Goal: Task Accomplishment & Management: Use online tool/utility

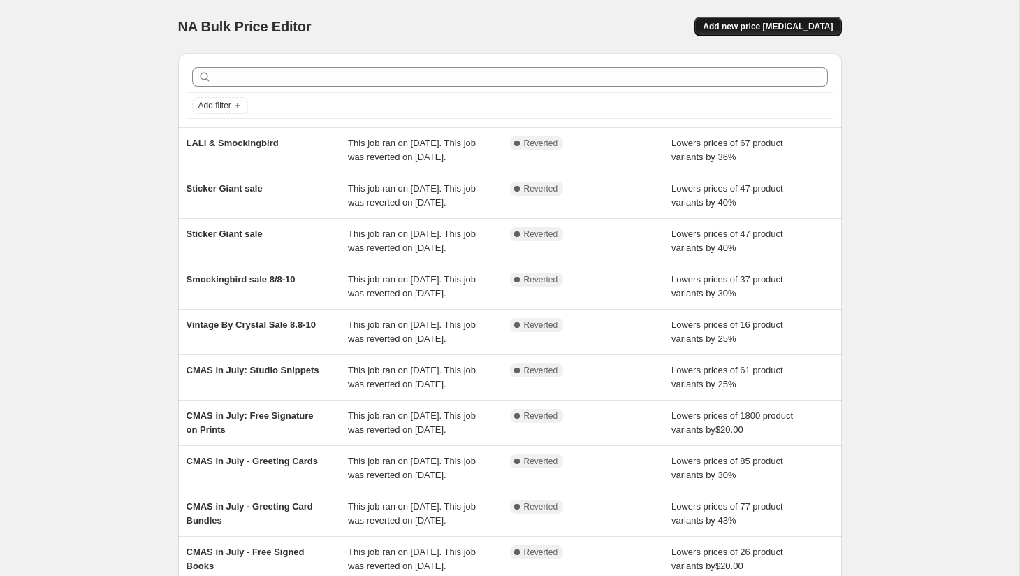
click at [766, 27] on span "Add new price [MEDICAL_DATA]" at bounding box center [768, 26] width 130 height 11
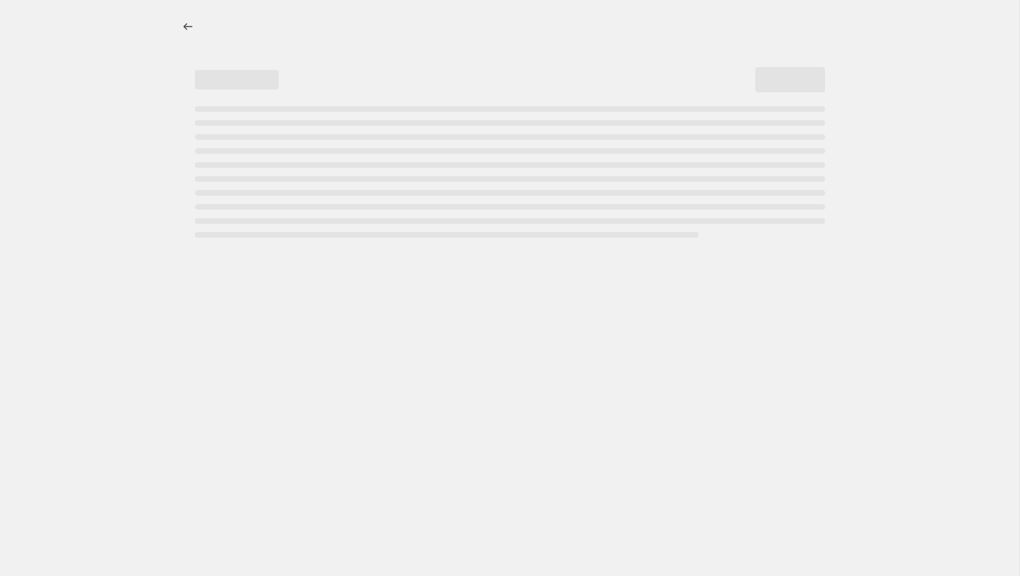
select select "percentage"
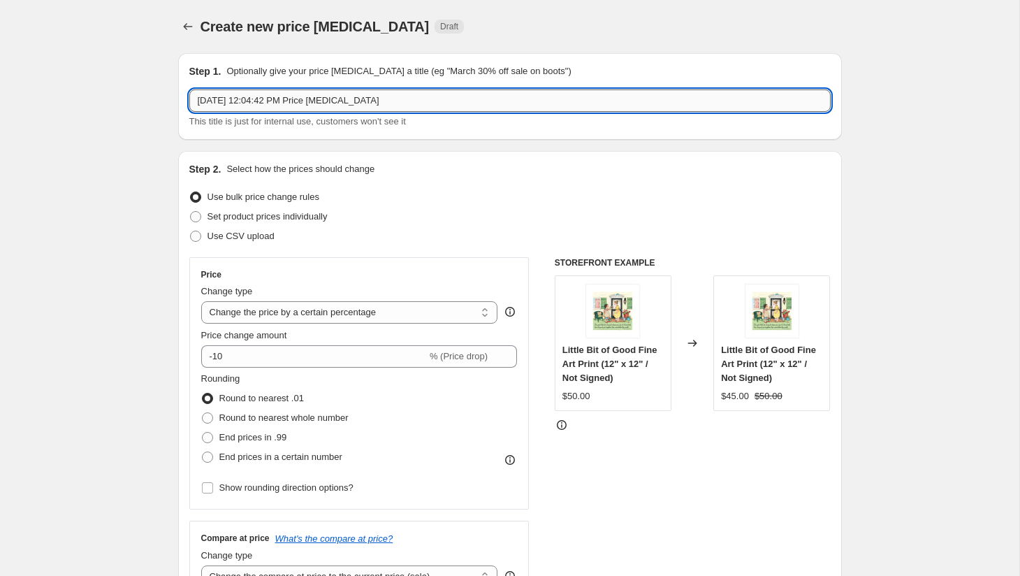
click at [332, 101] on input "[DATE] 12:04:42 PM Price [MEDICAL_DATA]" at bounding box center [509, 100] width 641 height 22
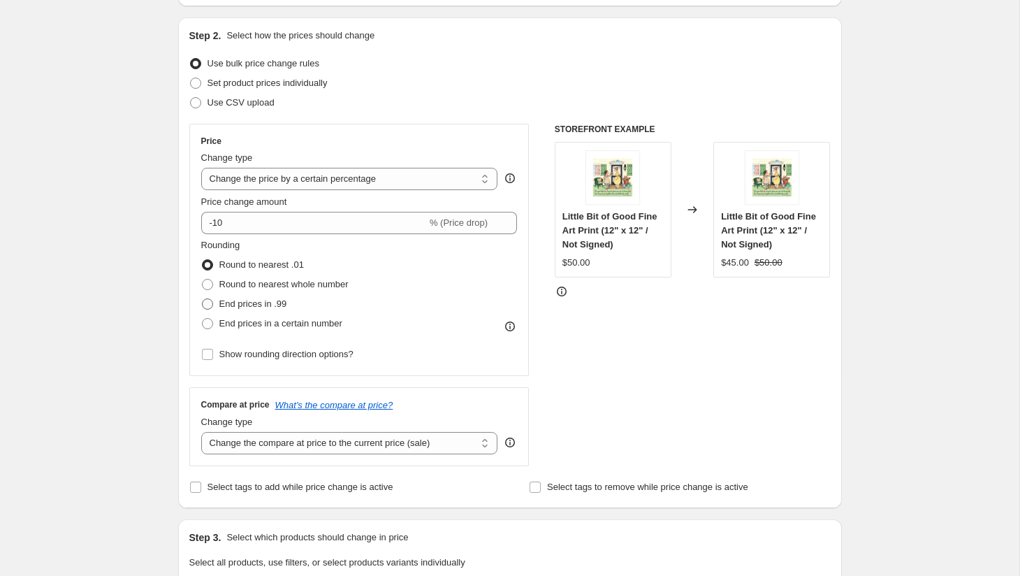
scroll to position [168, 0]
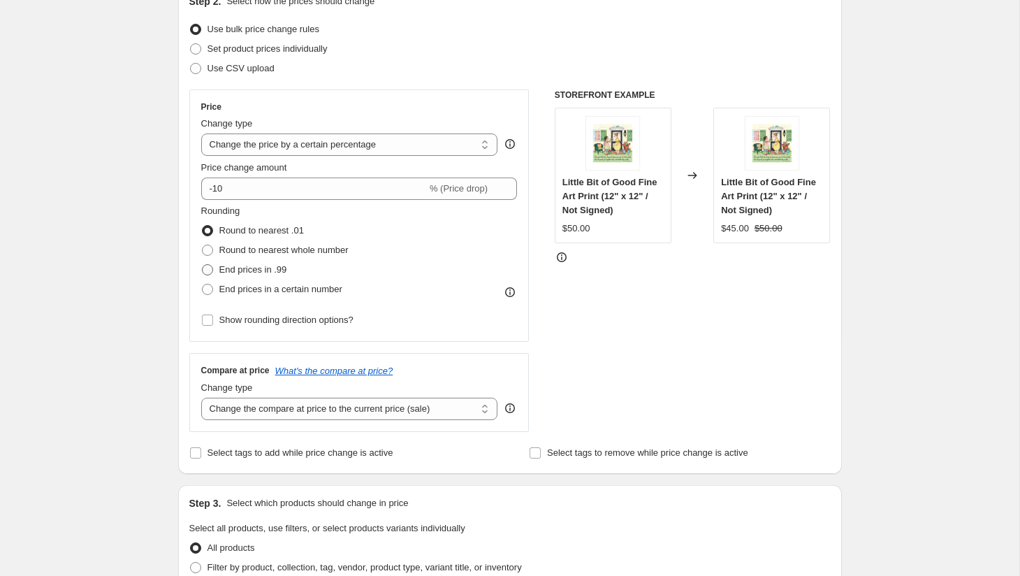
type input "Mini Kit Sale"
click at [272, 265] on span "End prices in .99" at bounding box center [253, 269] width 68 height 10
click at [203, 265] on input "End prices in .99" at bounding box center [202, 264] width 1 height 1
radio input "true"
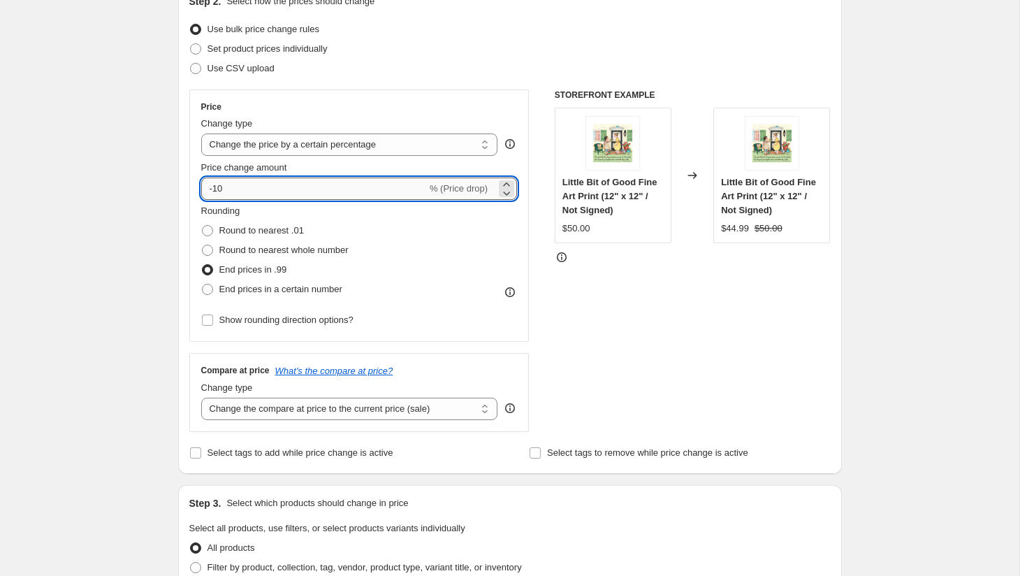
click at [264, 191] on input "-10" at bounding box center [314, 188] width 226 height 22
type input "-1"
click at [275, 191] on input "-40" at bounding box center [314, 188] width 226 height 22
type input "-4"
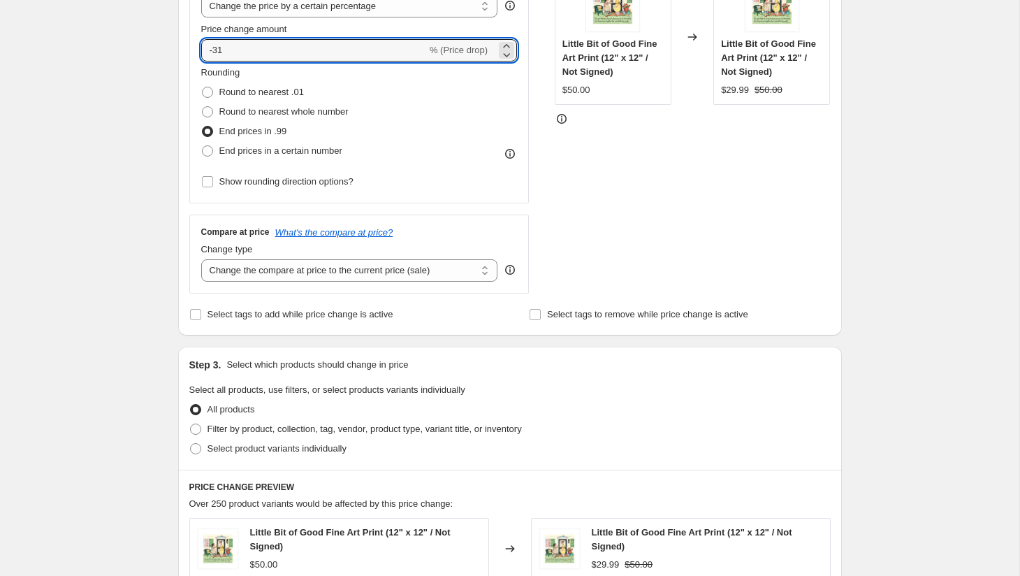
scroll to position [383, 0]
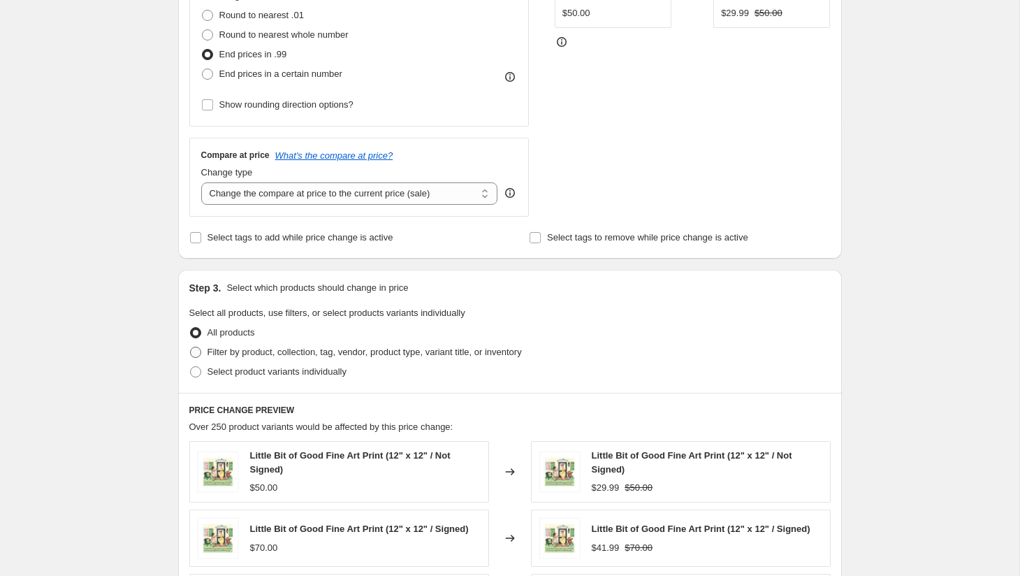
type input "-31"
click at [305, 351] on span "Filter by product, collection, tag, vendor, product type, variant title, or inv…" at bounding box center [365, 352] width 314 height 10
click at [191, 347] on input "Filter by product, collection, tag, vendor, product type, variant title, or inv…" at bounding box center [190, 347] width 1 height 1
radio input "true"
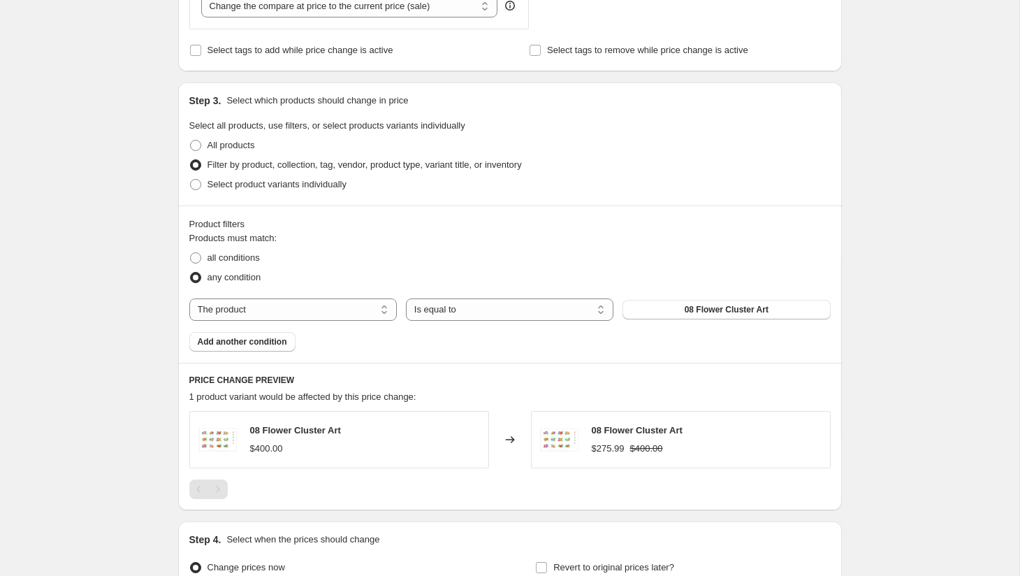
scroll to position [603, 0]
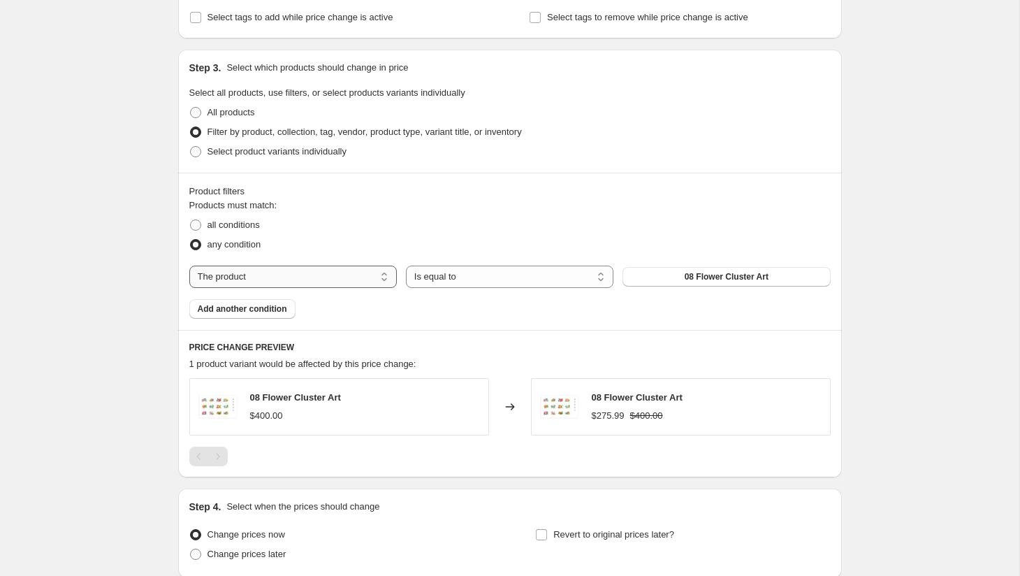
click at [346, 272] on select "The product The product's collection The product's tag The product's vendor The…" at bounding box center [293, 276] width 208 height 22
select select "title"
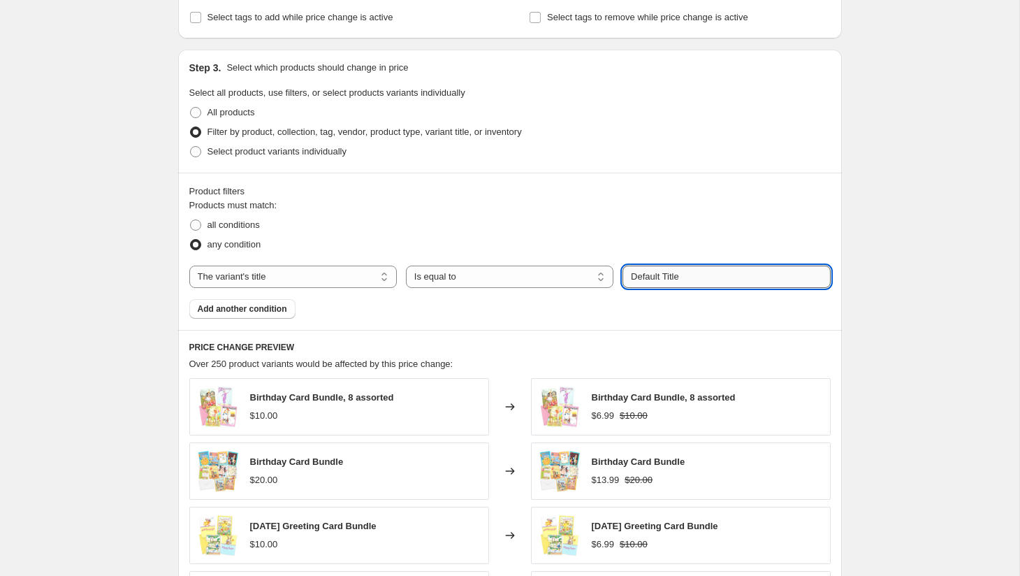
click at [663, 276] on input "Default Title" at bounding box center [727, 276] width 208 height 22
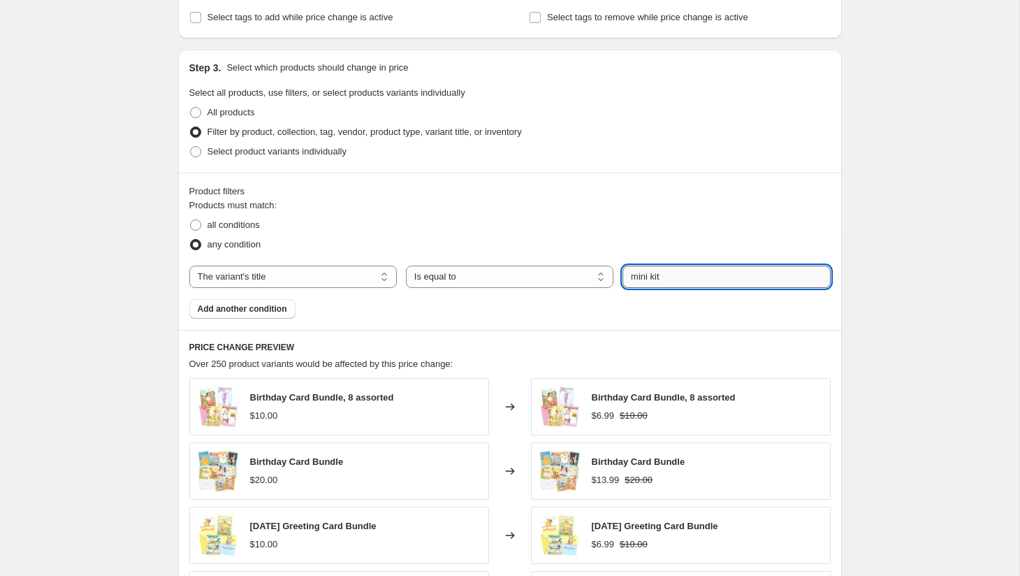
type input "mini kit"
click at [623, 50] on button "Submit" at bounding box center [643, 57] width 40 height 15
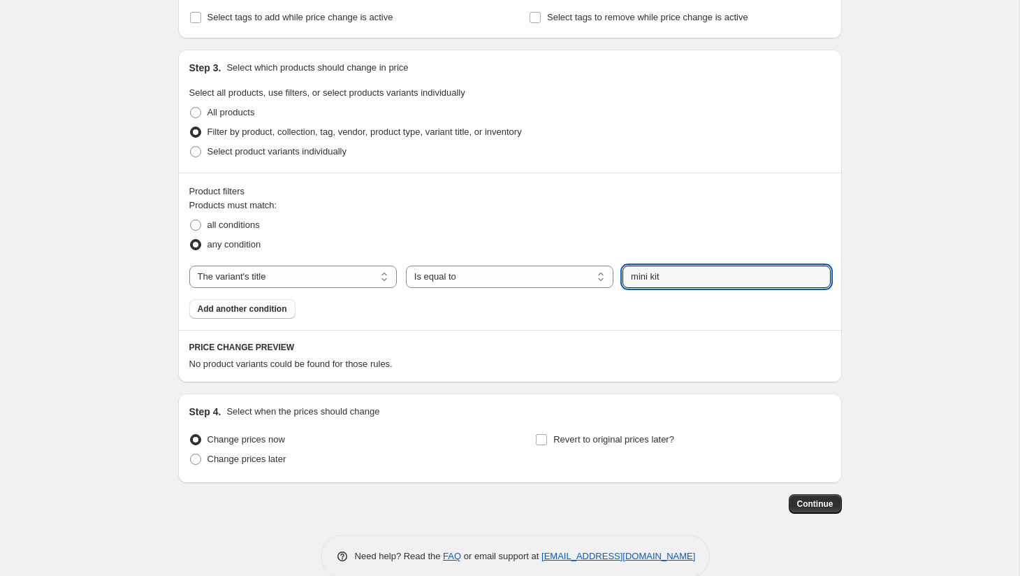
scroll to position [626, 0]
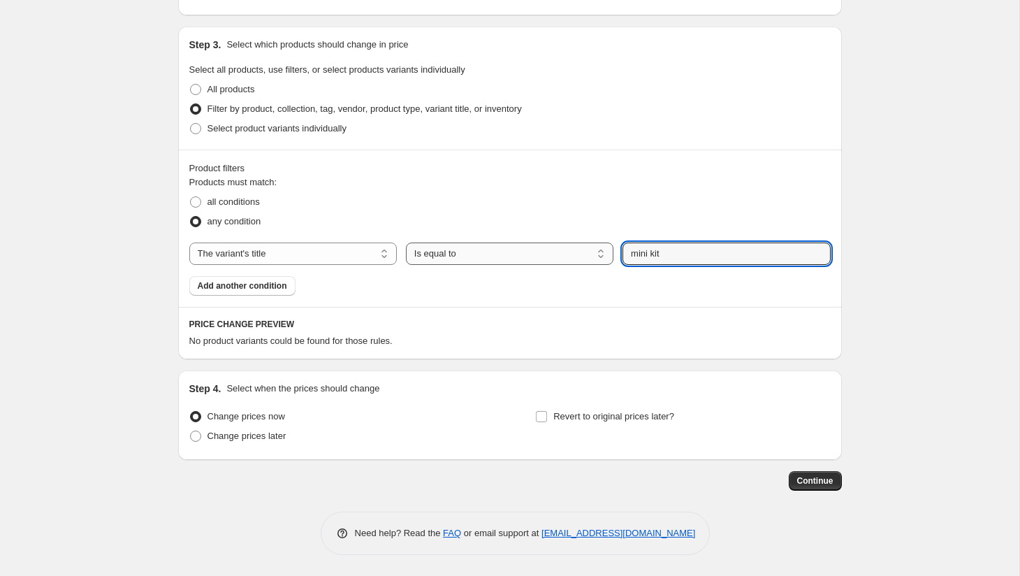
click at [514, 254] on select "Is equal to Is not equal to Contains" at bounding box center [510, 253] width 208 height 22
select select "contains"
click at [660, 256] on input "mini kit" at bounding box center [727, 253] width 208 height 22
type input "mini paint-by-number kit"
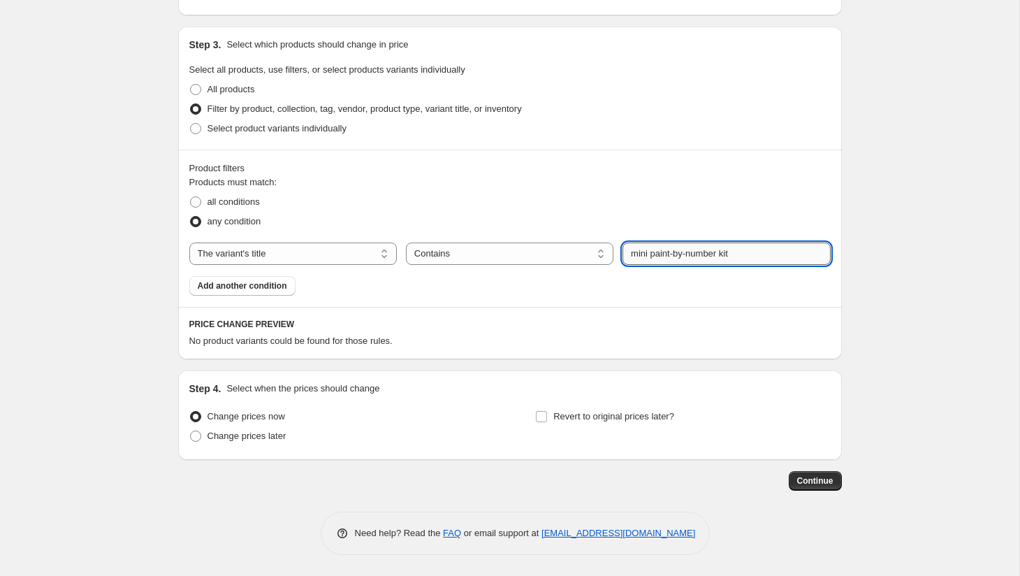
click at [765, 253] on input "mini paint-by-number kit" at bounding box center [727, 253] width 208 height 22
click at [680, 252] on input "mini paint-by-number kit" at bounding box center [727, 253] width 208 height 22
paste input "Mini Paint-by-Number K"
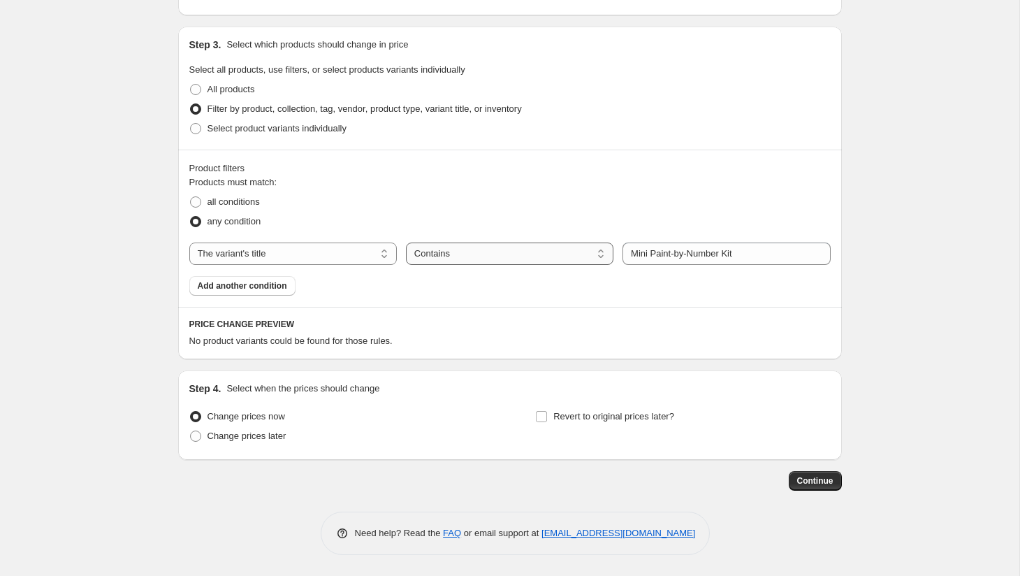
click at [451, 252] on select "Is equal to Is not equal to Contains" at bounding box center [510, 253] width 208 height 22
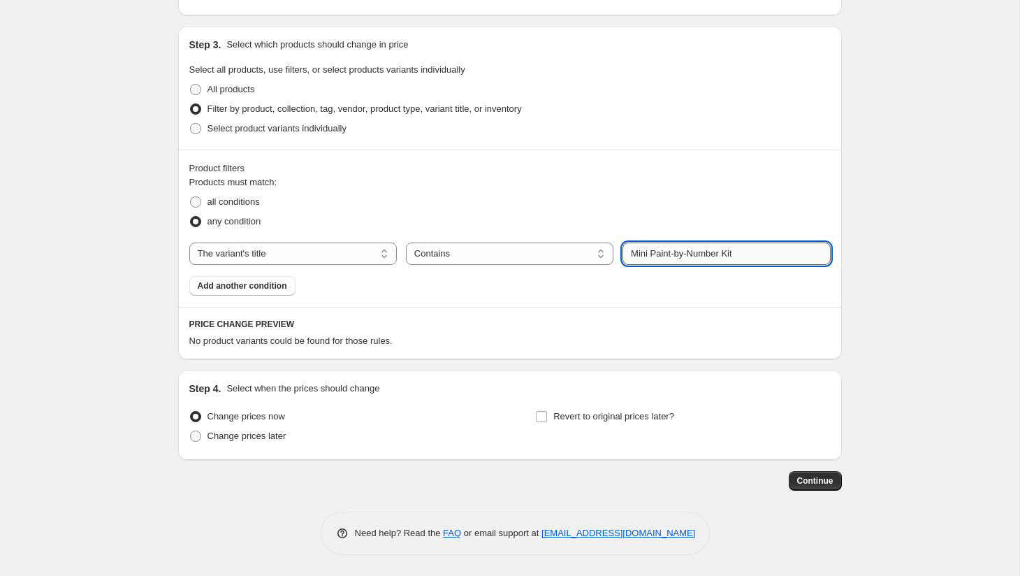
click at [630, 255] on input "Mini Paint-by-Number Kit" at bounding box center [727, 253] width 208 height 22
click at [778, 254] on input ""Mini Paint-by-Number Kit" at bounding box center [727, 253] width 208 height 22
type input ""Mini Paint-by-Number Kit""
click at [623, 27] on button "Submit" at bounding box center [643, 34] width 40 height 15
click at [360, 254] on select "The product The product's collection The product's tag The product's vendor The…" at bounding box center [293, 253] width 208 height 22
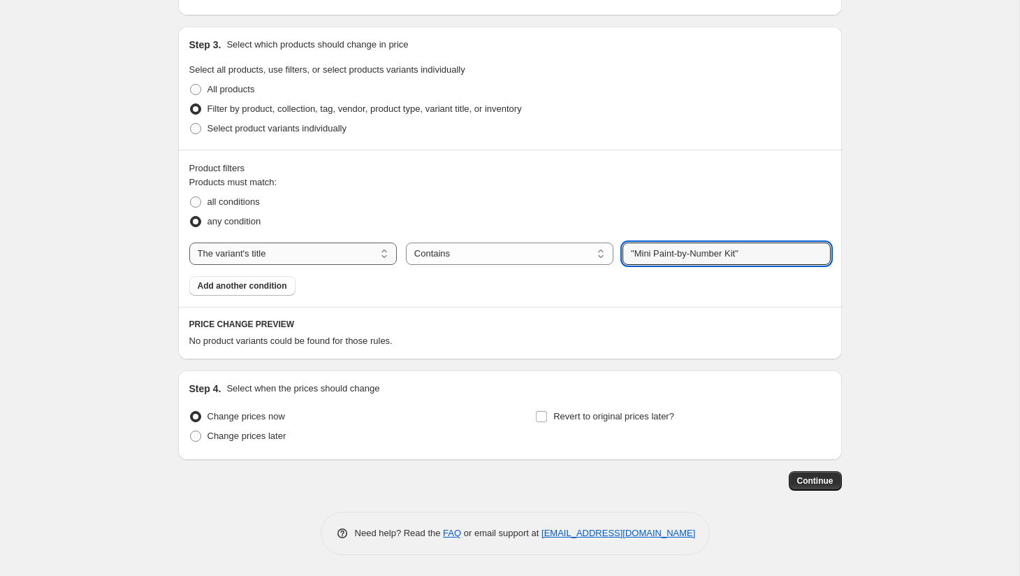
select select "product"
select select "equal"
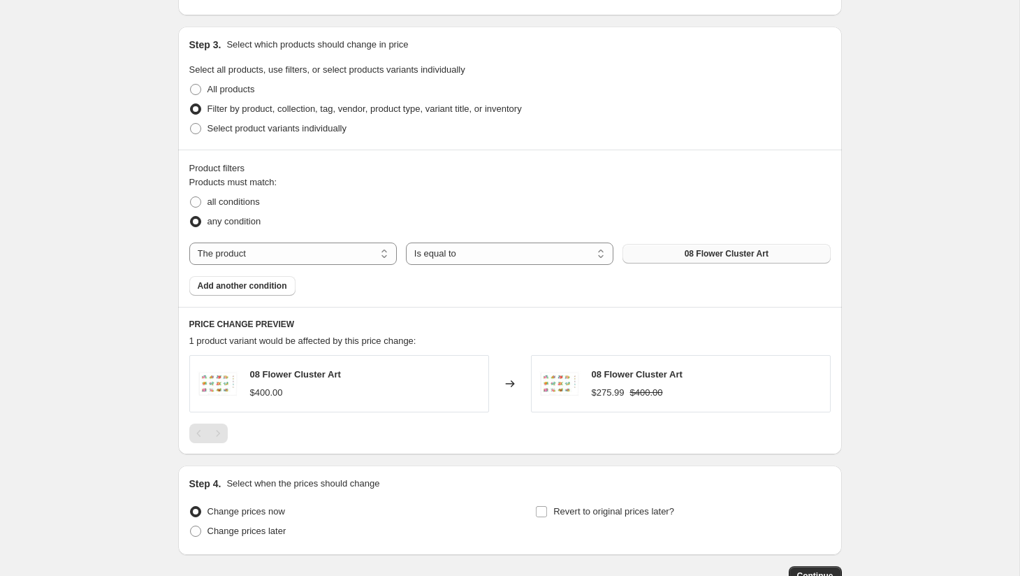
click at [685, 256] on span "08 Flower Cluster Art" at bounding box center [727, 253] width 84 height 11
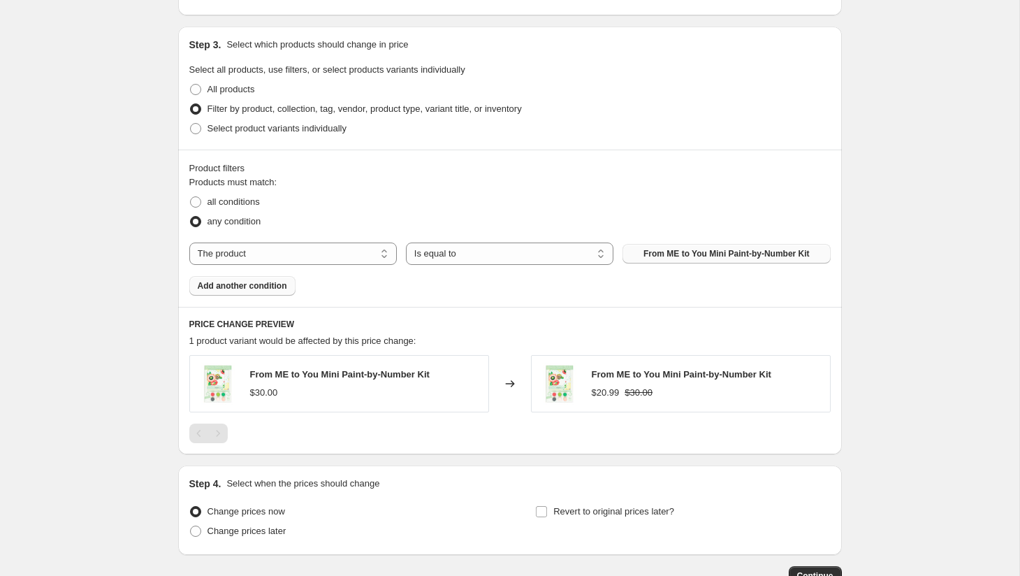
click at [278, 288] on span "Add another condition" at bounding box center [242, 285] width 89 height 11
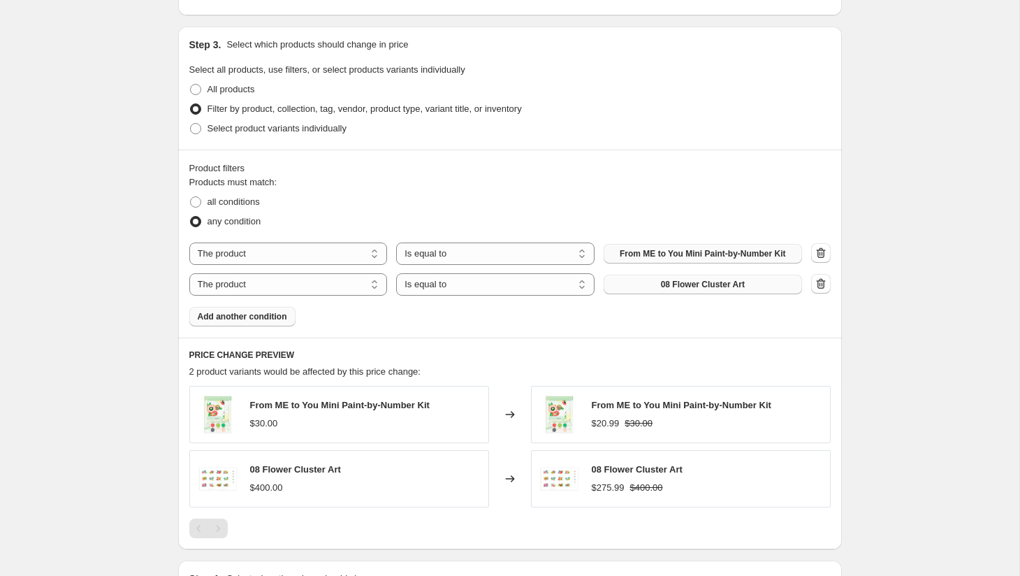
click at [731, 284] on span "08 Flower Cluster Art" at bounding box center [703, 284] width 84 height 11
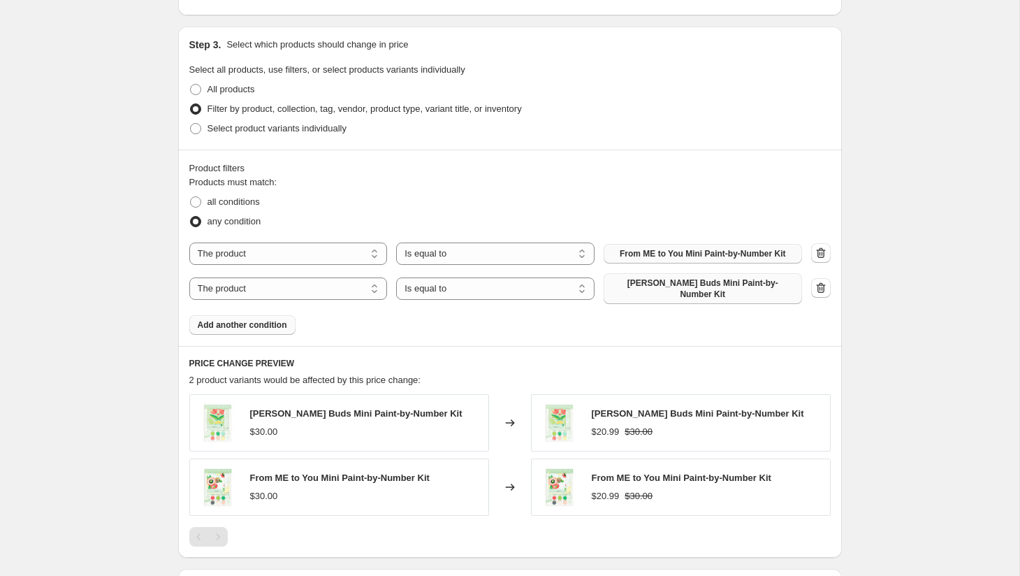
click at [260, 319] on span "Add another condition" at bounding box center [242, 324] width 89 height 11
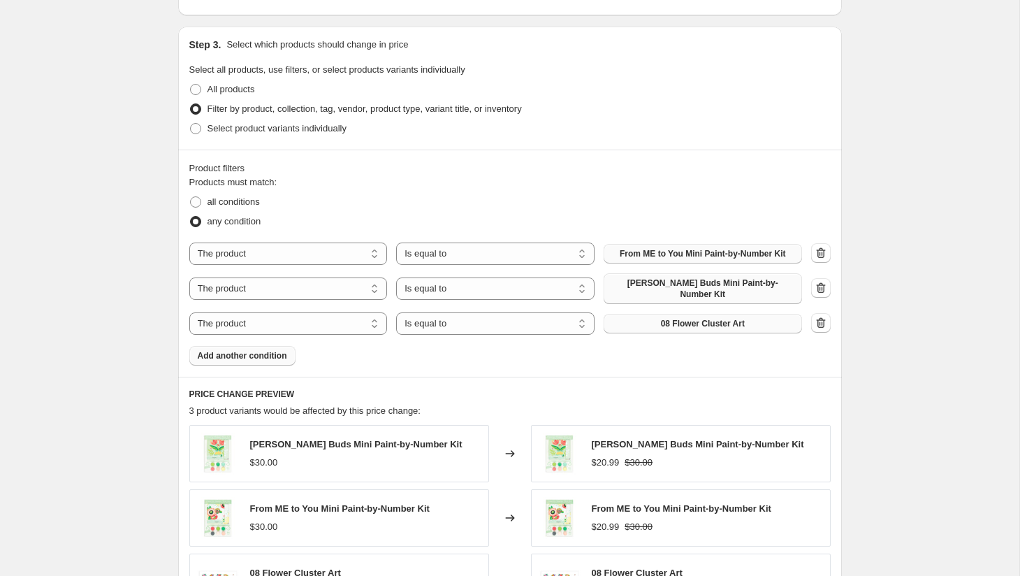
click at [713, 318] on span "08 Flower Cluster Art" at bounding box center [703, 323] width 84 height 11
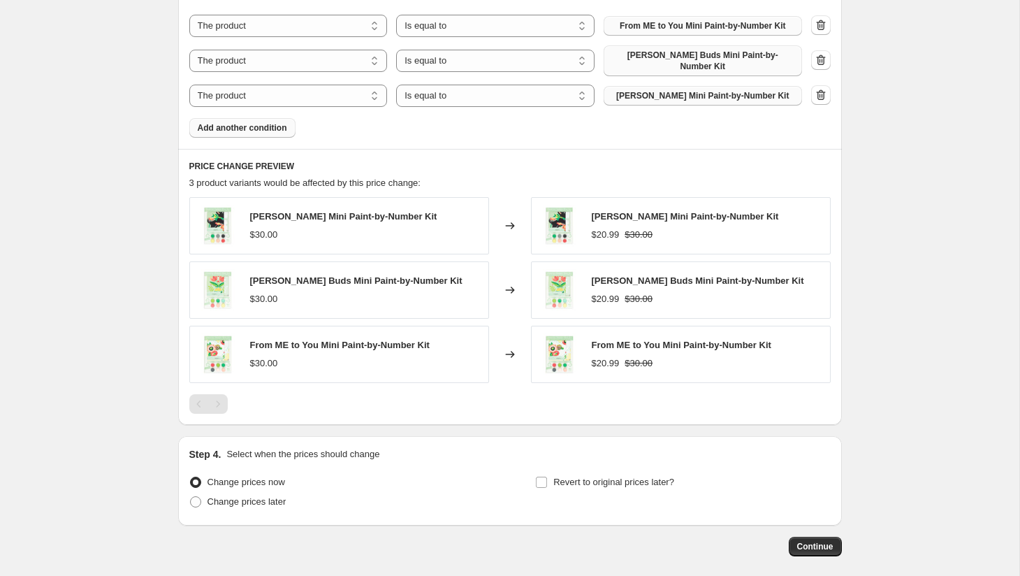
scroll to position [911, 0]
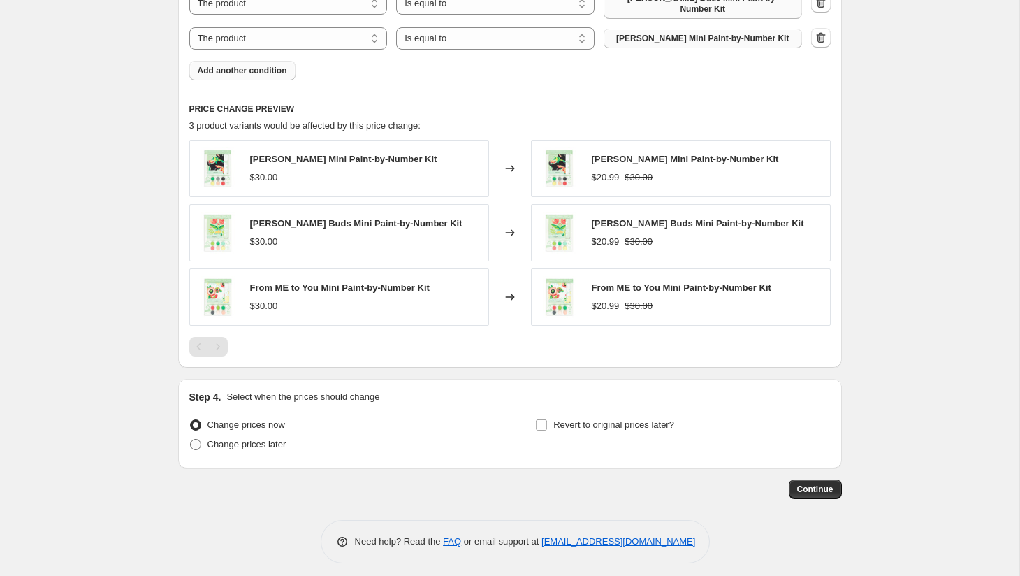
click at [269, 439] on span "Change prices later" at bounding box center [247, 444] width 79 height 10
click at [191, 439] on input "Change prices later" at bounding box center [190, 439] width 1 height 1
radio input "true"
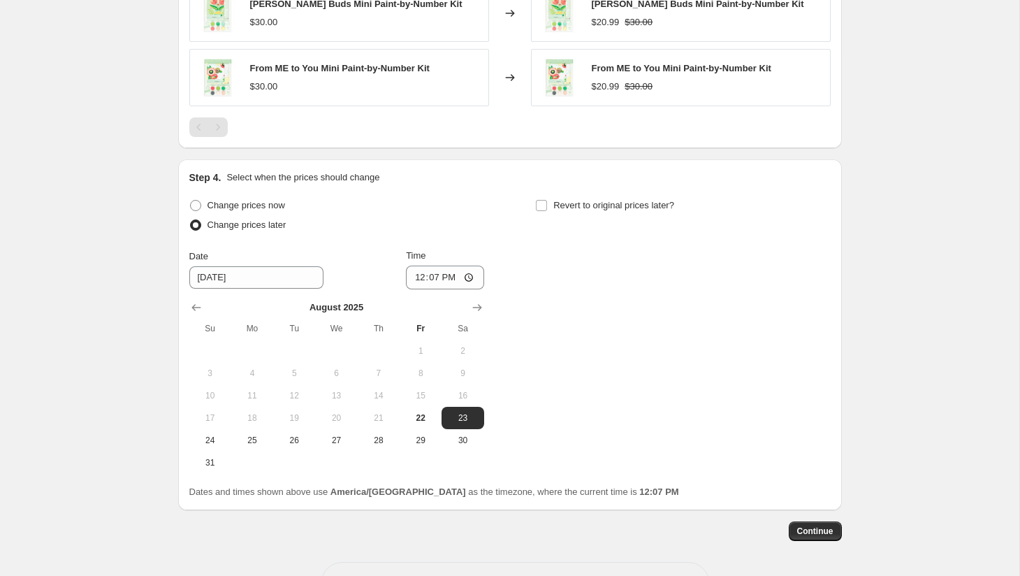
scroll to position [1160, 0]
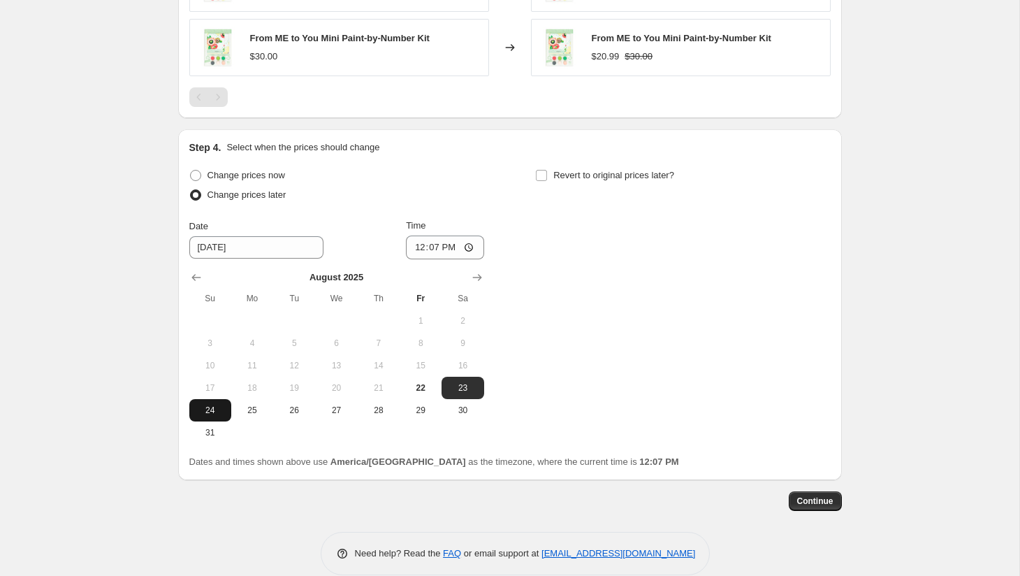
click at [207, 405] on span "24" at bounding box center [210, 410] width 31 height 11
type input "[DATE]"
click at [415, 238] on input "12:07" at bounding box center [445, 247] width 78 height 24
type input "00:00"
click at [634, 170] on span "Revert to original prices later?" at bounding box center [613, 175] width 121 height 10
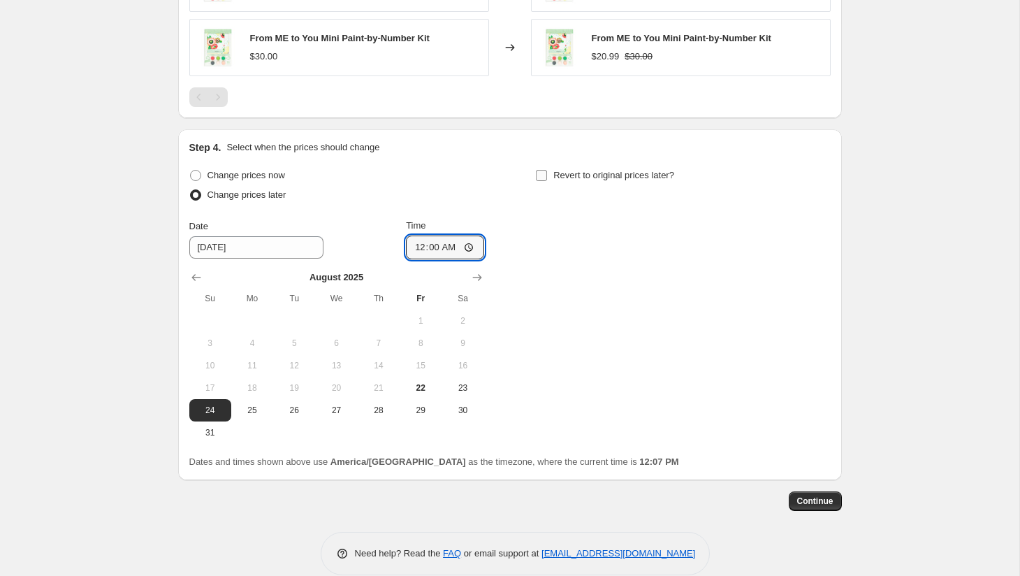
click at [547, 170] on input "Revert to original prices later?" at bounding box center [541, 175] width 11 height 11
checkbox input "true"
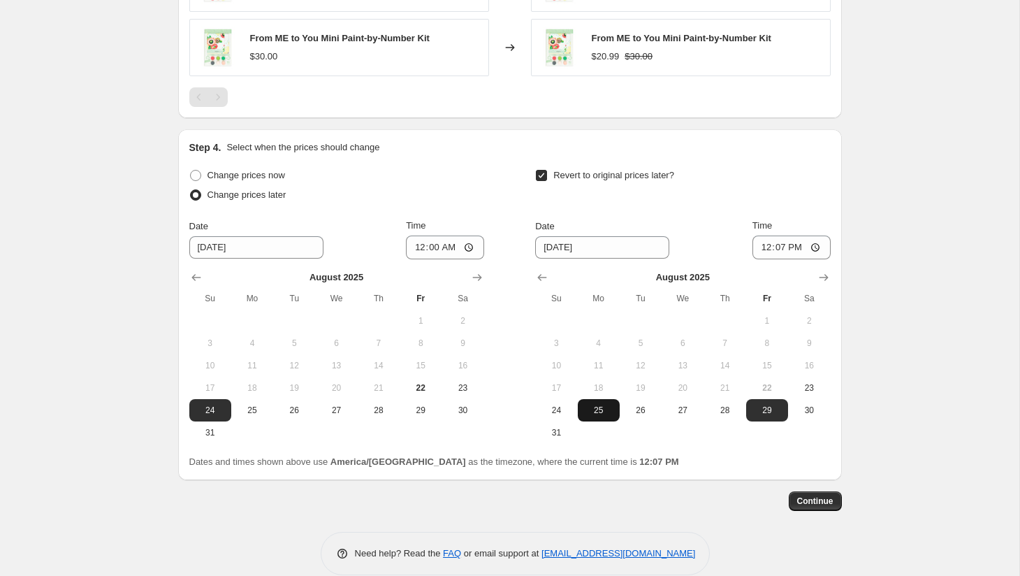
click at [602, 405] on span "25" at bounding box center [598, 410] width 31 height 11
type input "[DATE]"
click at [761, 241] on input "12:07" at bounding box center [791, 247] width 78 height 24
type input "23:59"
click at [821, 495] on span "Continue" at bounding box center [815, 500] width 36 height 11
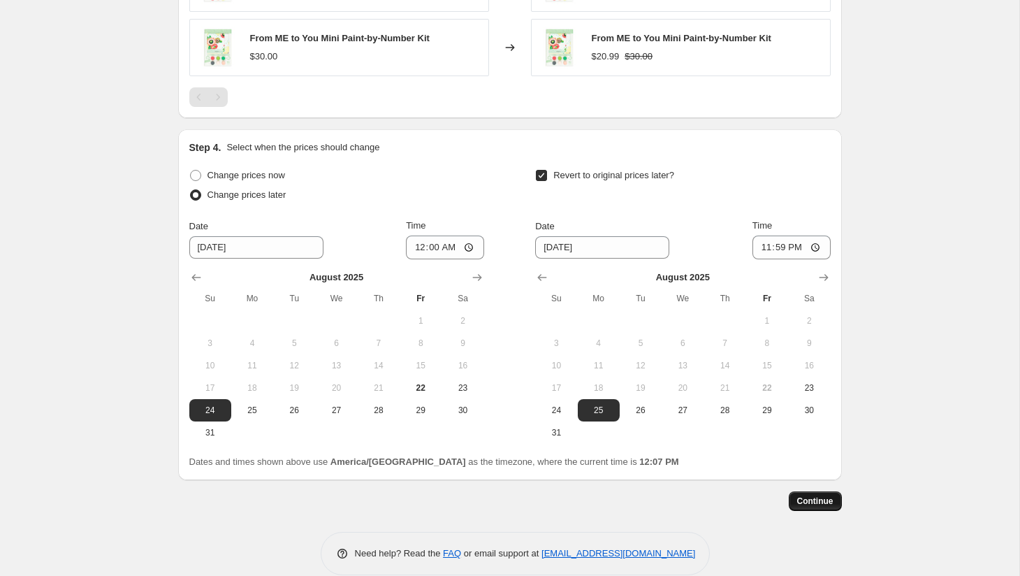
scroll to position [0, 0]
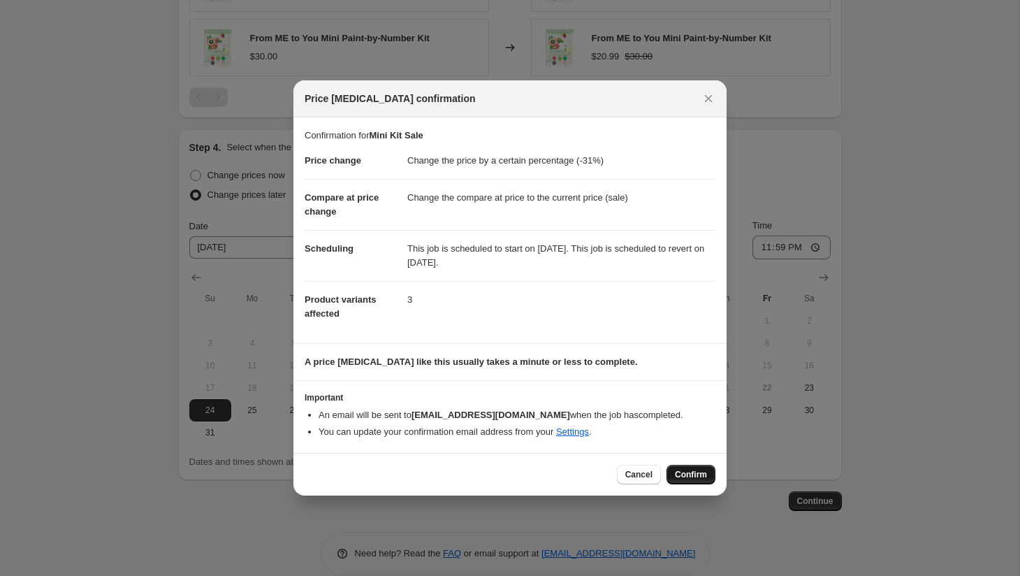
click at [704, 478] on span "Confirm" at bounding box center [691, 474] width 32 height 11
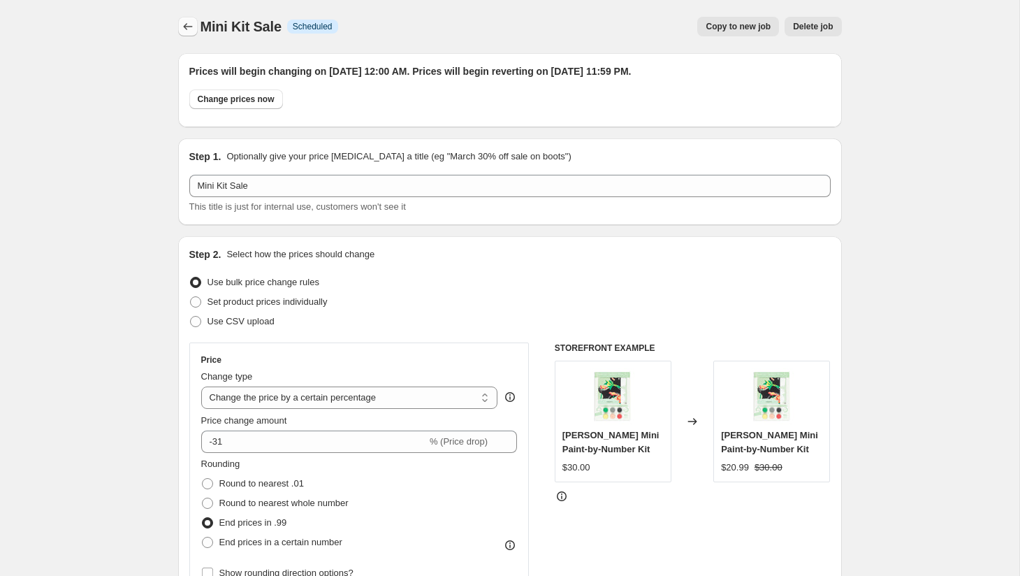
click at [184, 31] on icon "Price change jobs" at bounding box center [188, 27] width 14 height 14
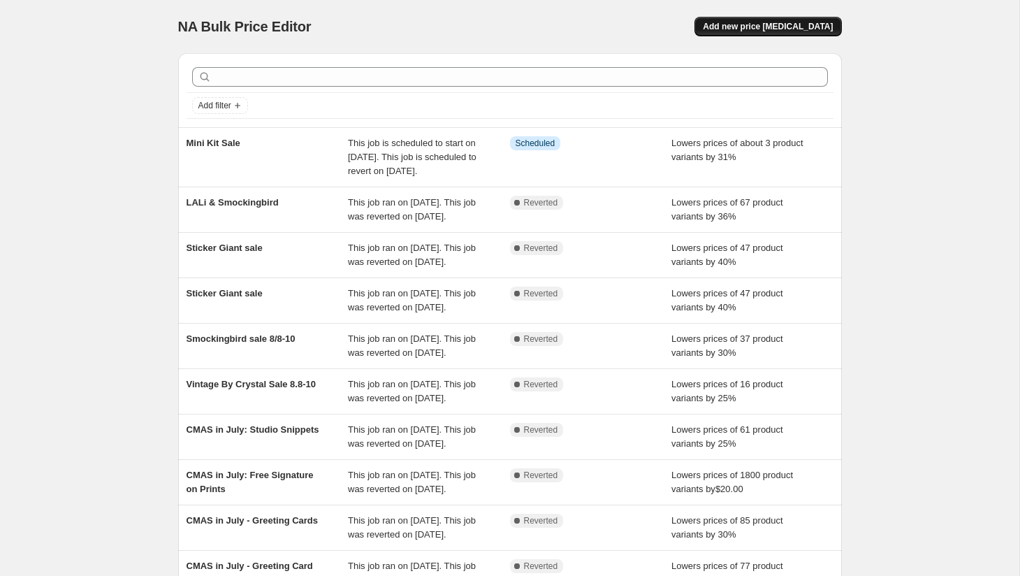
click at [795, 27] on span "Add new price [MEDICAL_DATA]" at bounding box center [768, 26] width 130 height 11
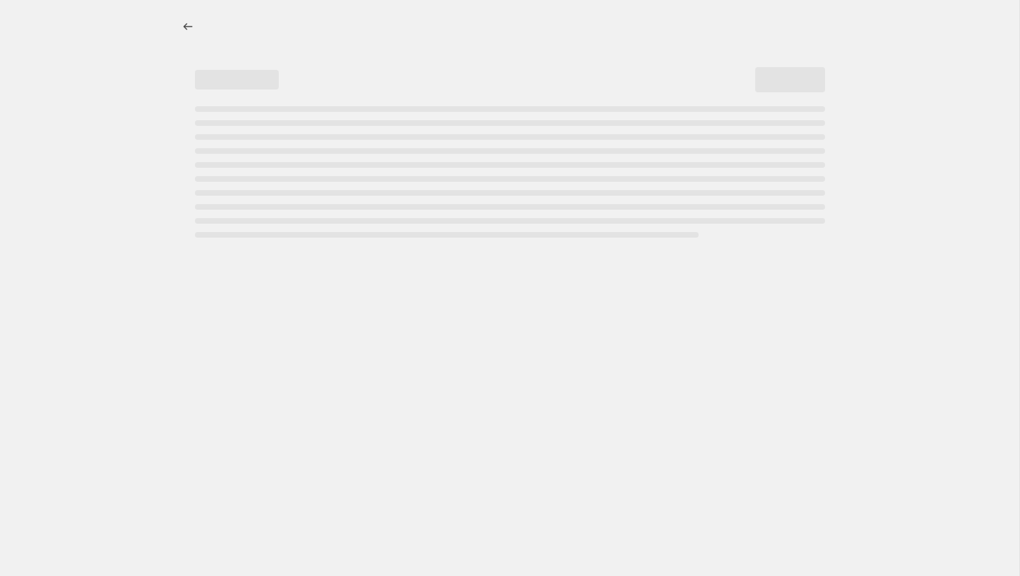
select select "percentage"
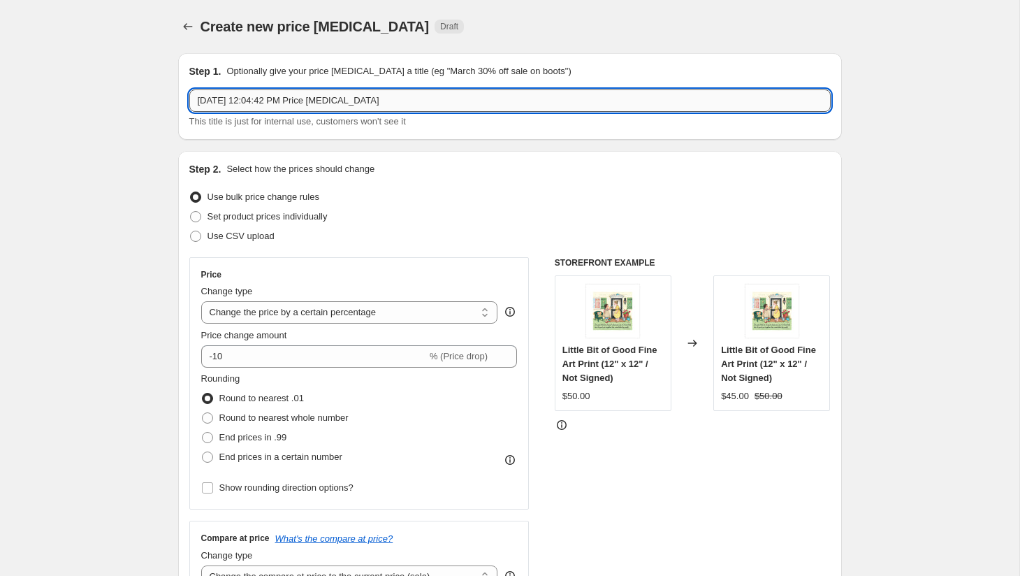
click at [597, 108] on input "[DATE] 12:04:42 PM Price [MEDICAL_DATA]" at bounding box center [509, 100] width 641 height 22
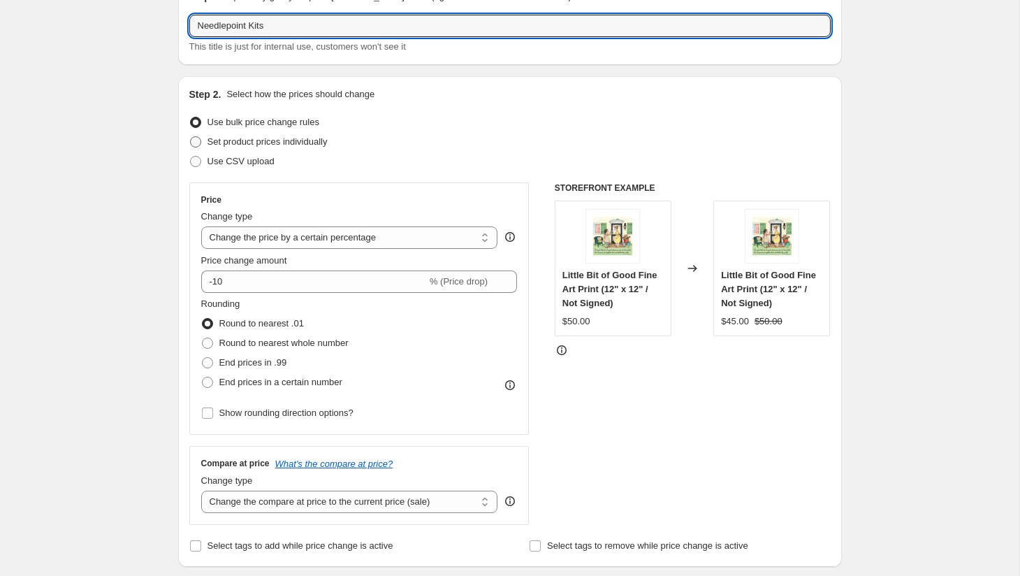
scroll to position [78, 0]
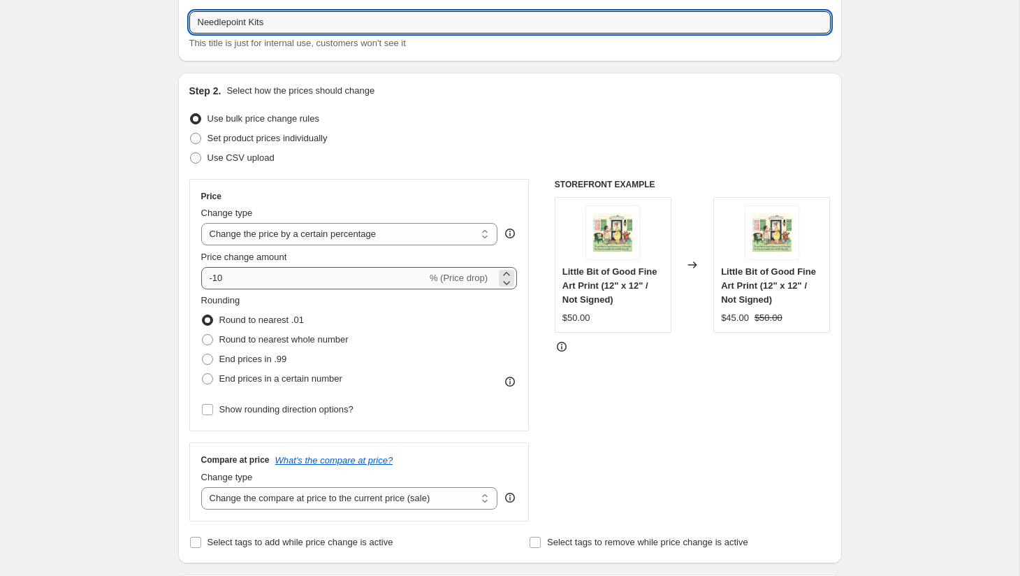
type input "Needlepoint Kits"
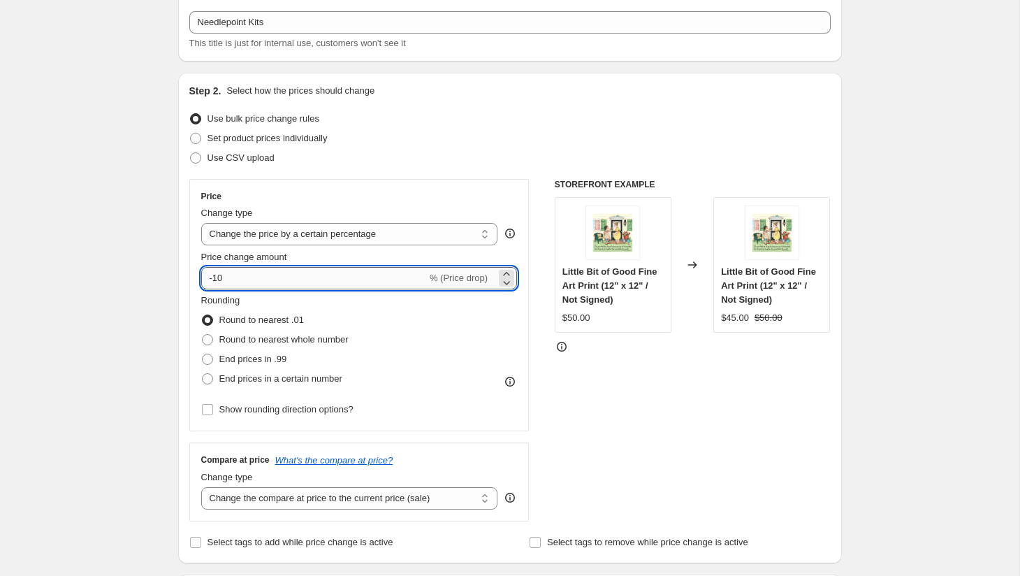
click at [238, 284] on input "-10" at bounding box center [314, 278] width 226 height 22
type input "-1"
type input "-15"
click at [270, 360] on span "End prices in .99" at bounding box center [253, 359] width 68 height 10
click at [203, 354] on input "End prices in .99" at bounding box center [202, 354] width 1 height 1
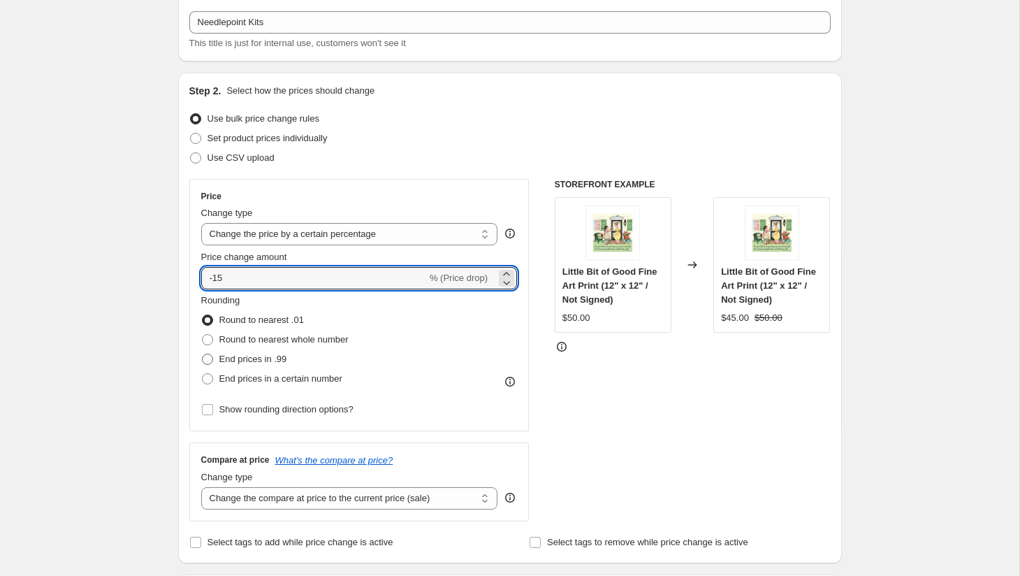
radio input "true"
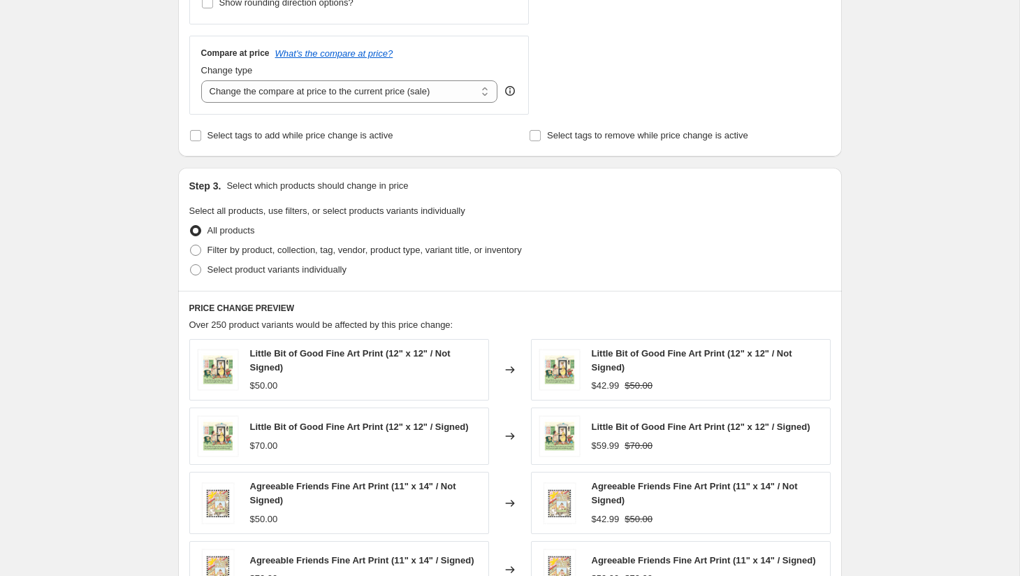
scroll to position [561, 0]
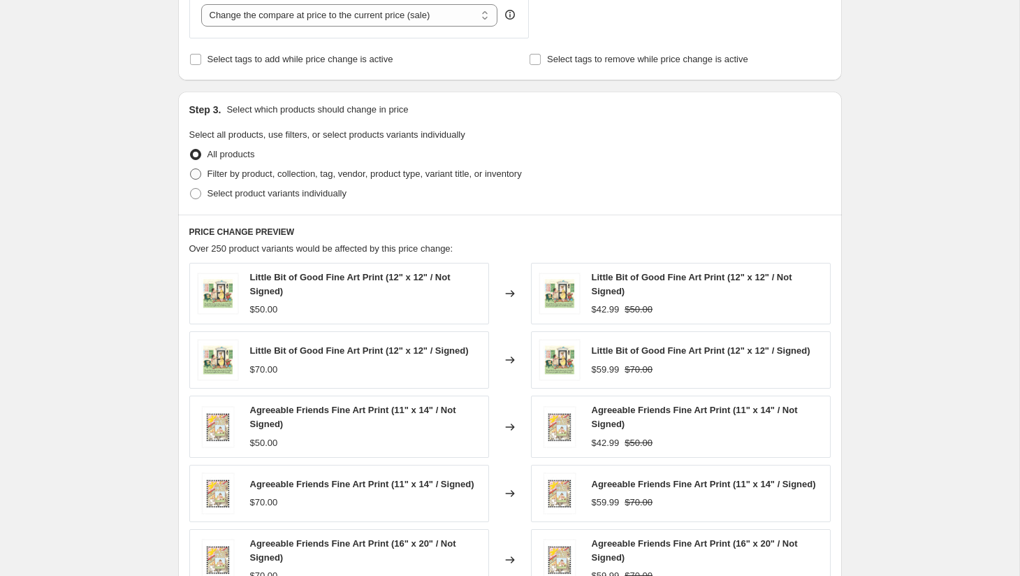
click at [337, 171] on span "Filter by product, collection, tag, vendor, product type, variant title, or inv…" at bounding box center [365, 173] width 314 height 10
click at [191, 169] on input "Filter by product, collection, tag, vendor, product type, variant title, or inv…" at bounding box center [190, 168] width 1 height 1
radio input "true"
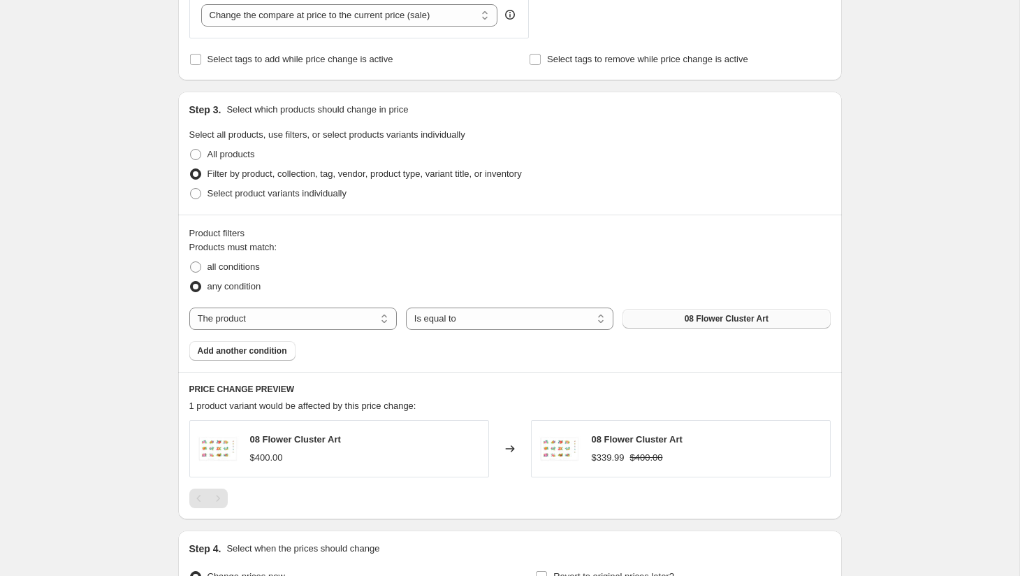
click at [687, 320] on span "08 Flower Cluster Art" at bounding box center [727, 318] width 84 height 11
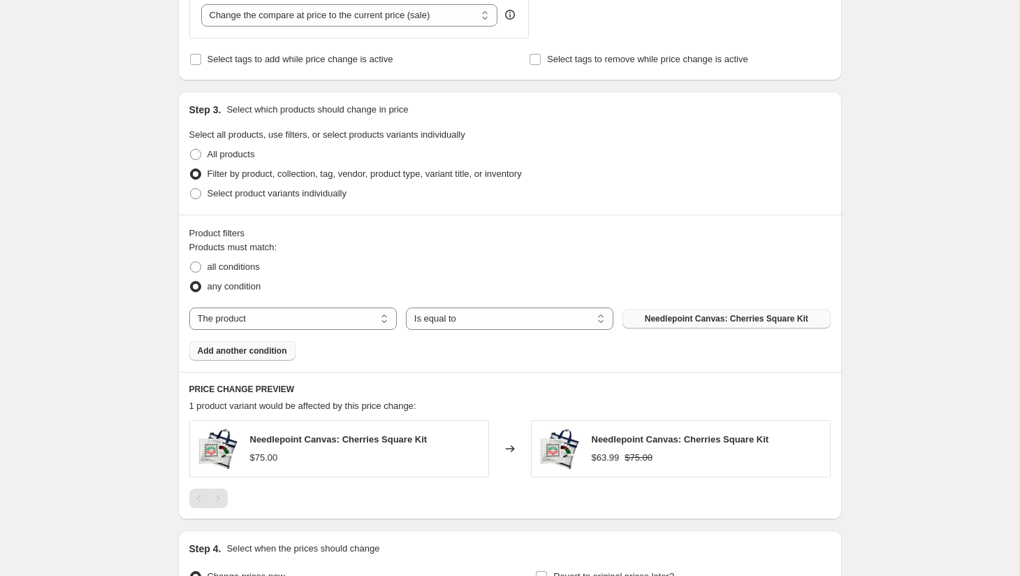
click at [258, 354] on span "Add another condition" at bounding box center [242, 350] width 89 height 11
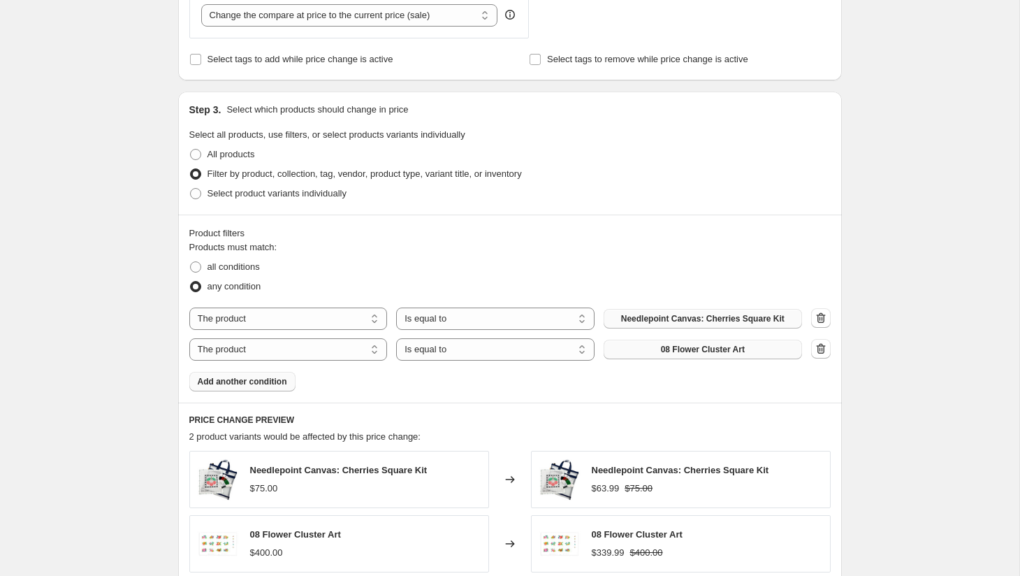
click at [708, 347] on span "08 Flower Cluster Art" at bounding box center [703, 349] width 84 height 11
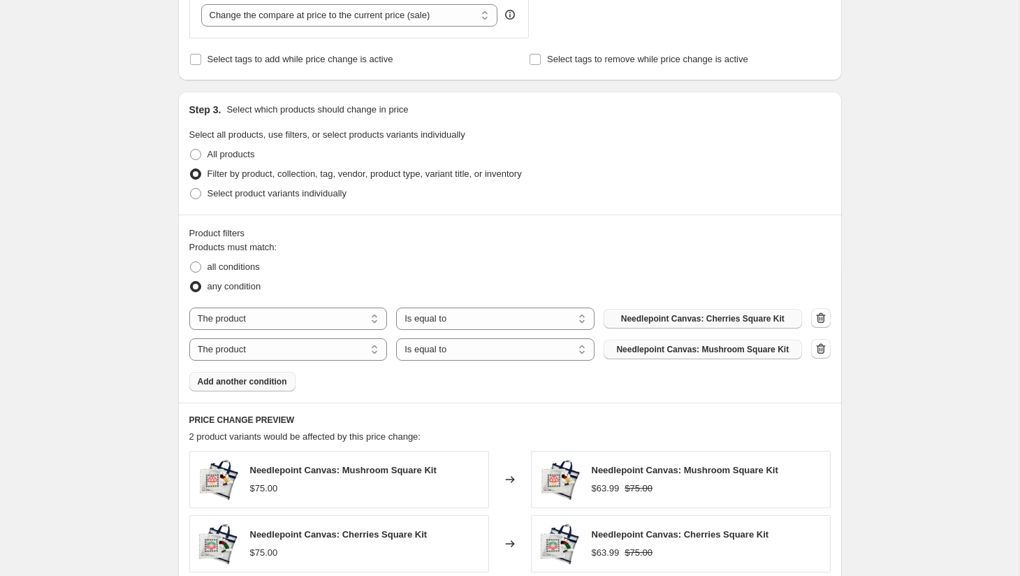
click at [268, 382] on span "Add another condition" at bounding box center [242, 381] width 89 height 11
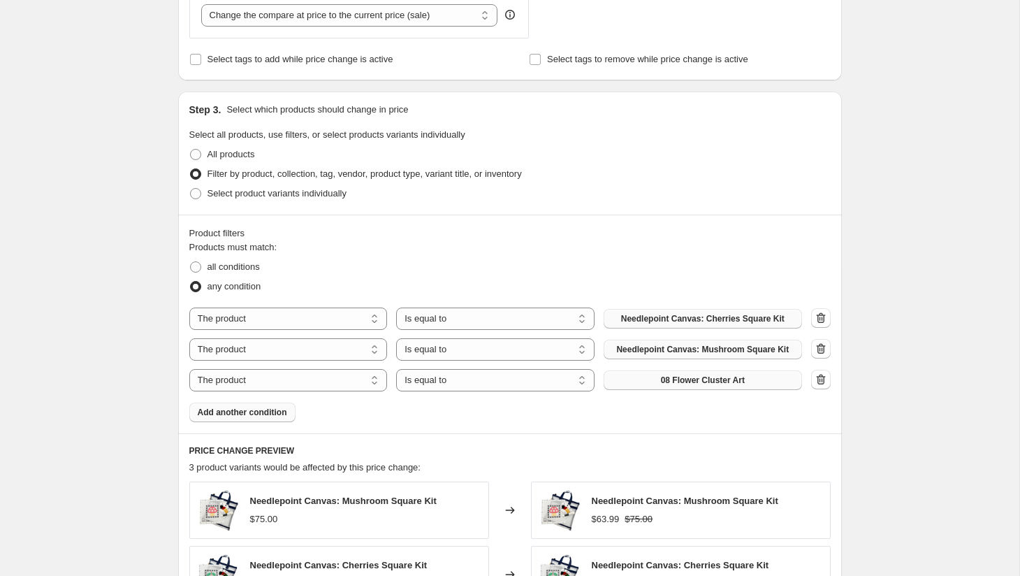
click at [671, 378] on span "08 Flower Cluster Art" at bounding box center [703, 379] width 84 height 11
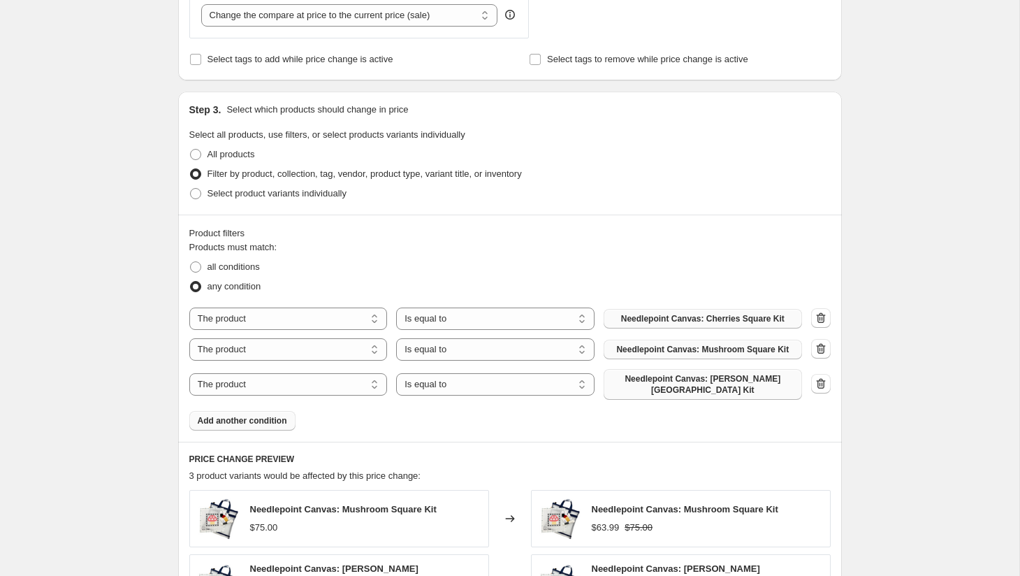
click at [249, 415] on span "Add another condition" at bounding box center [242, 420] width 89 height 11
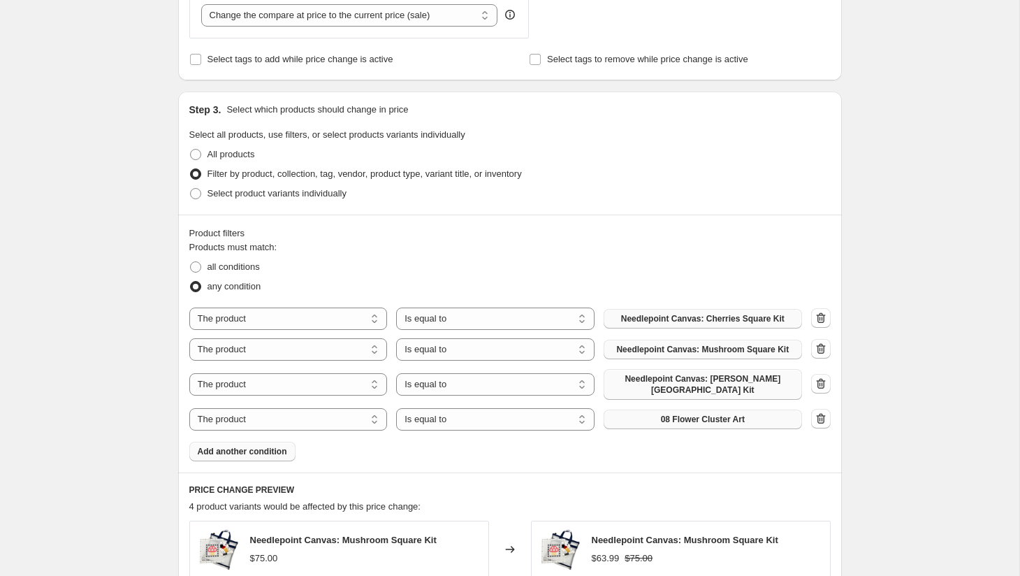
click at [666, 414] on span "08 Flower Cluster Art" at bounding box center [703, 419] width 84 height 11
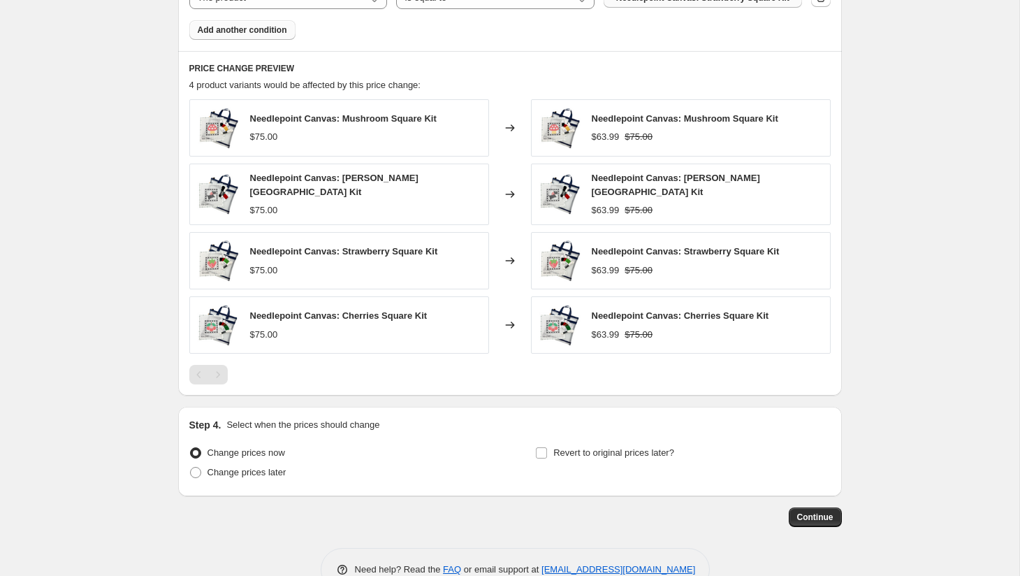
scroll to position [1006, 0]
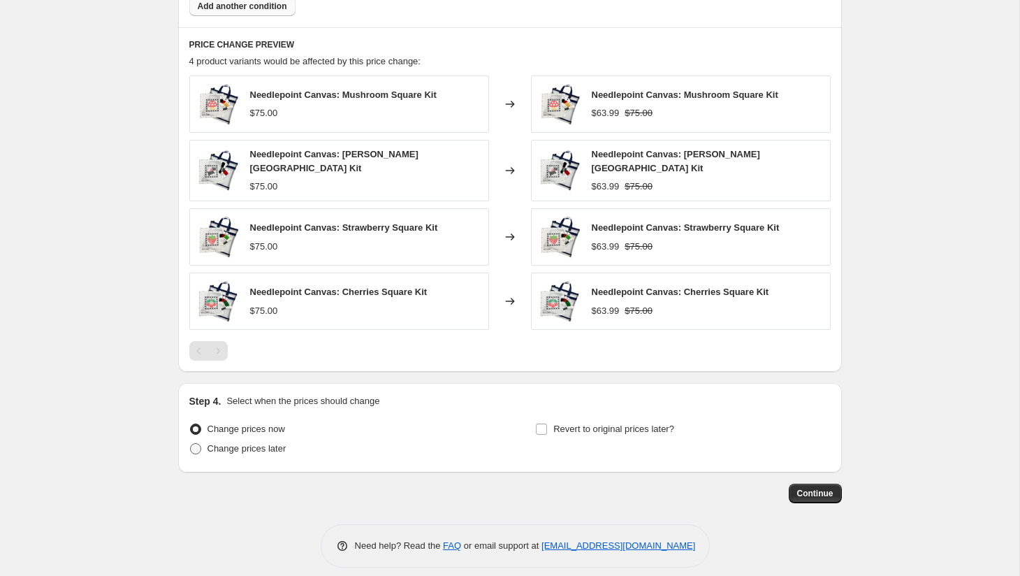
click at [276, 443] on span "Change prices later" at bounding box center [247, 448] width 79 height 10
click at [191, 443] on input "Change prices later" at bounding box center [190, 443] width 1 height 1
radio input "true"
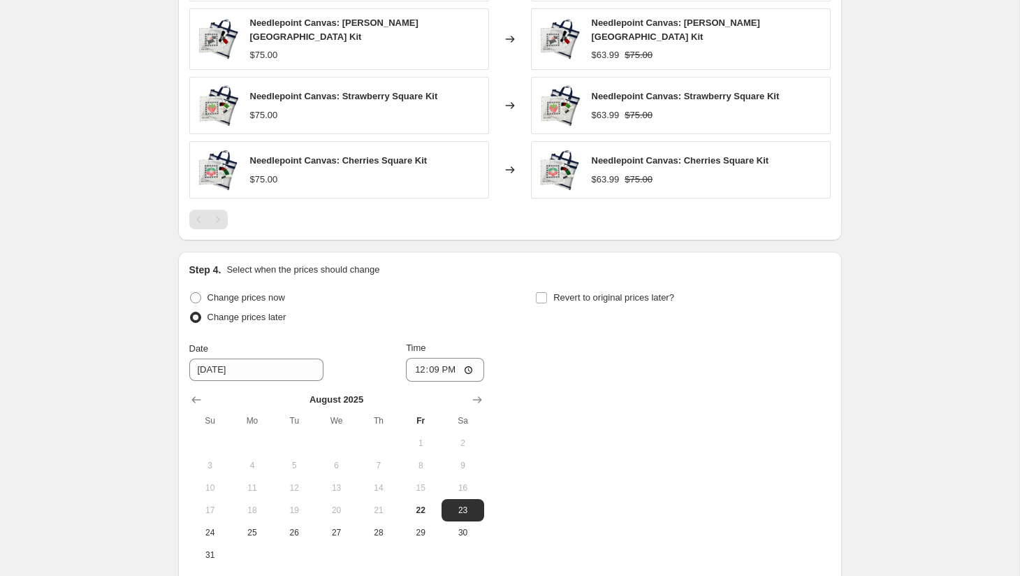
scroll to position [1202, 0]
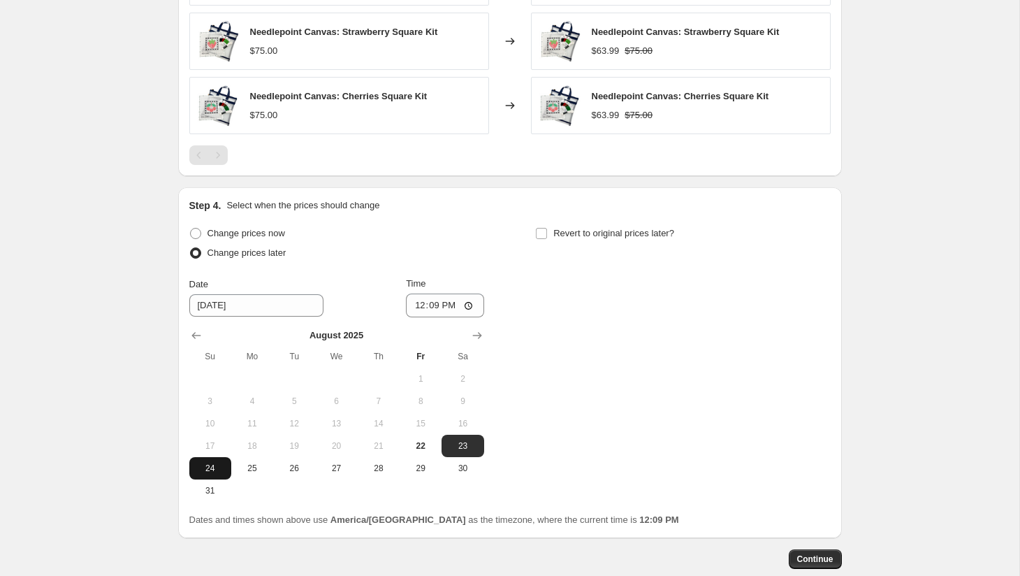
click at [210, 463] on span "24" at bounding box center [210, 468] width 31 height 11
type input "[DATE]"
click at [432, 293] on input "12:09" at bounding box center [445, 305] width 78 height 24
type input "00:00"
click at [538, 228] on input "Revert to original prices later?" at bounding box center [541, 233] width 11 height 11
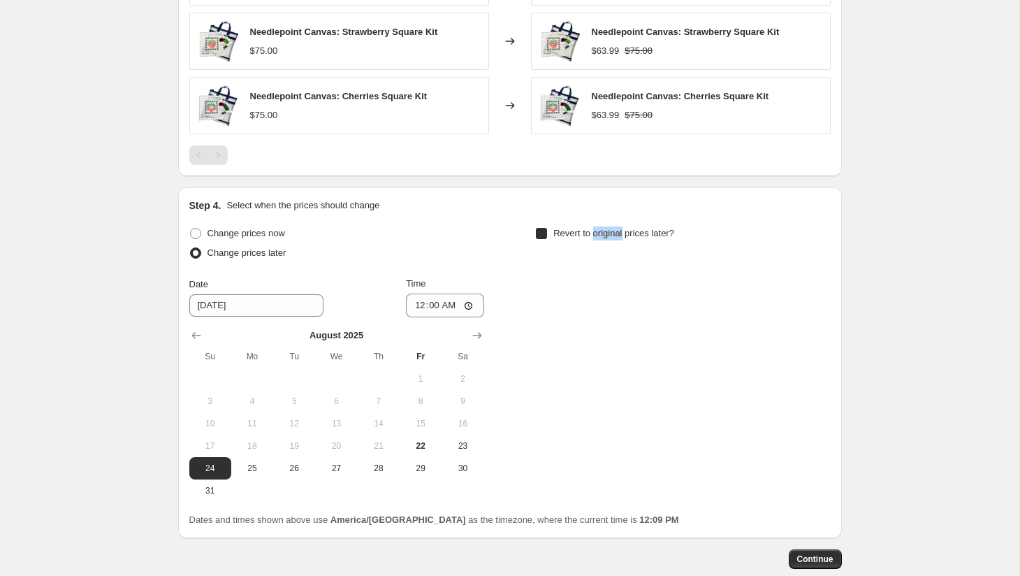
checkbox input "true"
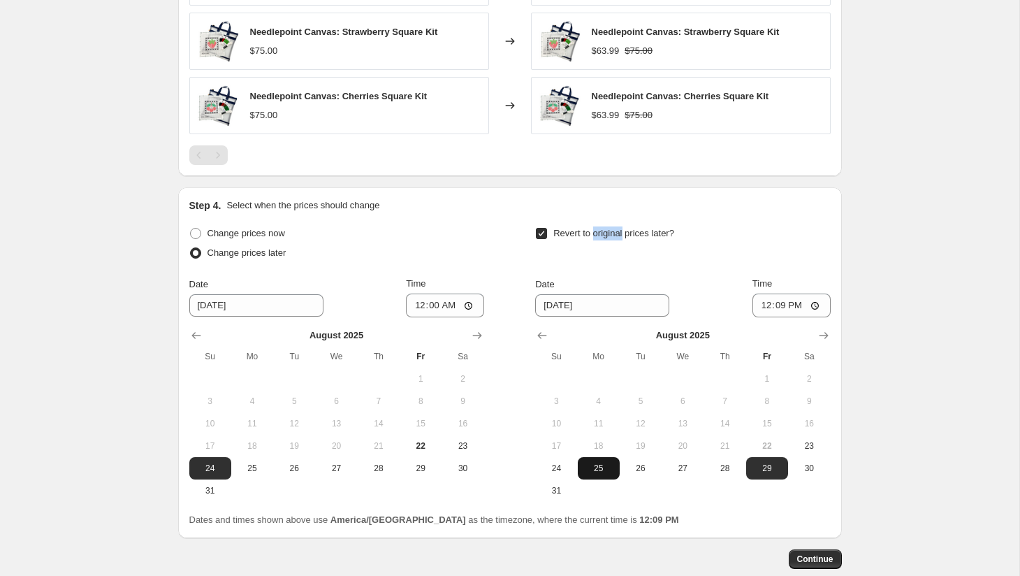
click at [600, 463] on span "25" at bounding box center [598, 468] width 31 height 11
type input "[DATE]"
click at [762, 293] on input "12:09" at bounding box center [791, 305] width 78 height 24
type input "23:59"
click at [811, 553] on span "Continue" at bounding box center [815, 558] width 36 height 11
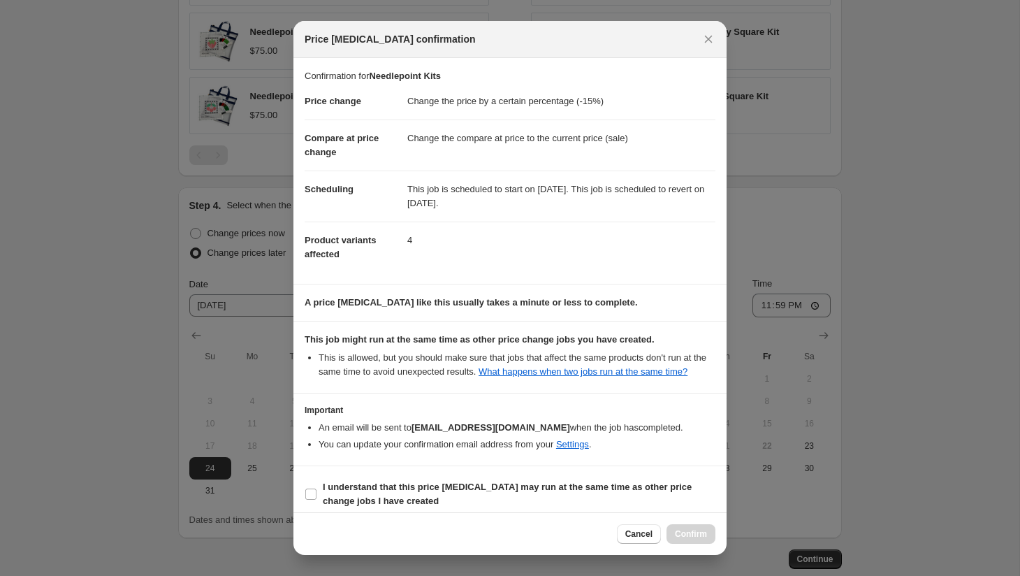
scroll to position [24, 0]
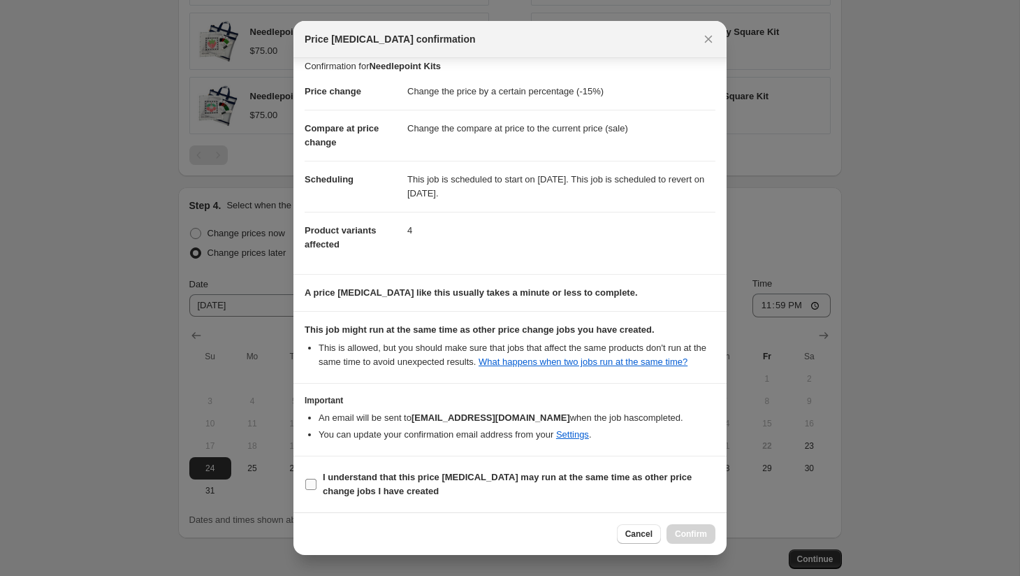
click at [443, 478] on b "I understand that this price [MEDICAL_DATA] may run at the same time as other p…" at bounding box center [507, 484] width 369 height 24
click at [316, 479] on input "I understand that this price [MEDICAL_DATA] may run at the same time as other p…" at bounding box center [310, 484] width 11 height 11
checkbox input "true"
click at [690, 534] on span "Confirm" at bounding box center [691, 533] width 32 height 11
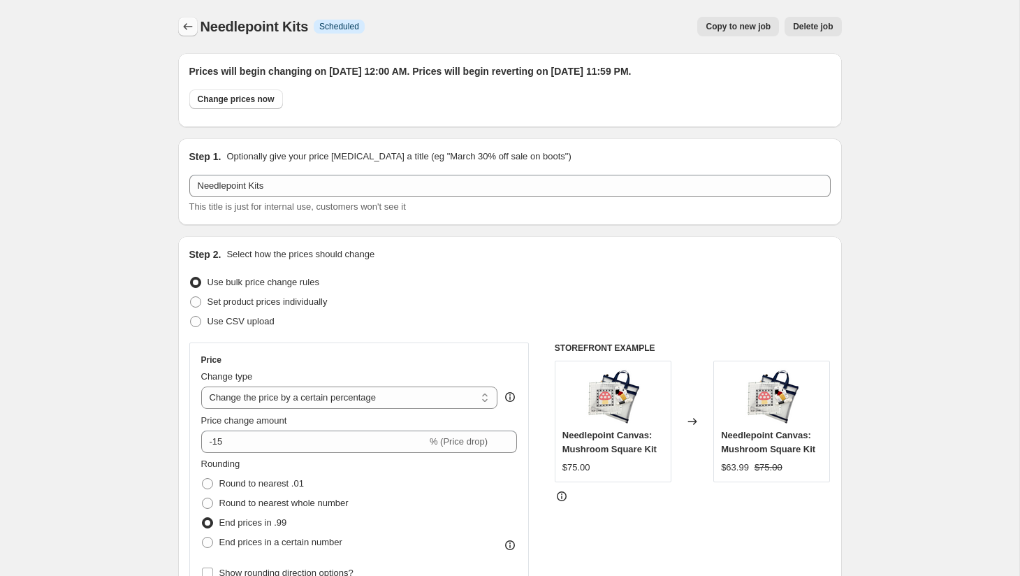
click at [186, 25] on icon "Price change jobs" at bounding box center [188, 27] width 14 height 14
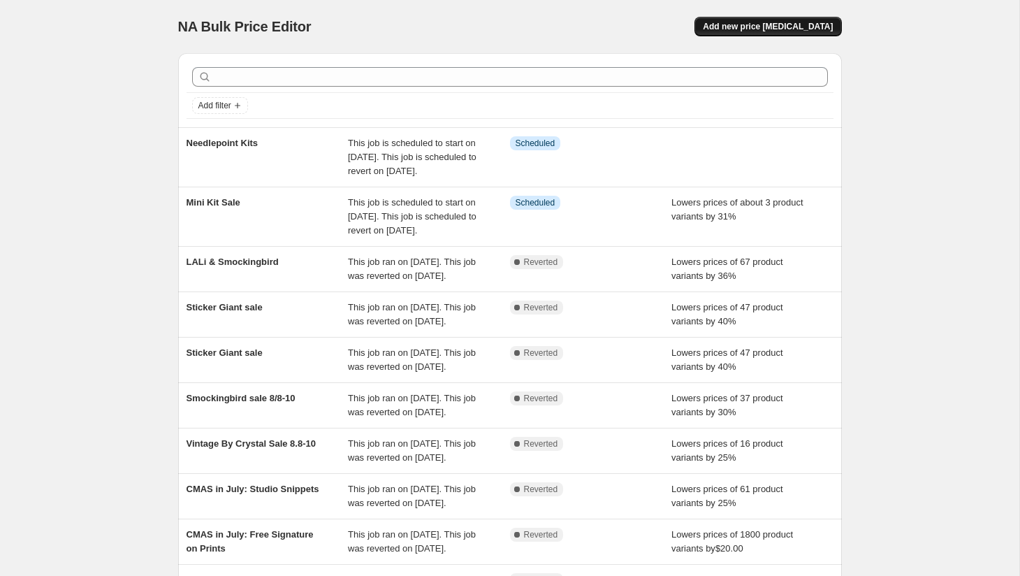
click at [812, 27] on span "Add new price [MEDICAL_DATA]" at bounding box center [768, 26] width 130 height 11
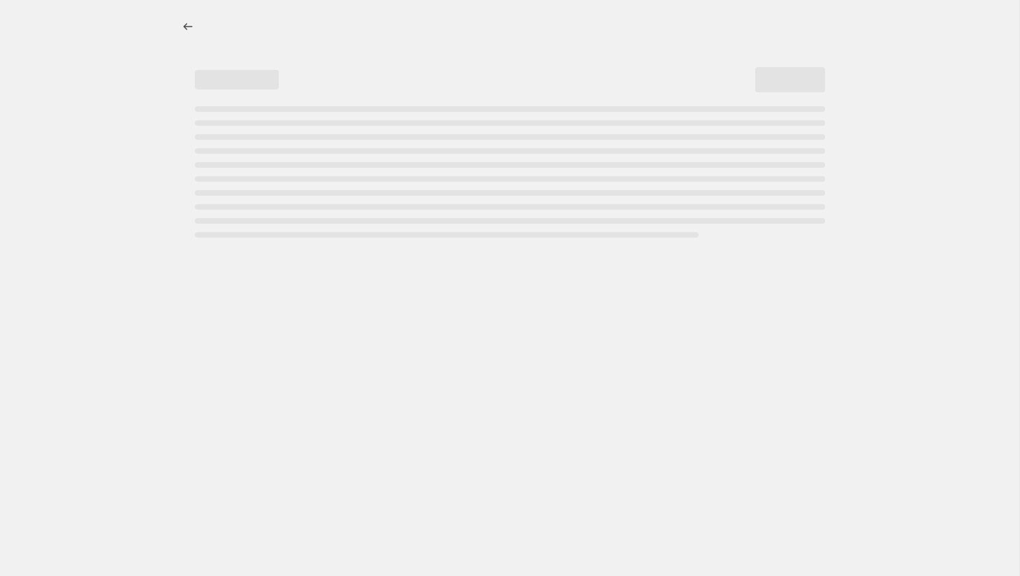
select select "percentage"
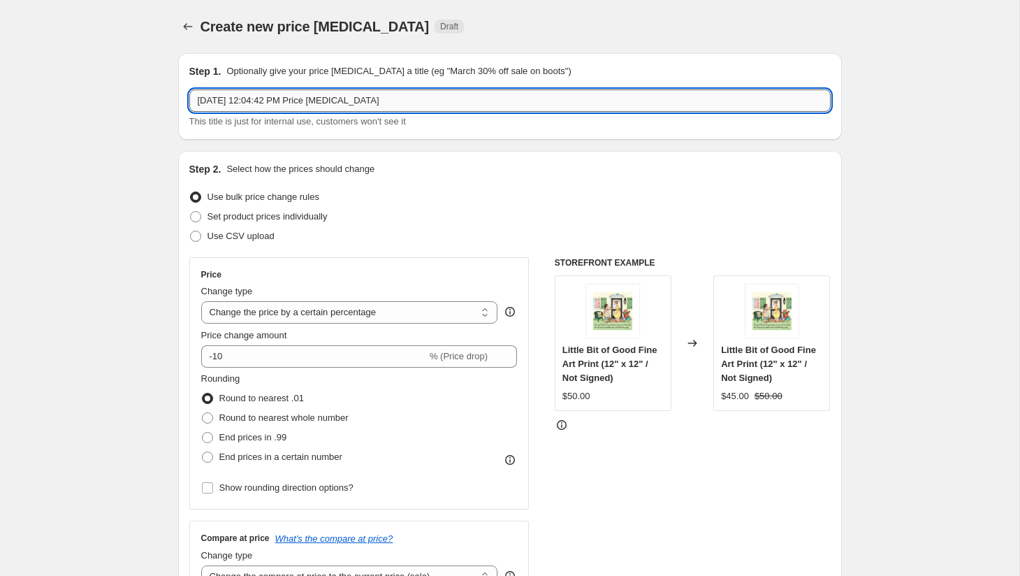
click at [386, 103] on input "[DATE] 12:04:42 PM Price [MEDICAL_DATA]" at bounding box center [509, 100] width 641 height 22
type input "Spot Colors"
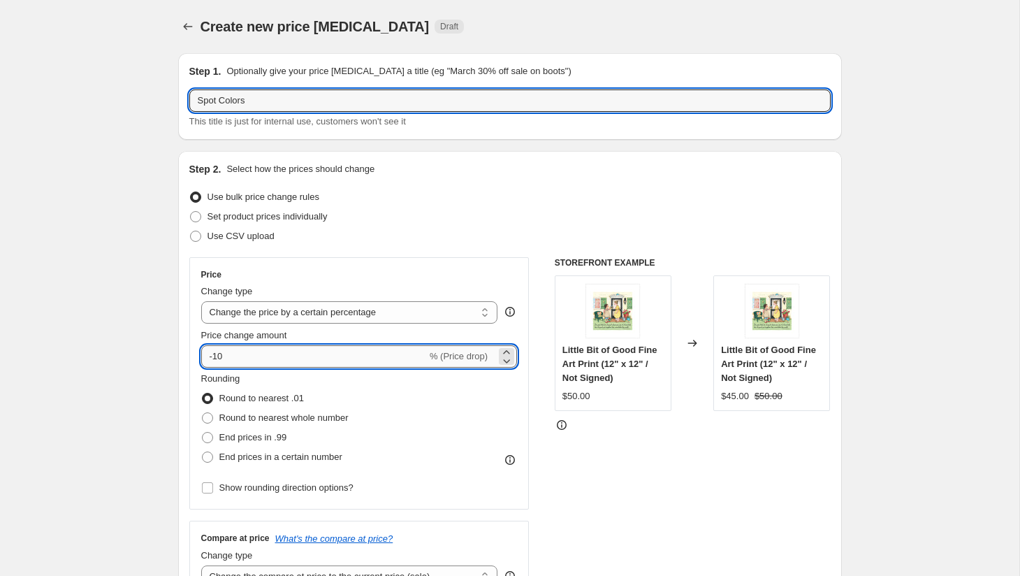
click at [247, 358] on input "-10" at bounding box center [314, 356] width 226 height 22
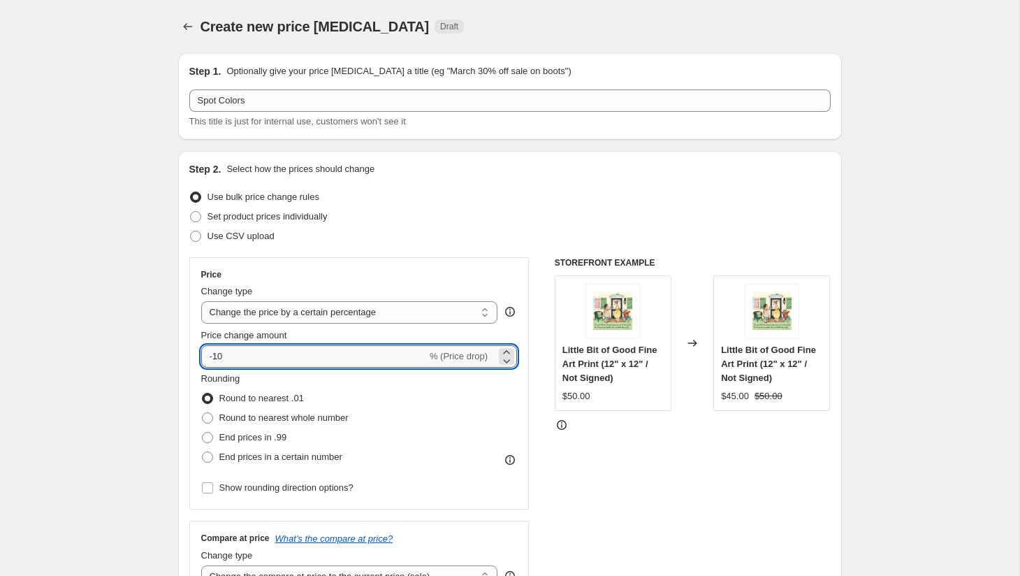
type input "-1"
type input "-25"
click at [249, 439] on span "End prices in .99" at bounding box center [253, 437] width 68 height 10
click at [203, 432] on input "End prices in .99" at bounding box center [202, 432] width 1 height 1
radio input "true"
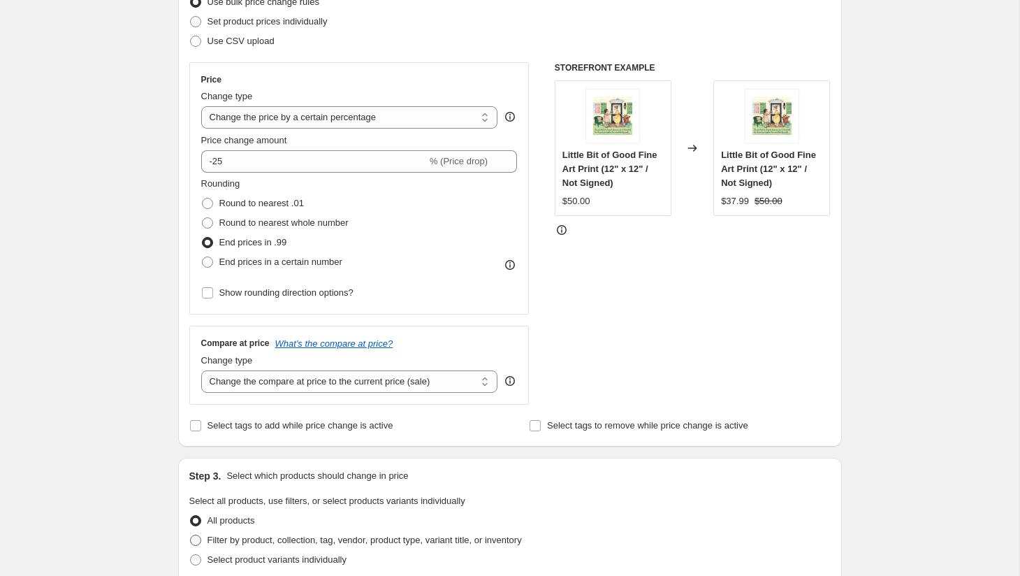
scroll to position [24, 0]
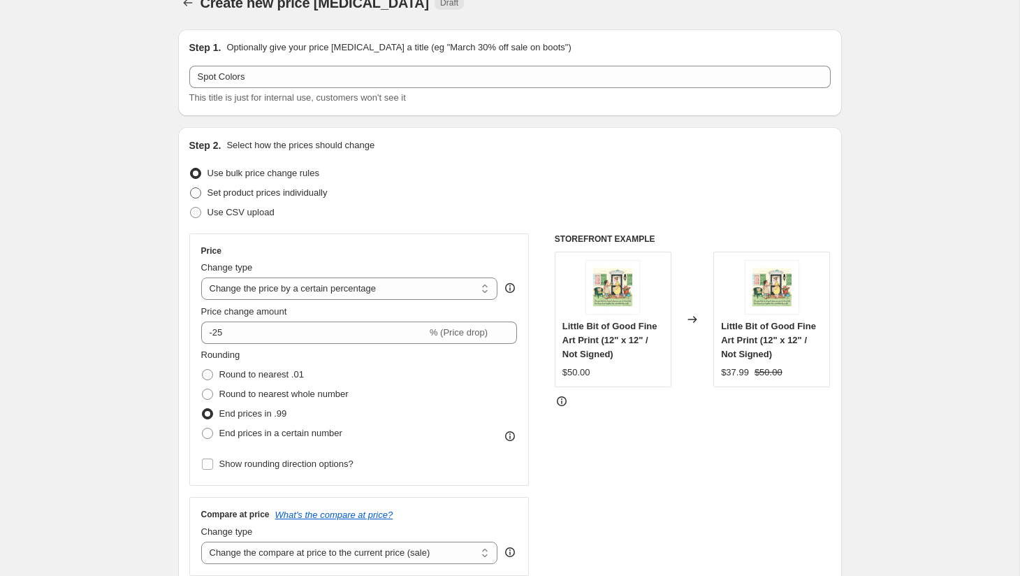
click at [315, 193] on span "Set product prices individually" at bounding box center [268, 192] width 120 height 10
click at [191, 188] on input "Set product prices individually" at bounding box center [190, 187] width 1 height 1
radio input "true"
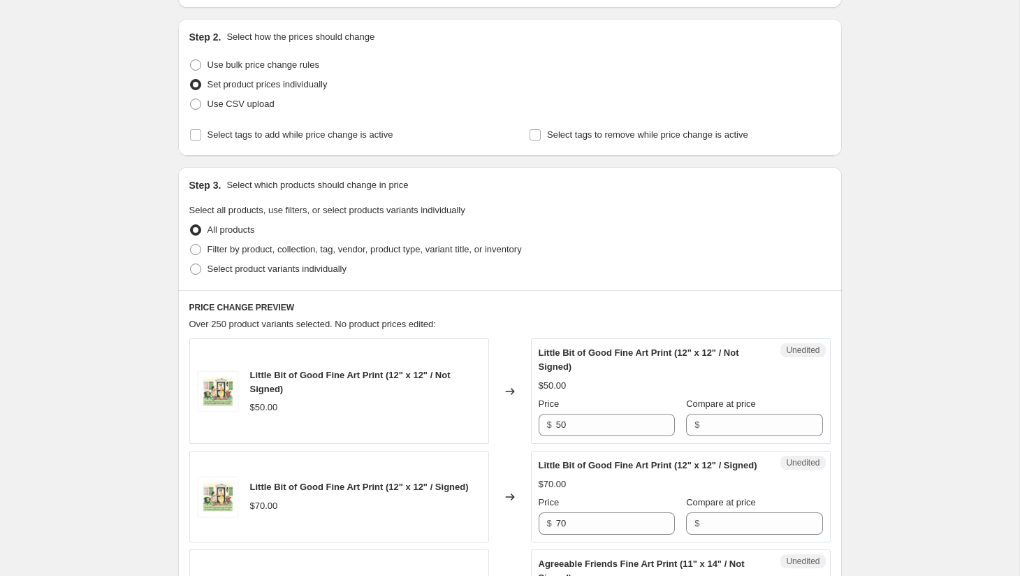
scroll to position [189, 0]
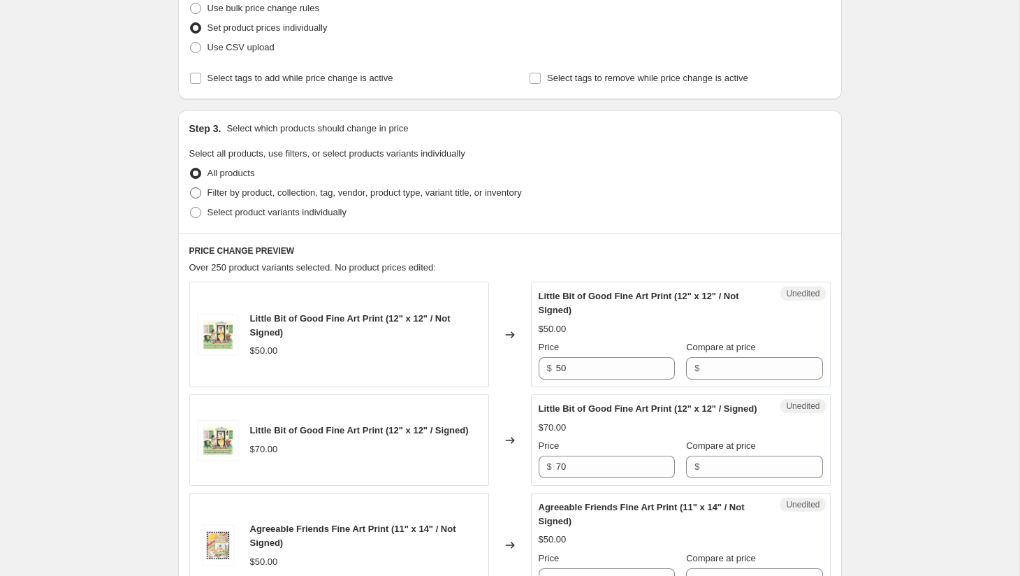
click at [339, 196] on span "Filter by product, collection, tag, vendor, product type, variant title, or inv…" at bounding box center [365, 192] width 314 height 10
click at [191, 188] on input "Filter by product, collection, tag, vendor, product type, variant title, or inv…" at bounding box center [190, 187] width 1 height 1
radio input "true"
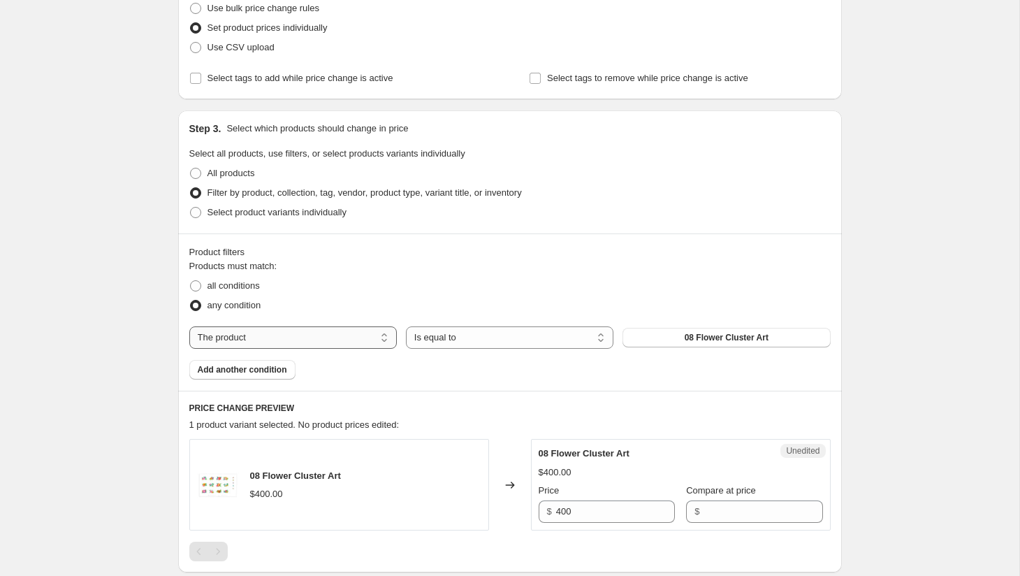
click at [270, 339] on select "The product The product's collection The product's tag The product's vendor The…" at bounding box center [293, 337] width 208 height 22
select select "vendor"
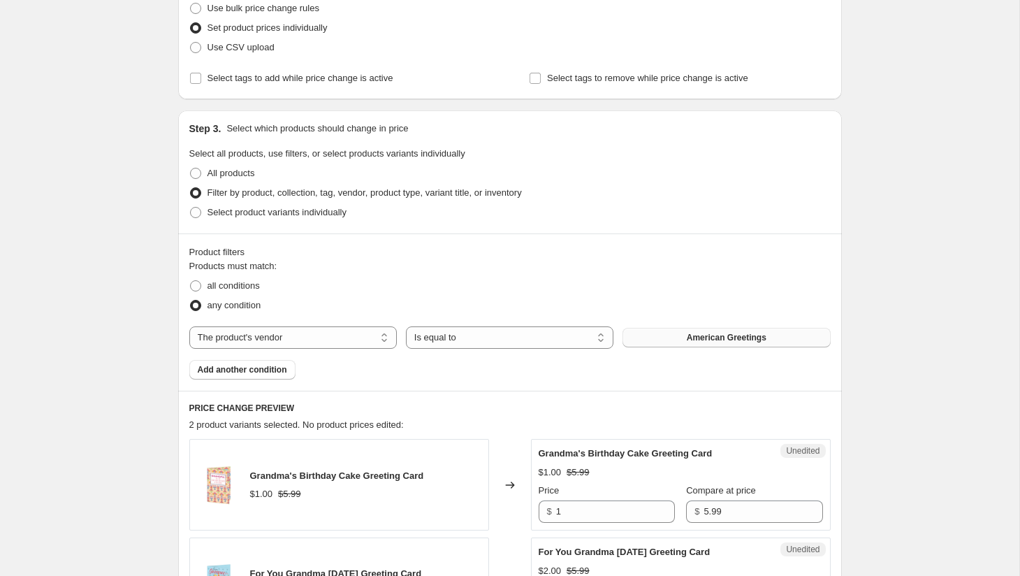
click at [734, 337] on span "American Greetings" at bounding box center [727, 337] width 80 height 11
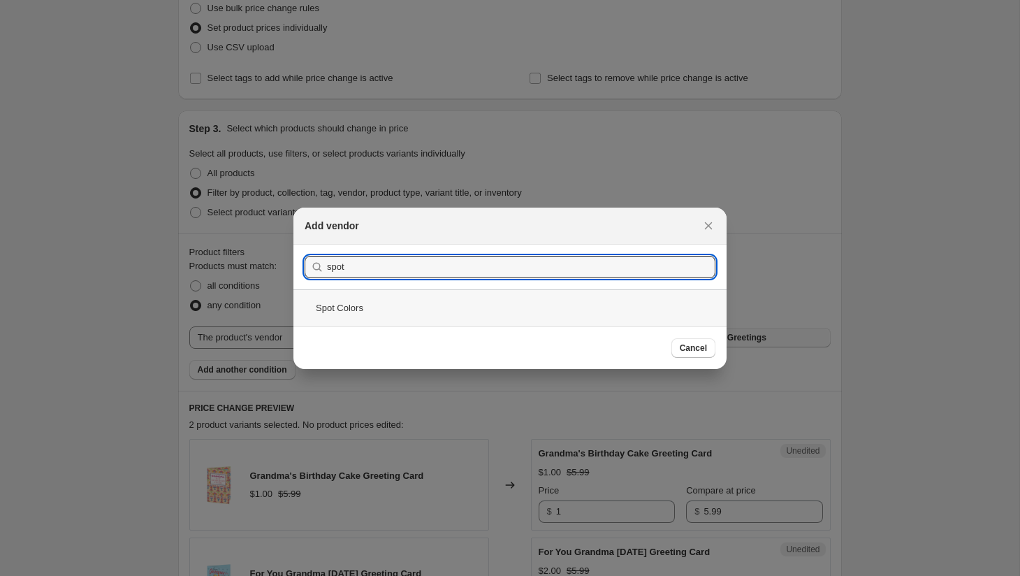
type input "spot"
click at [410, 301] on div "Spot Colors" at bounding box center [509, 307] width 433 height 37
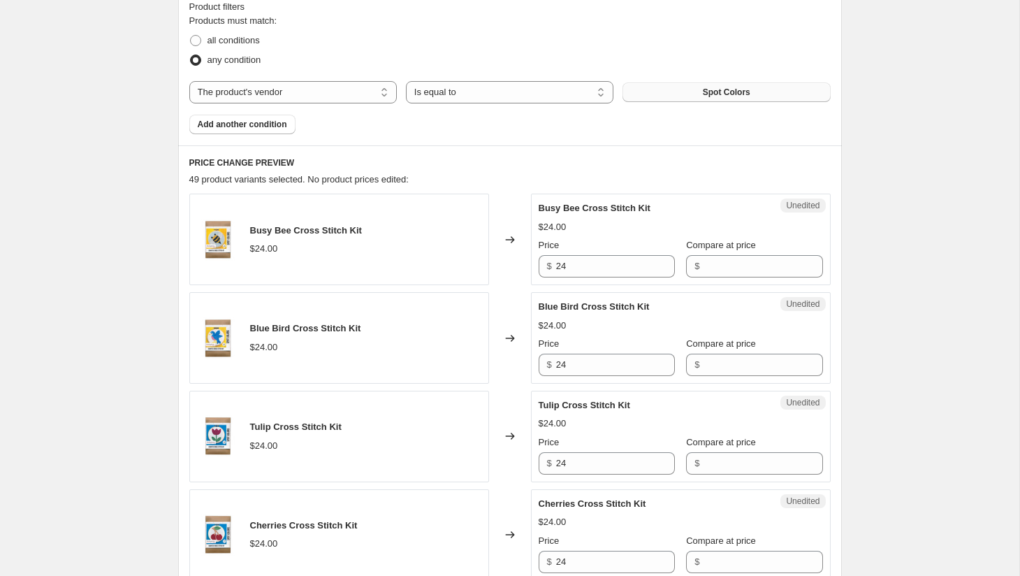
scroll to position [535, 0]
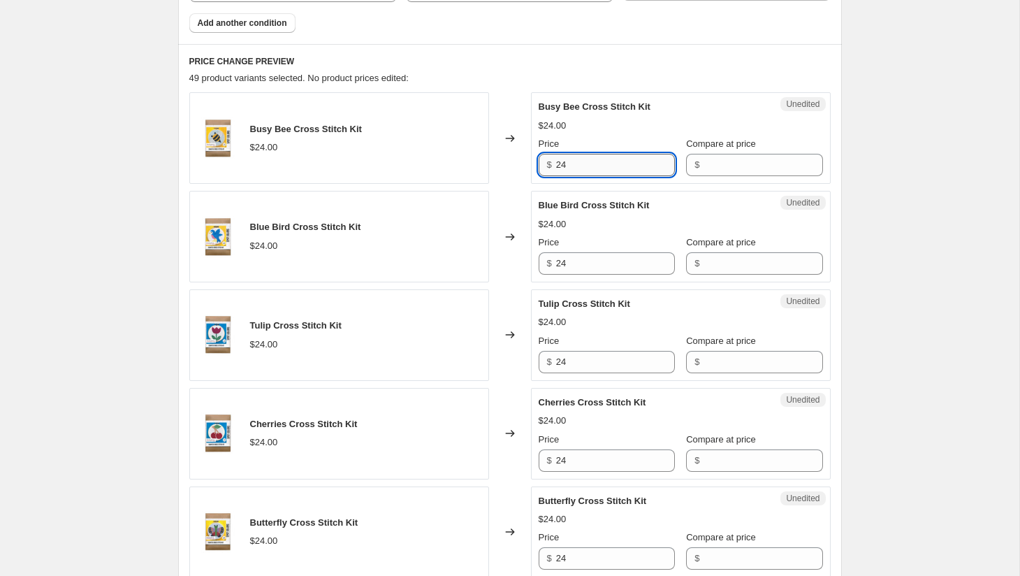
click at [610, 165] on input "24" at bounding box center [615, 165] width 119 height 22
click at [736, 152] on div "Compare at price $" at bounding box center [754, 156] width 136 height 39
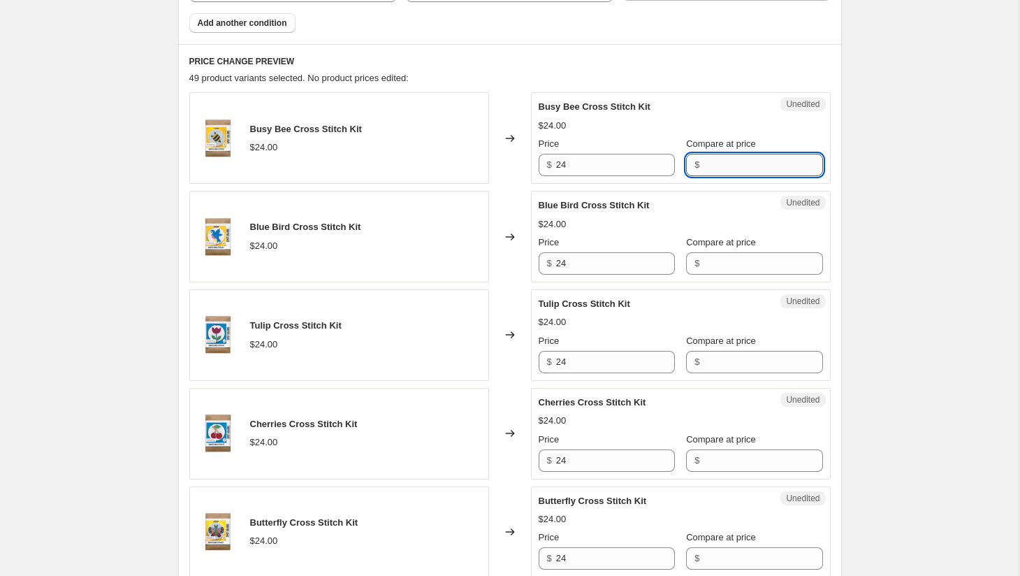
click at [730, 161] on input "Compare at price" at bounding box center [763, 165] width 119 height 22
paste input "24"
type input "24"
click at [595, 161] on input "24" at bounding box center [615, 165] width 119 height 22
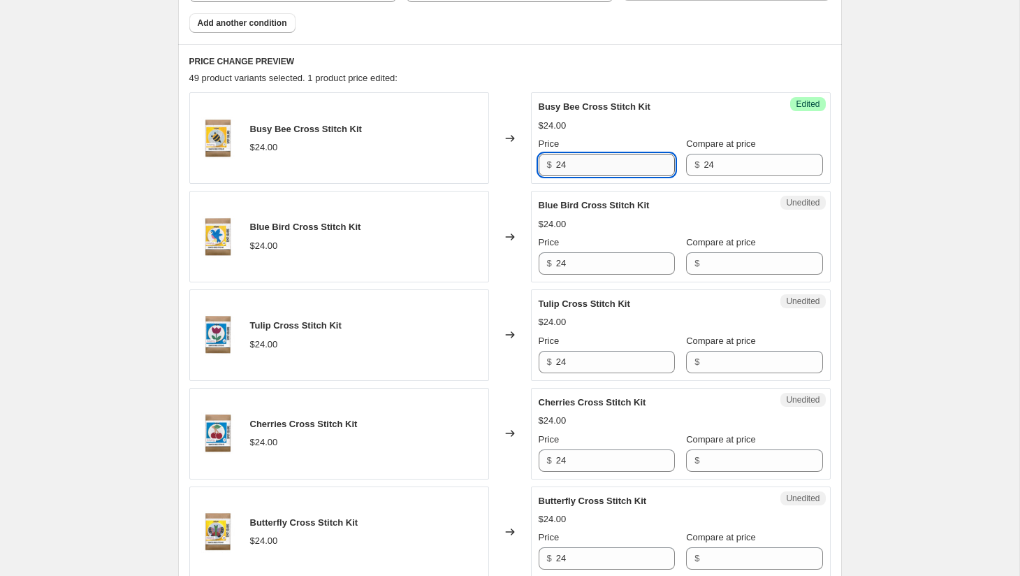
click at [595, 161] on input "24" at bounding box center [615, 165] width 119 height 22
click at [593, 167] on input "19.99" at bounding box center [615, 165] width 119 height 22
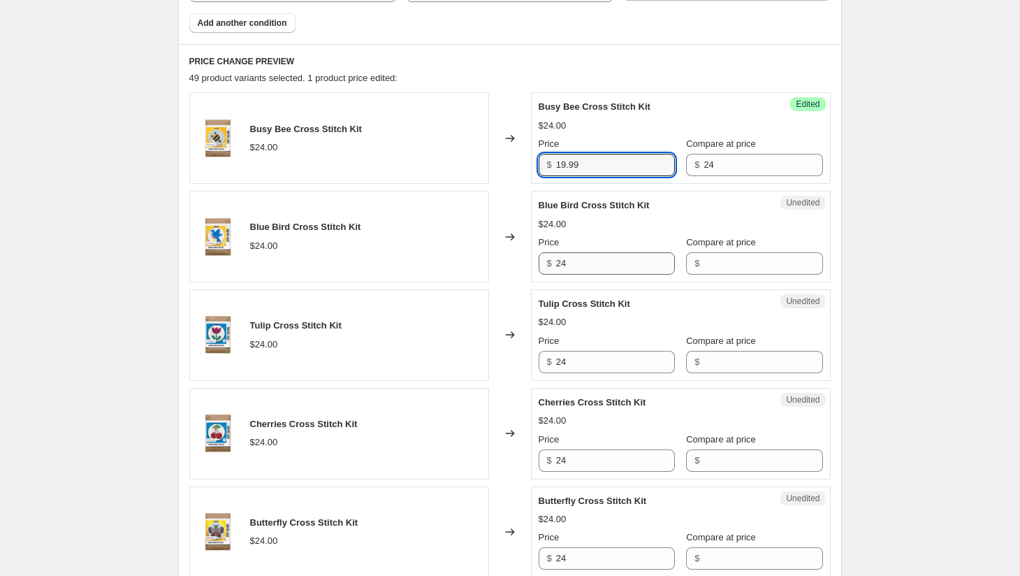
type input "19.99"
click at [587, 266] on input "24" at bounding box center [615, 263] width 119 height 22
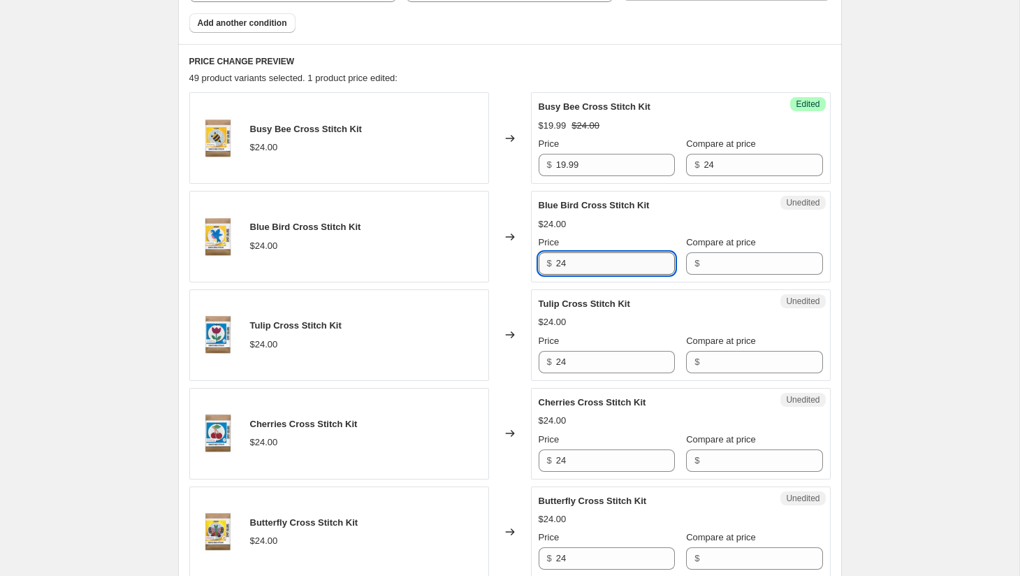
click at [587, 266] on input "24" at bounding box center [615, 263] width 119 height 22
paste input "19.99"
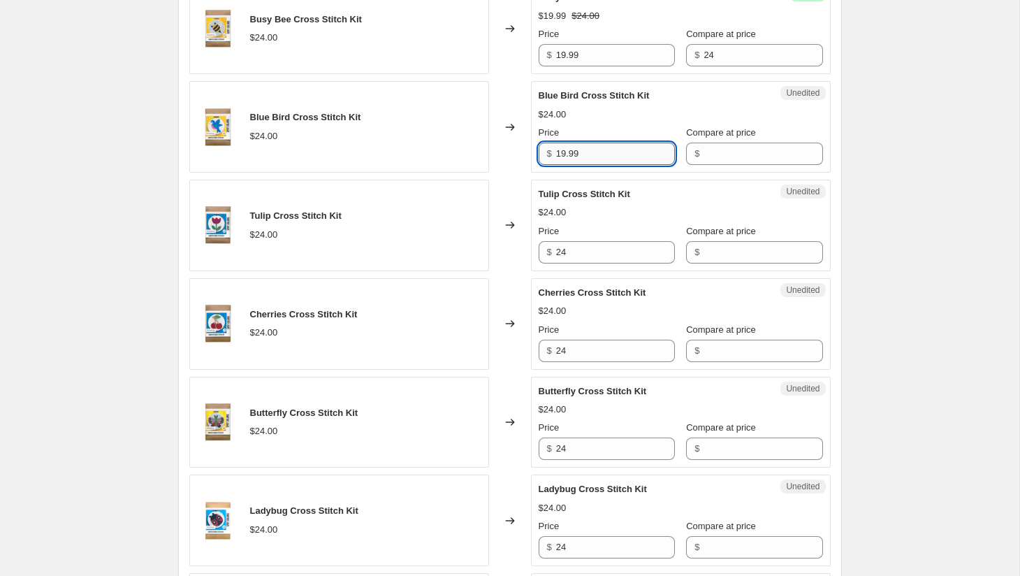
scroll to position [653, 0]
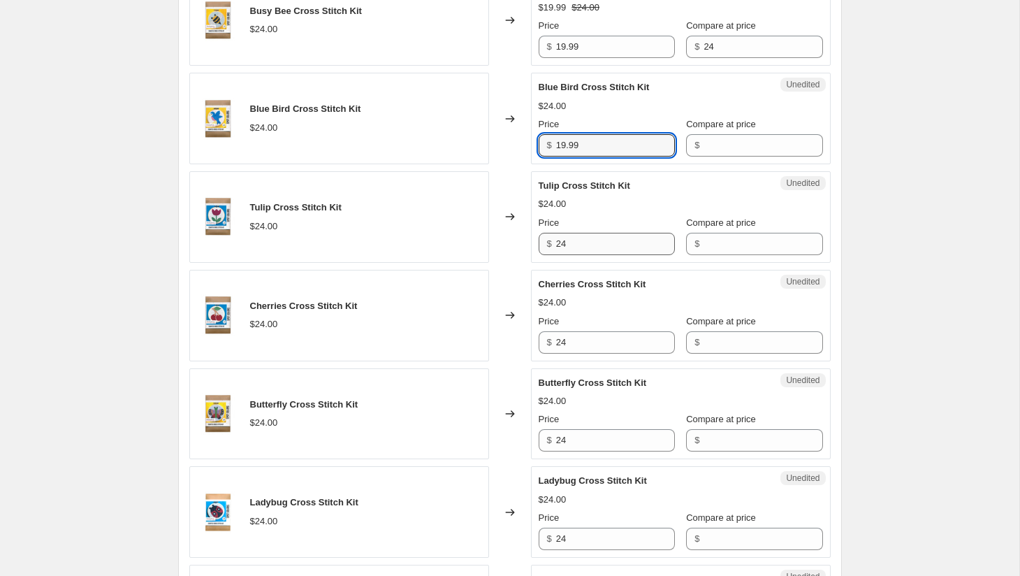
type input "19.99"
click at [584, 249] on input "24" at bounding box center [615, 244] width 119 height 22
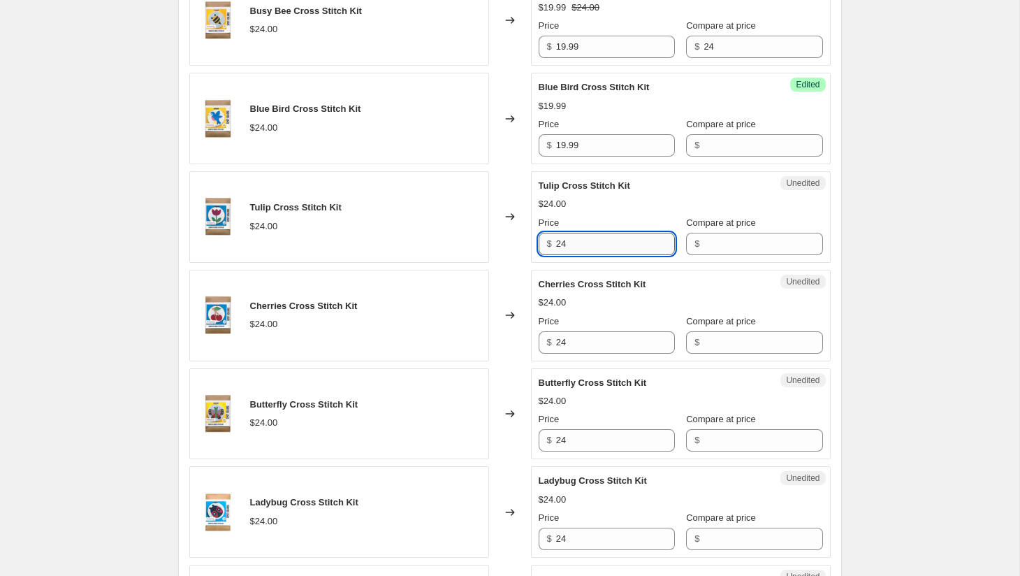
click at [584, 249] on input "24" at bounding box center [615, 244] width 119 height 22
paste input "19.99"
type input "19.99"
click at [585, 347] on input "24" at bounding box center [615, 342] width 119 height 22
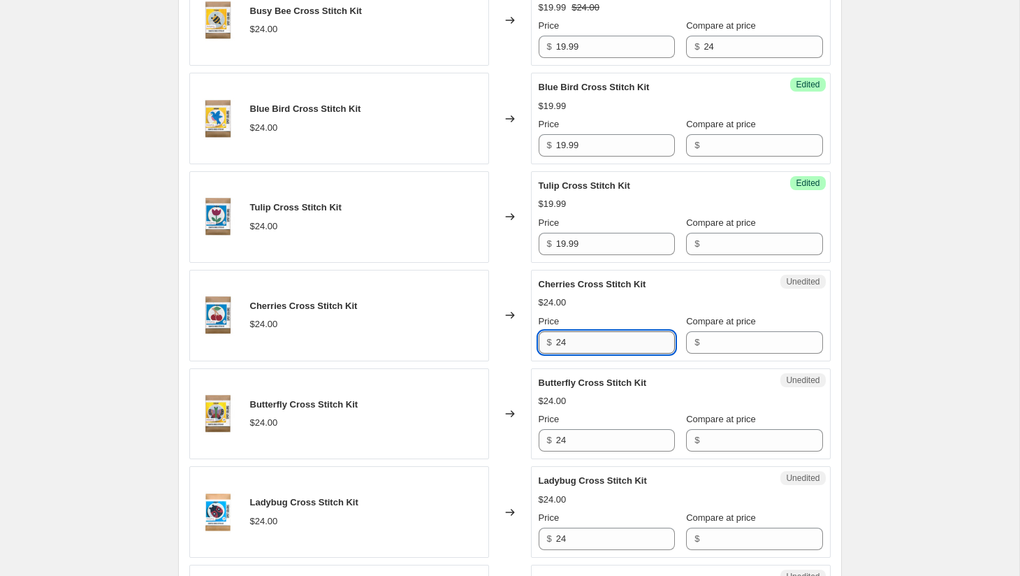
click at [585, 347] on input "24" at bounding box center [615, 342] width 119 height 22
paste input "19.99"
type input "19.99"
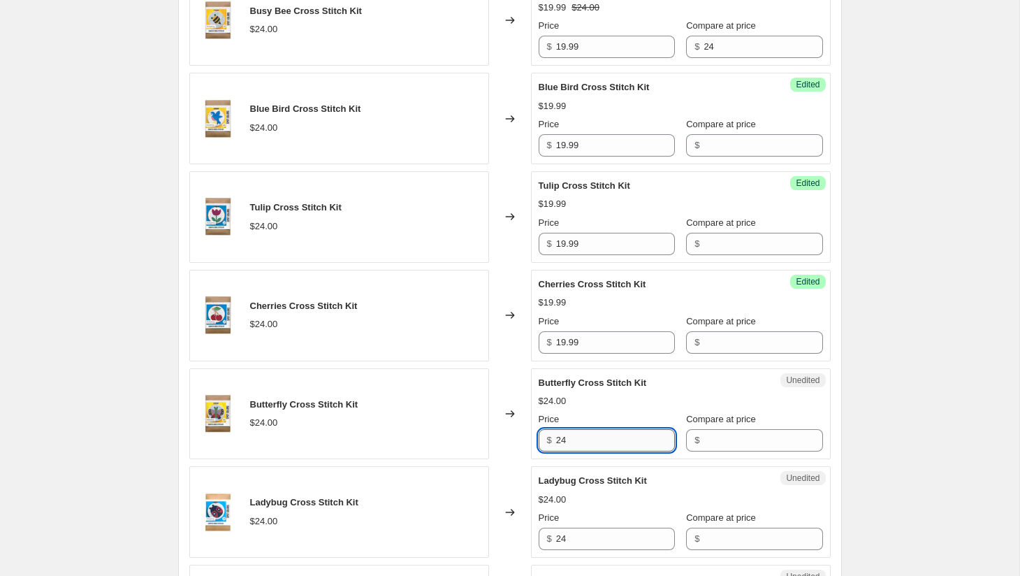
click at [578, 442] on input "24" at bounding box center [615, 440] width 119 height 22
paste input "19.99"
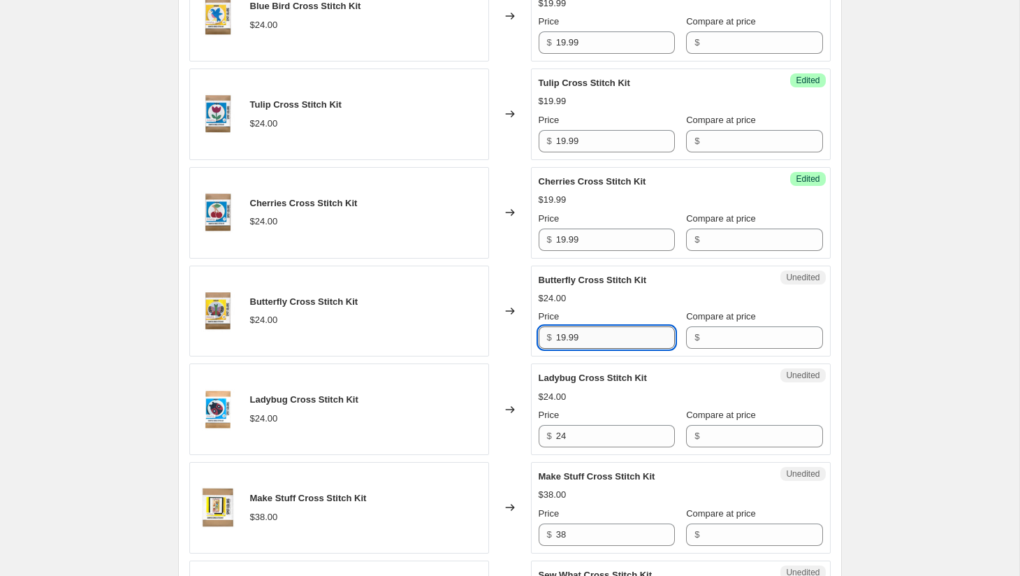
scroll to position [789, 0]
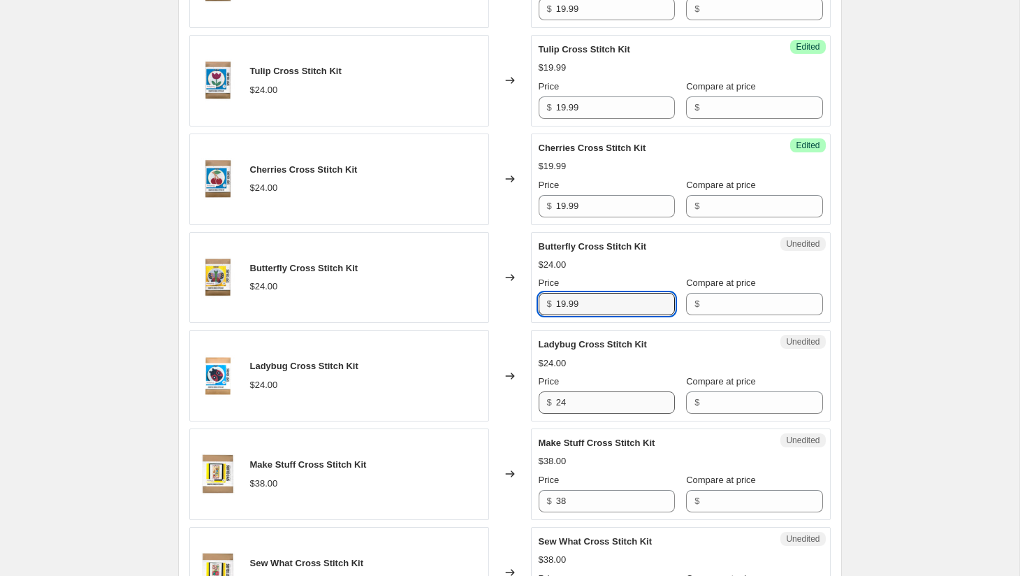
type input "19.99"
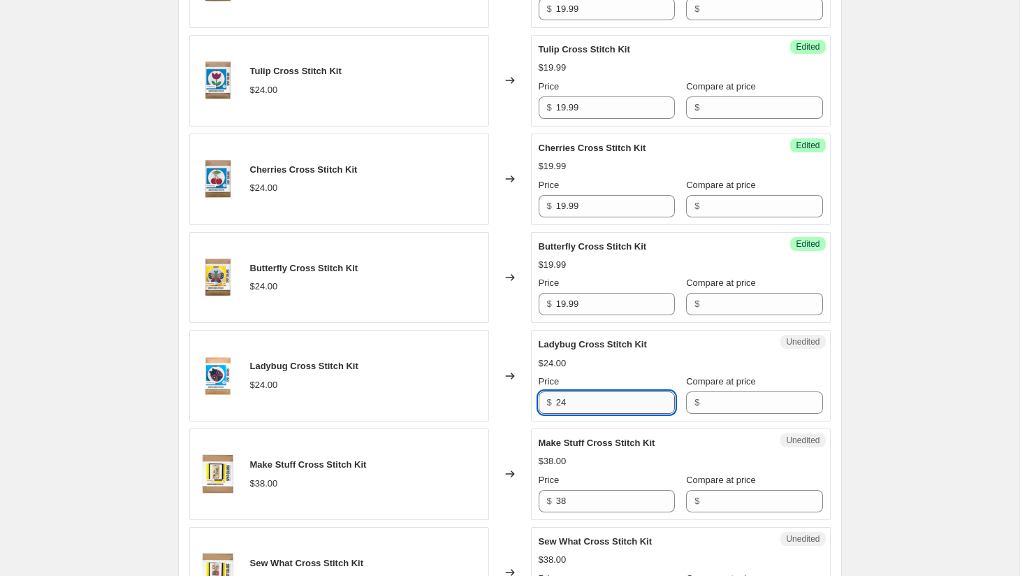
click at [578, 402] on input "24" at bounding box center [615, 402] width 119 height 22
paste input "19.99"
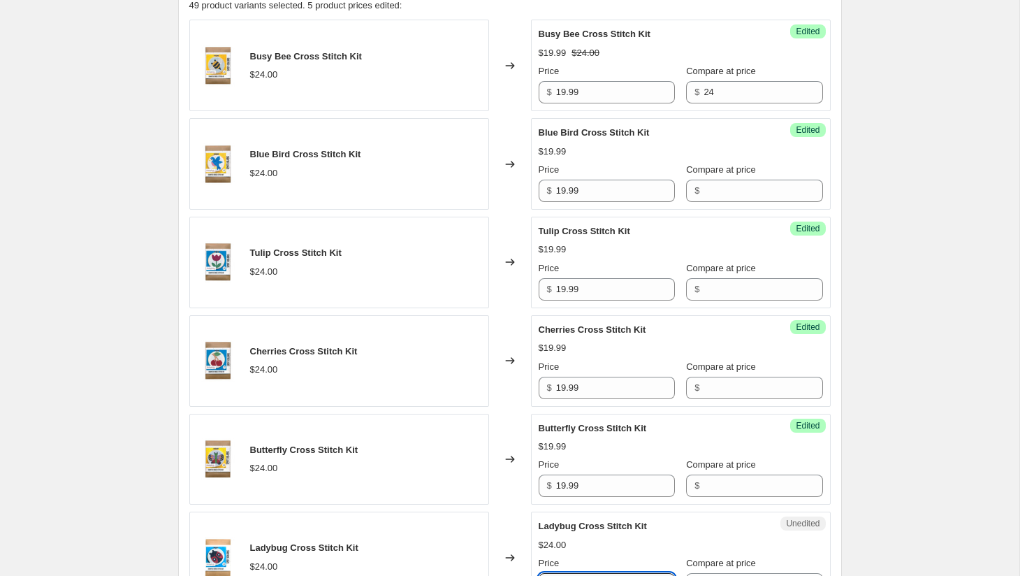
scroll to position [602, 0]
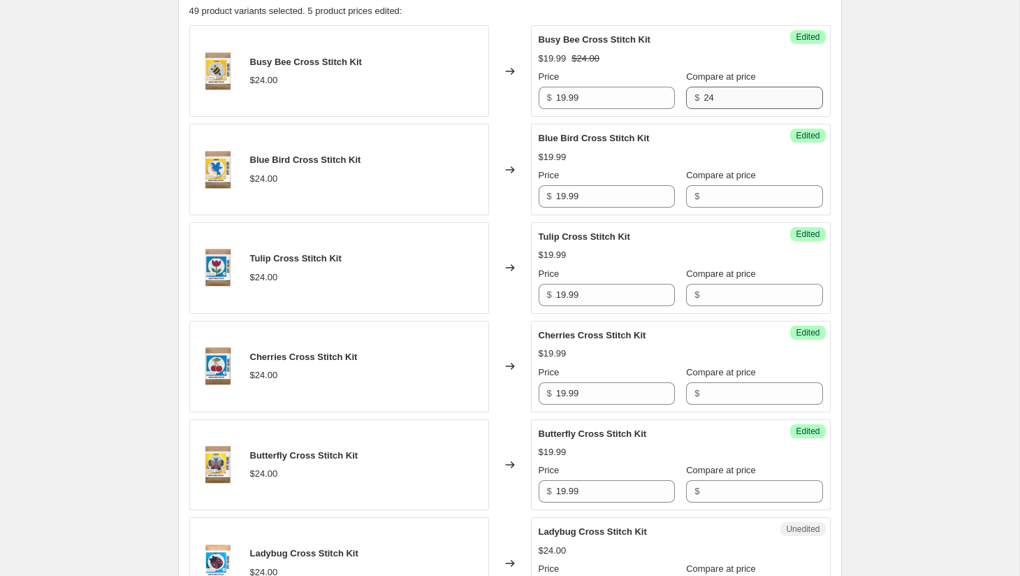
type input "19.99"
click at [725, 96] on input "24" at bounding box center [763, 98] width 119 height 22
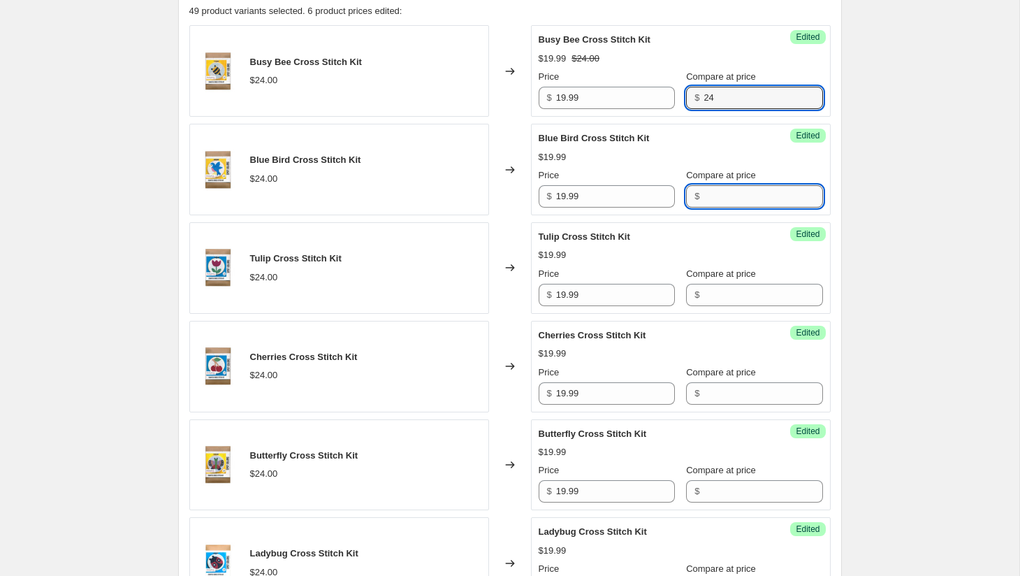
click at [704, 198] on input "Compare at price" at bounding box center [763, 196] width 119 height 22
paste input "24"
type input "24"
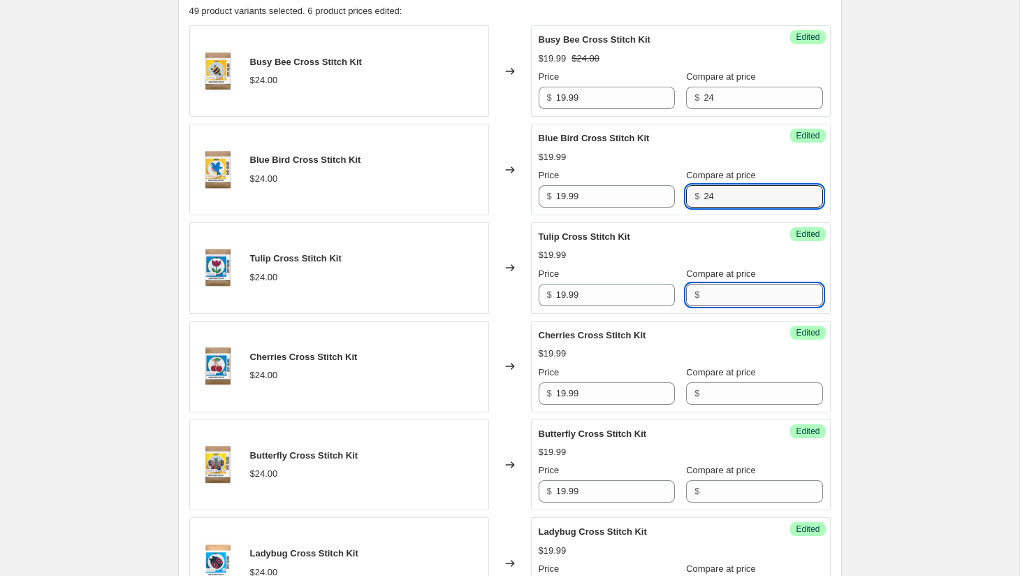
click at [704, 298] on input "Compare at price" at bounding box center [763, 295] width 119 height 22
paste input "24"
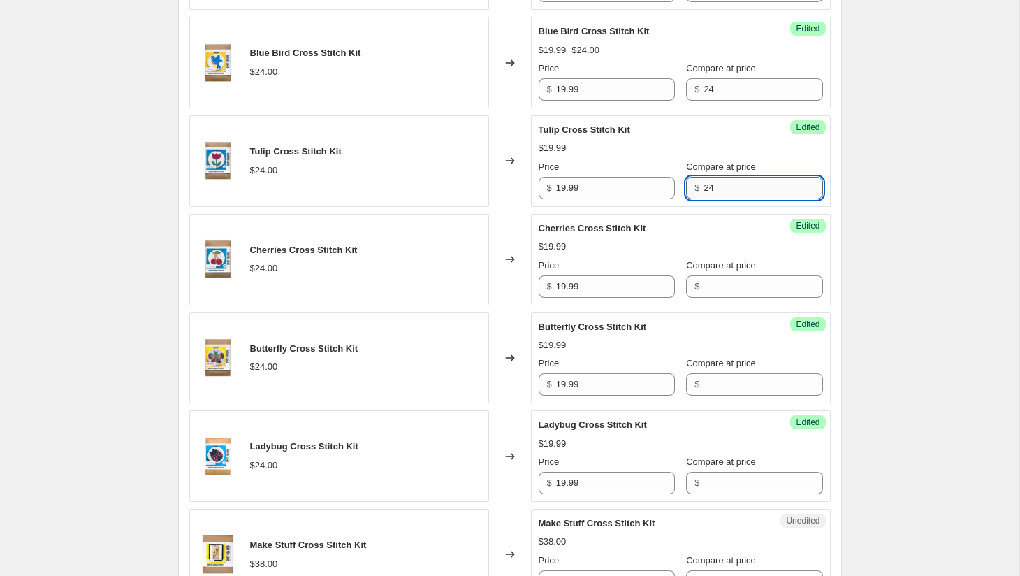
scroll to position [732, 0]
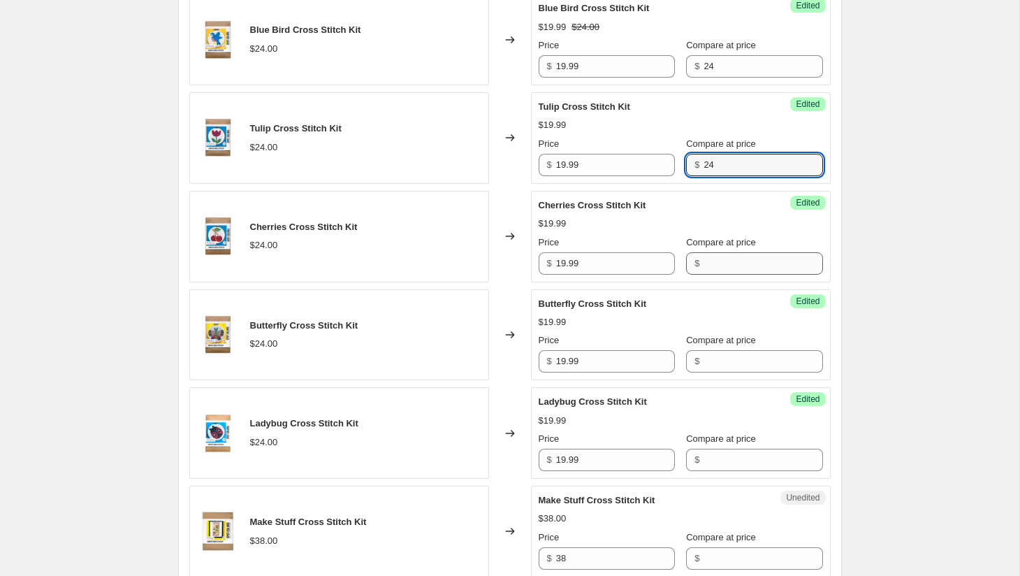
type input "24"
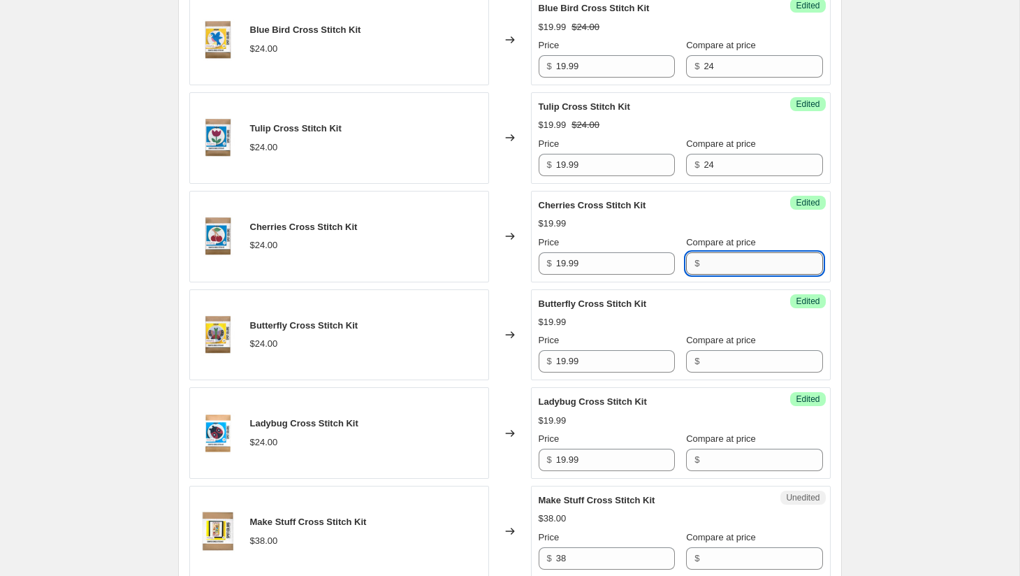
click at [711, 268] on input "Compare at price" at bounding box center [763, 263] width 119 height 22
paste input "24"
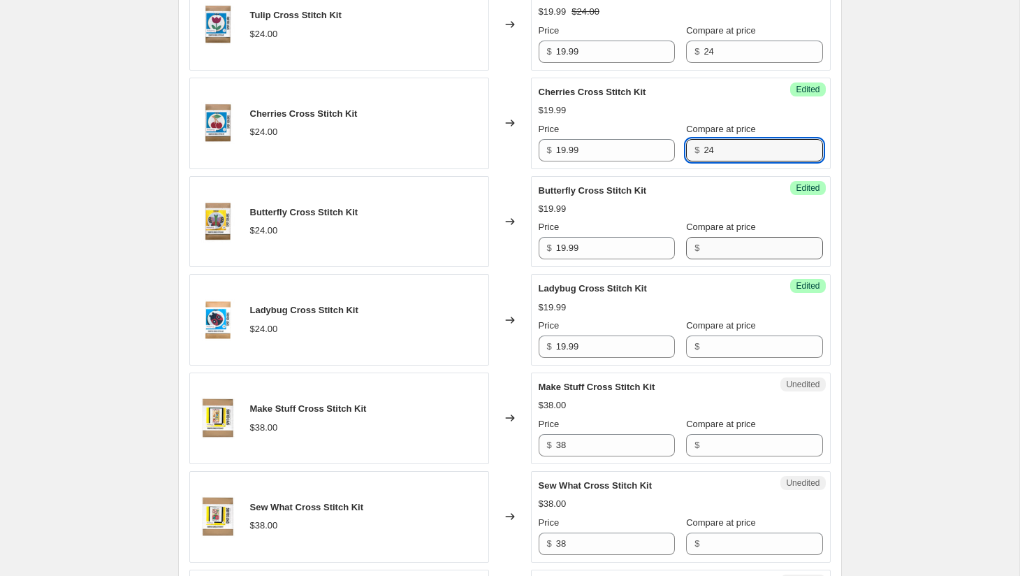
type input "24"
click at [710, 246] on input "Compare at price" at bounding box center [763, 248] width 119 height 22
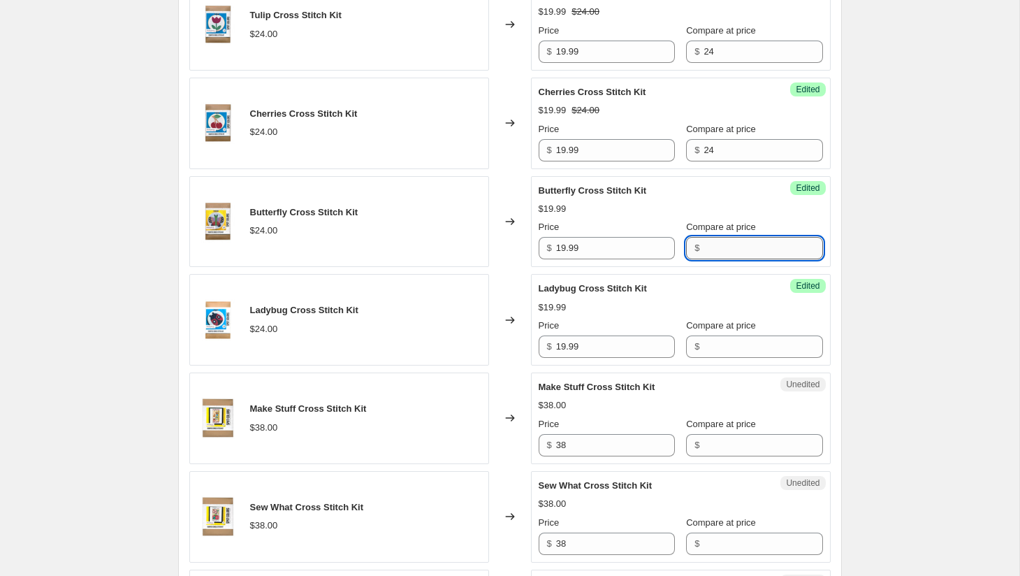
paste input "24"
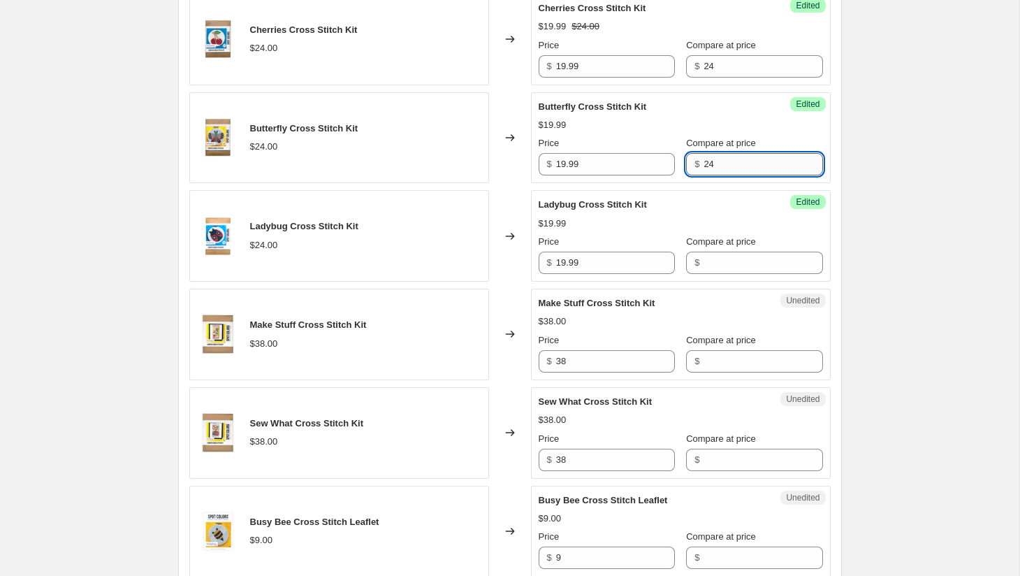
scroll to position [963, 0]
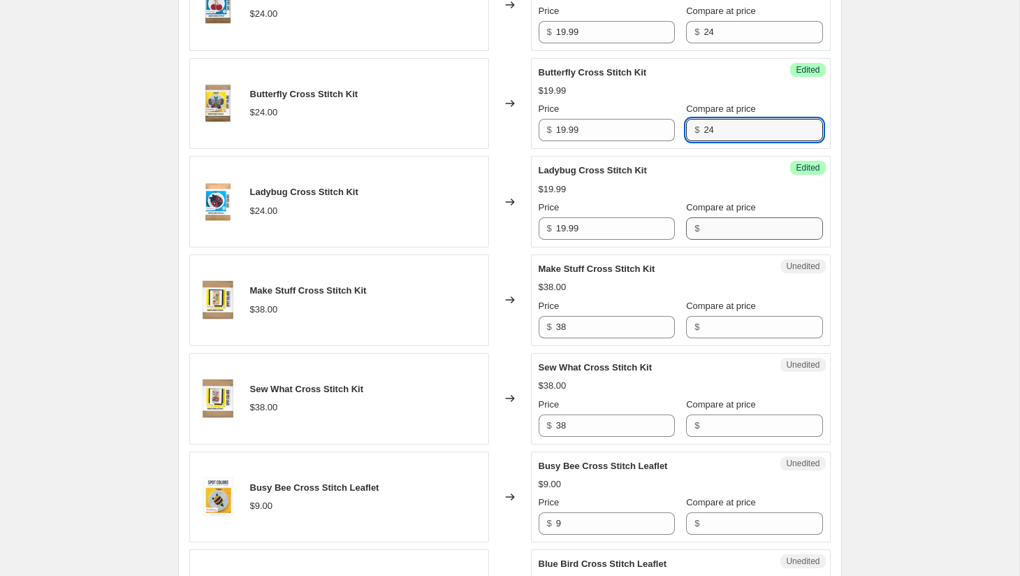
type input "24"
click at [709, 234] on input "Compare at price" at bounding box center [763, 228] width 119 height 22
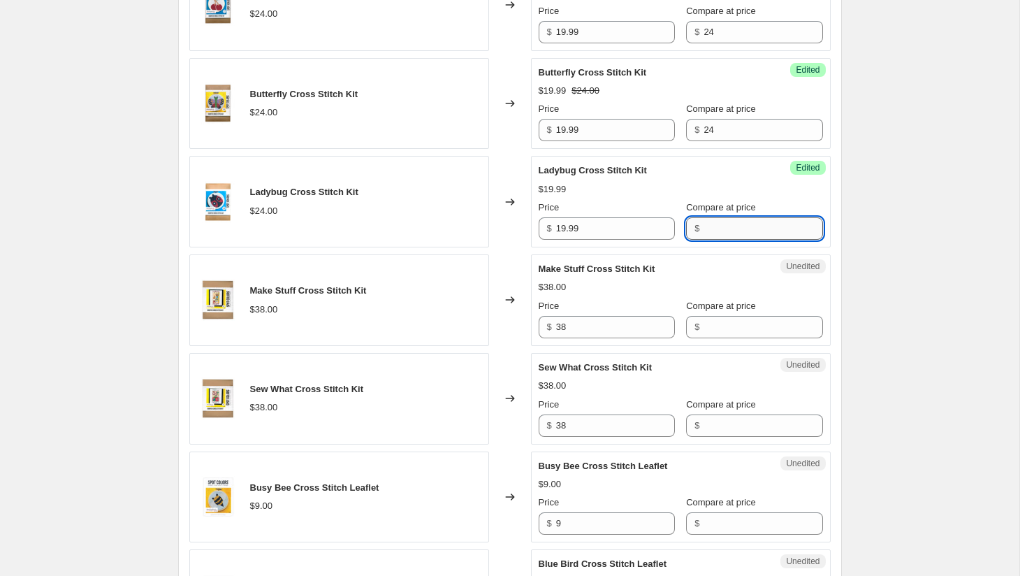
paste input "24"
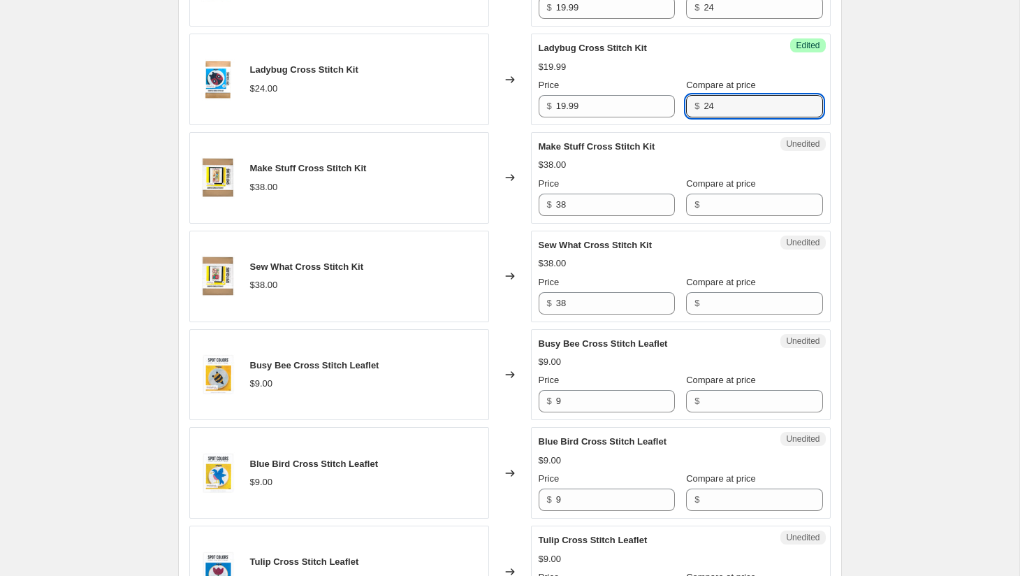
scroll to position [1090, 0]
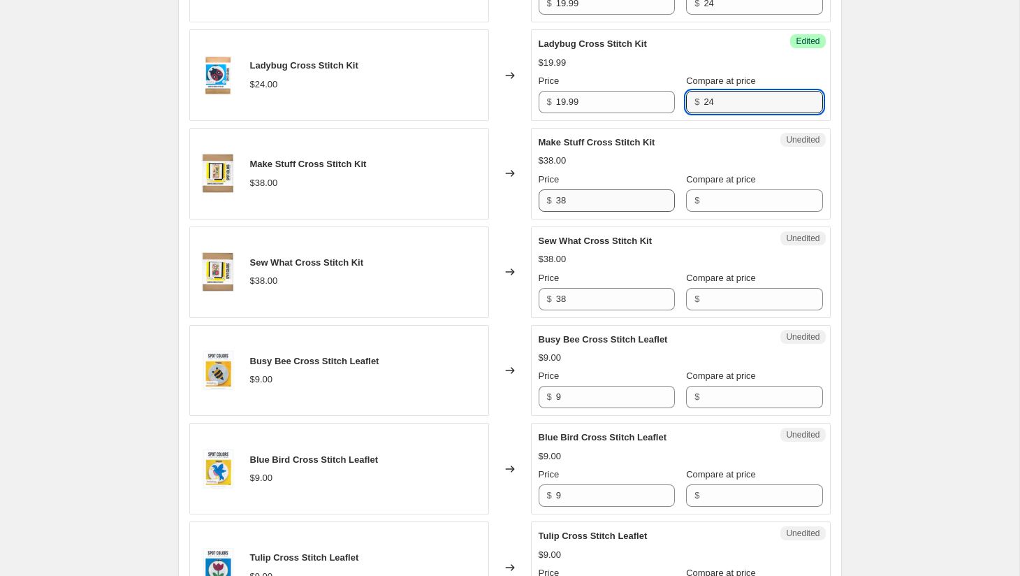
type input "24"
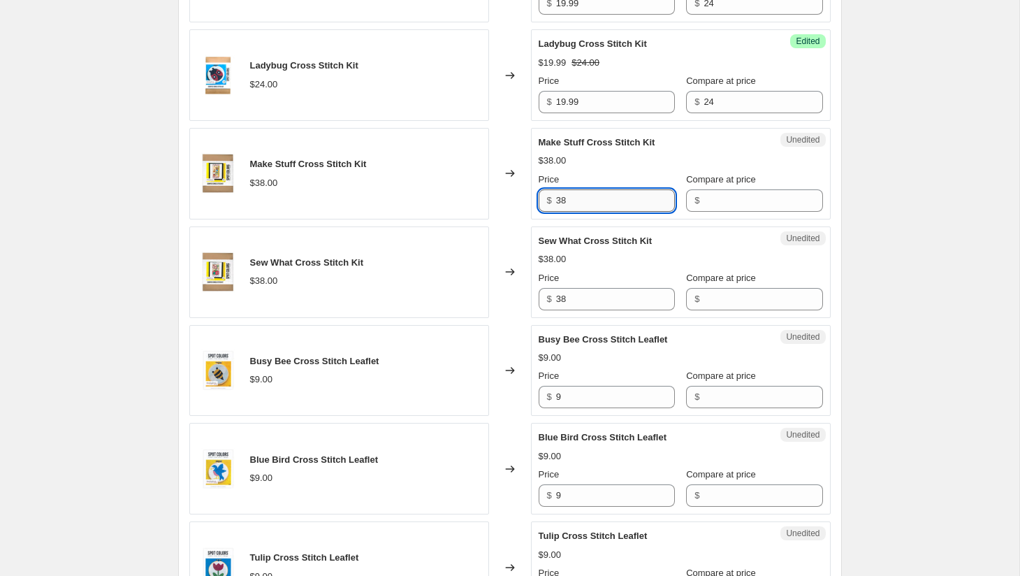
click at [621, 207] on input "38" at bounding box center [615, 200] width 119 height 22
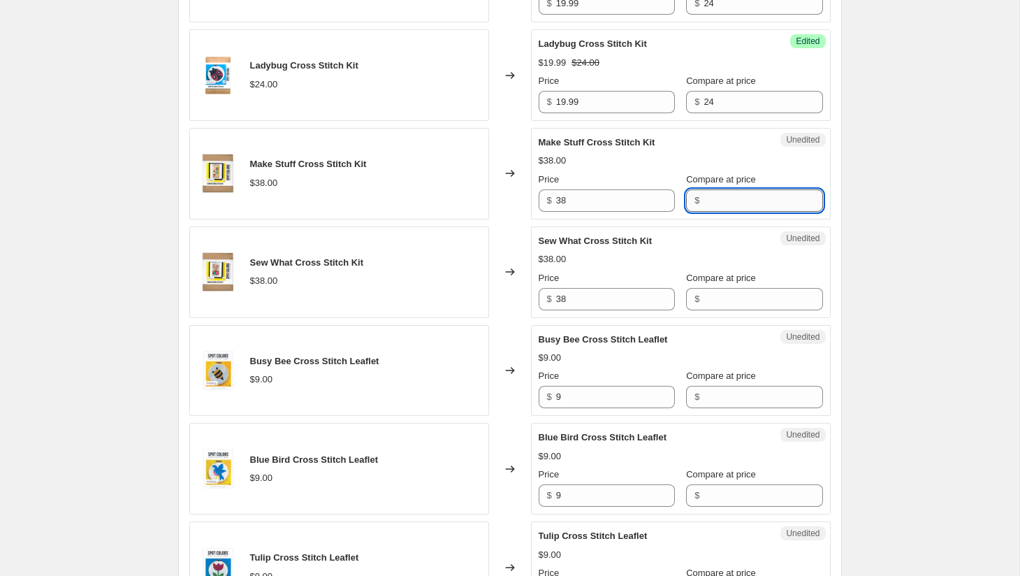
click at [713, 200] on input "Compare at price" at bounding box center [763, 200] width 119 height 22
paste input "38"
type input "38"
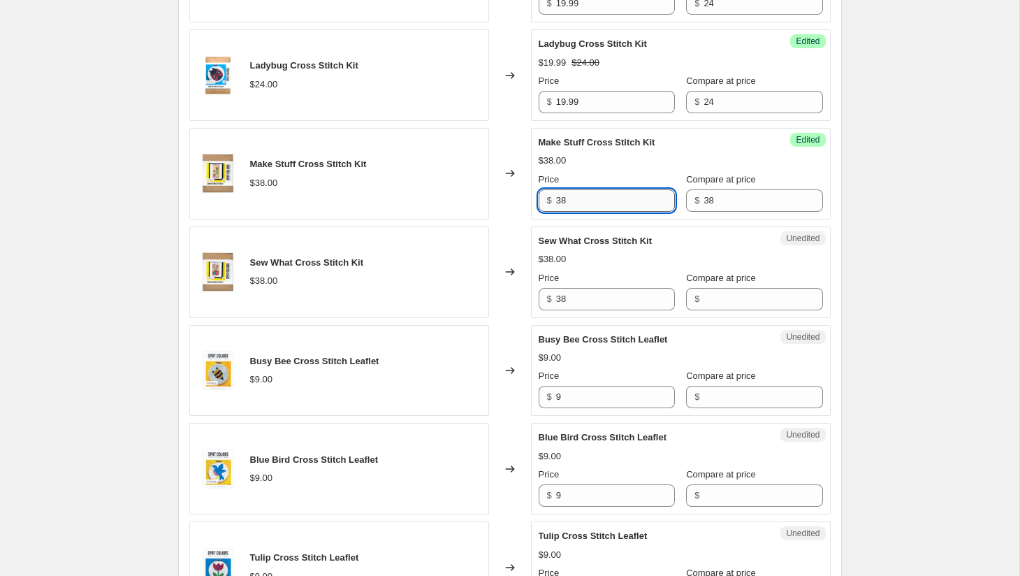
click at [596, 203] on input "38" at bounding box center [615, 200] width 119 height 22
drag, startPoint x: 567, startPoint y: 199, endPoint x: 556, endPoint y: 200, distance: 11.2
click at [556, 200] on div "$ 29.99" at bounding box center [607, 200] width 136 height 22
click at [572, 199] on input "31.99" at bounding box center [615, 200] width 119 height 22
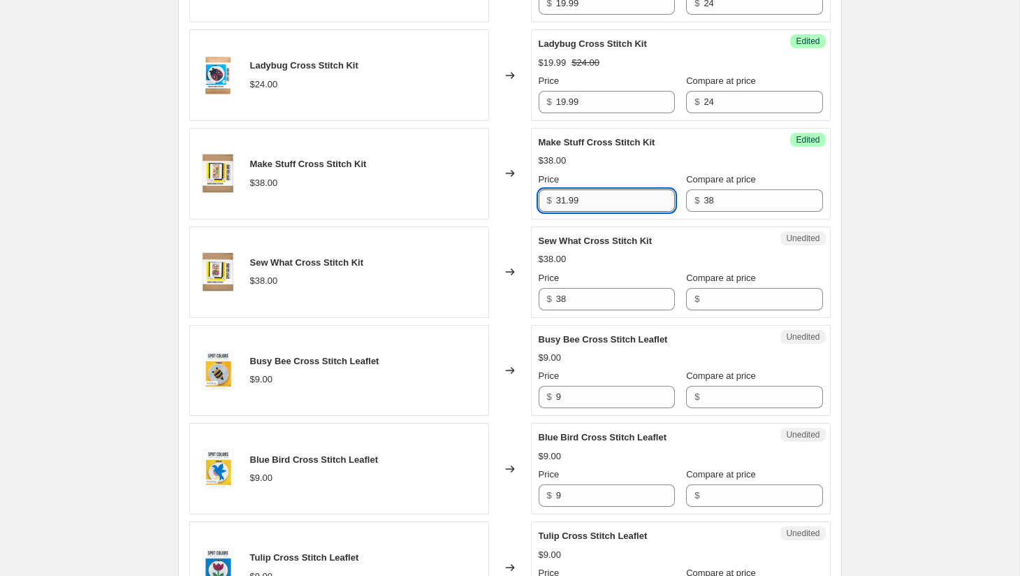
click at [572, 199] on input "31.99" at bounding box center [615, 200] width 119 height 22
type input "31.99"
click at [589, 302] on input "38" at bounding box center [615, 299] width 119 height 22
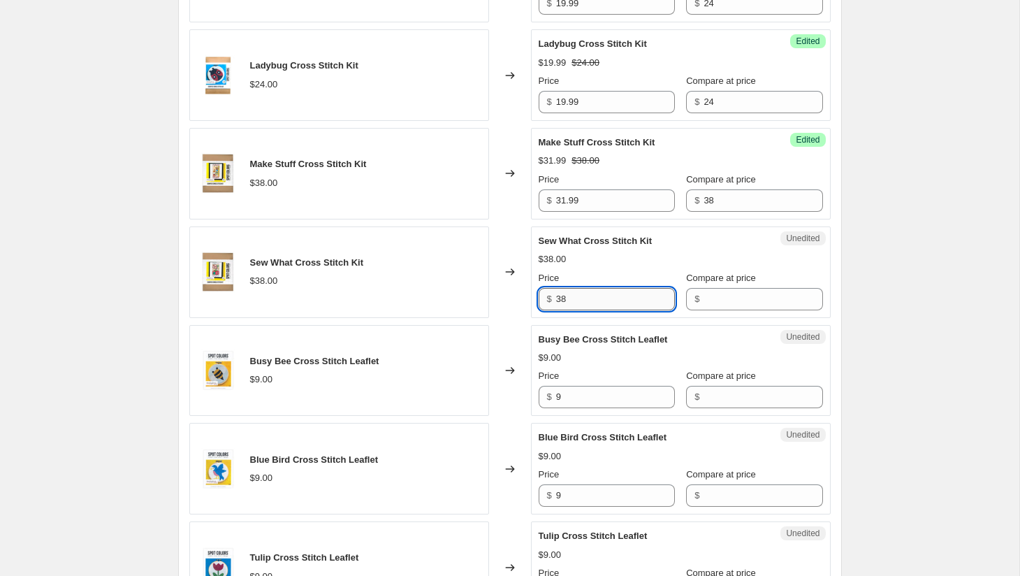
click at [589, 302] on input "38" at bounding box center [615, 299] width 119 height 22
paste input "1.99"
type input "31.99"
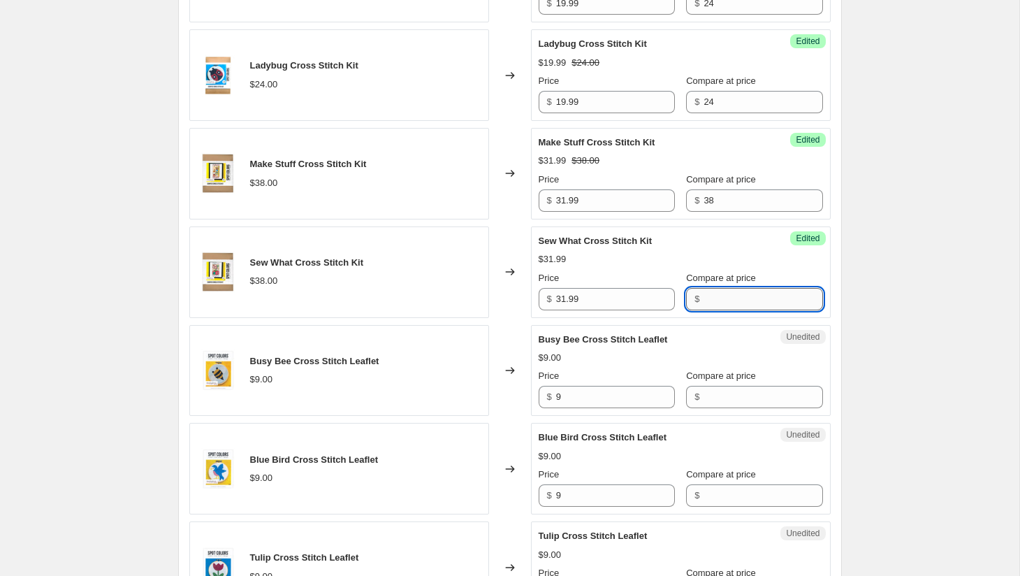
click at [721, 300] on input "Compare at price" at bounding box center [763, 299] width 119 height 22
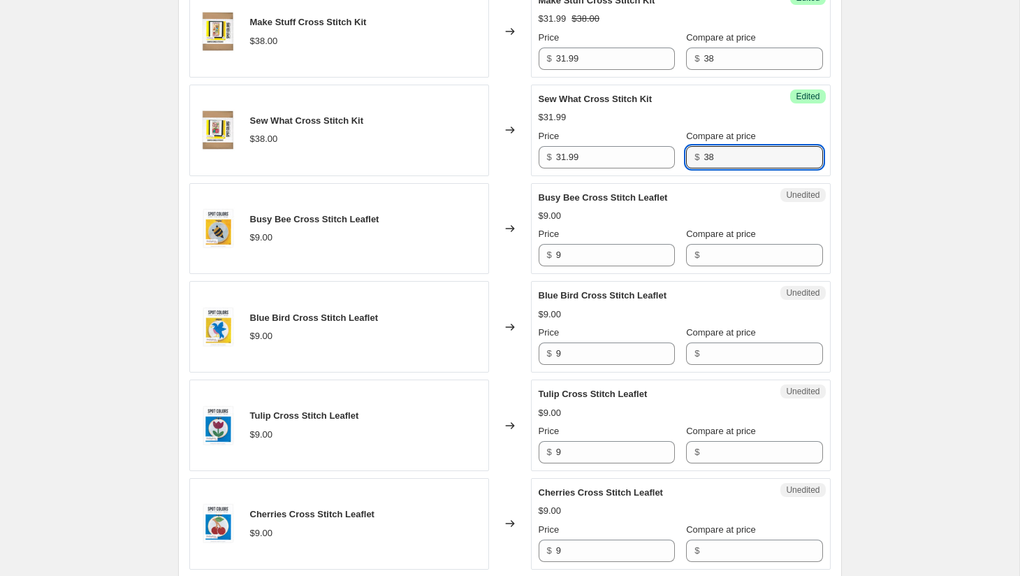
scroll to position [1239, 0]
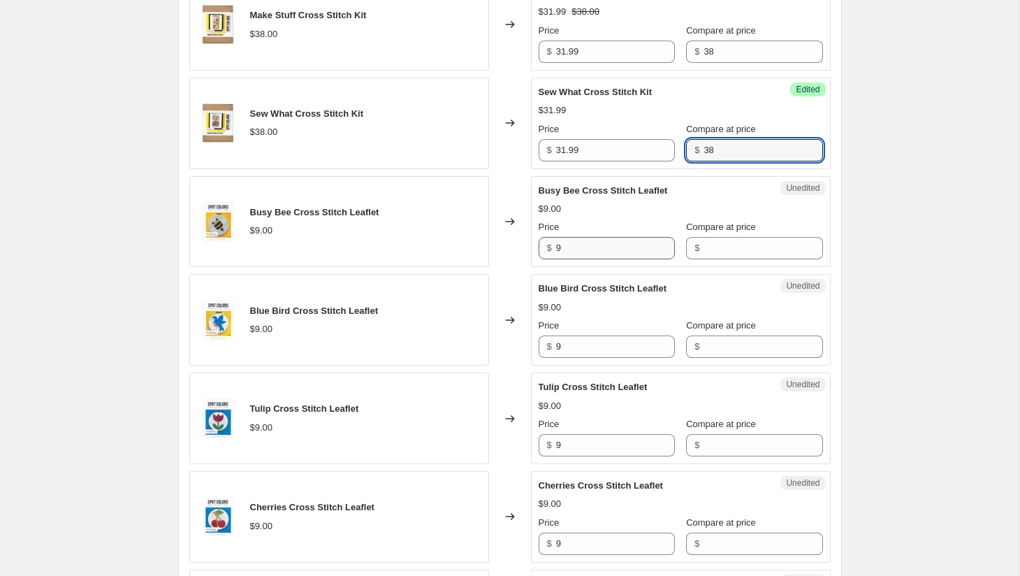
type input "38"
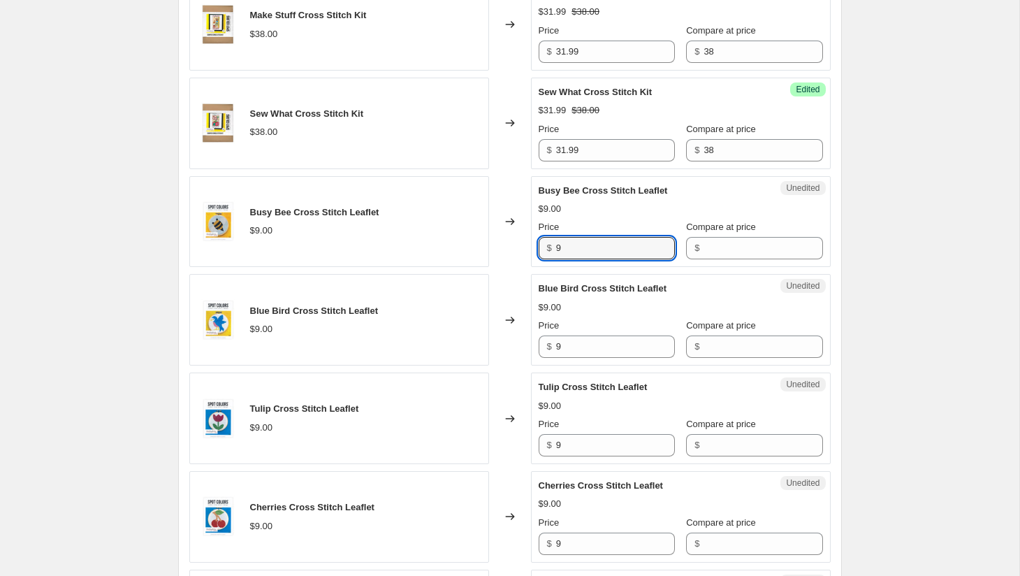
drag, startPoint x: 568, startPoint y: 247, endPoint x: 546, endPoint y: 248, distance: 22.4
click at [546, 248] on div "$ 9" at bounding box center [607, 248] width 136 height 22
type input "8"
click at [705, 249] on input "Compare at price" at bounding box center [763, 248] width 119 height 22
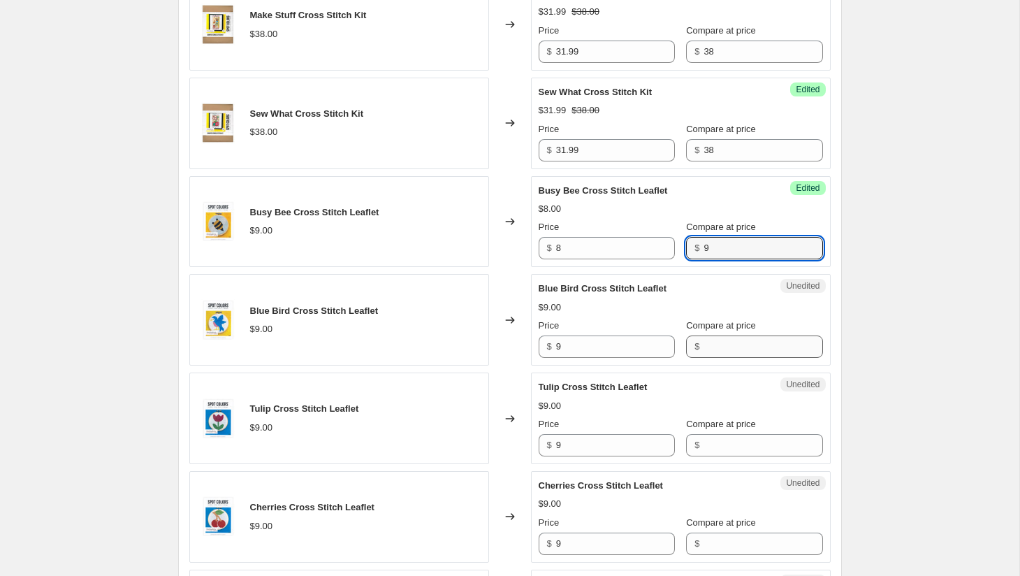
type input "9"
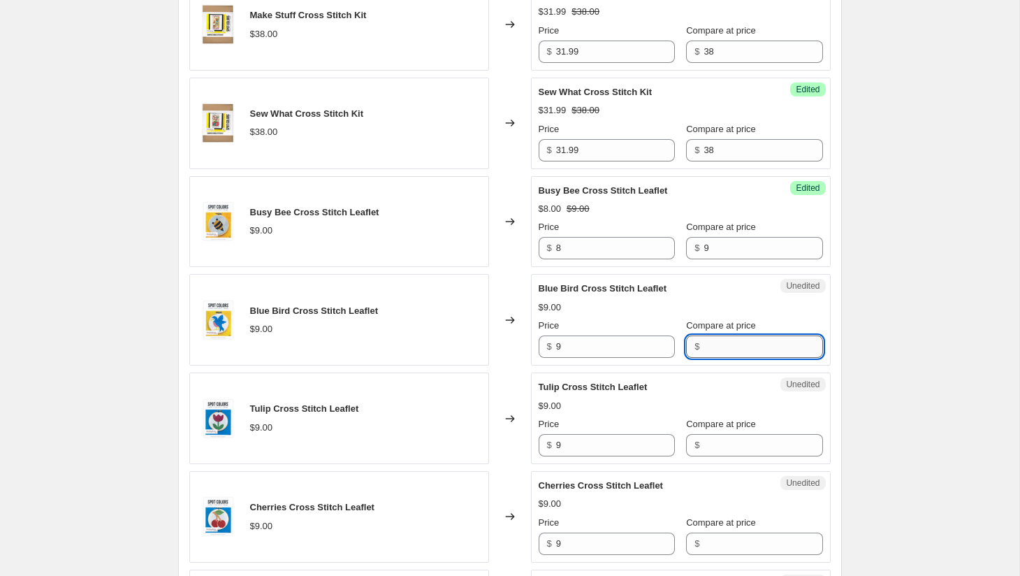
click at [704, 344] on input "Compare at price" at bounding box center [763, 346] width 119 height 22
type input "9"
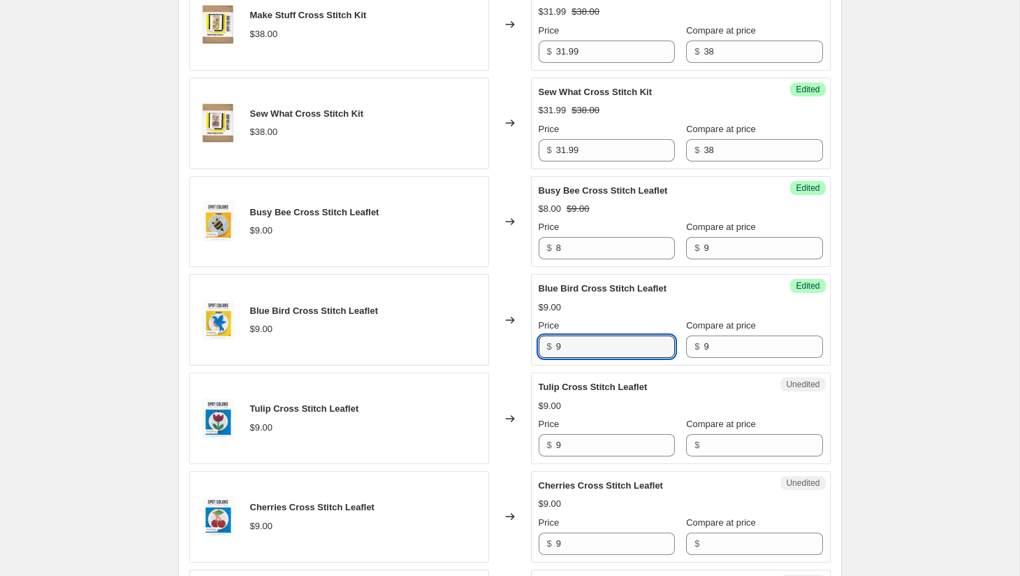
drag, startPoint x: 609, startPoint y: 351, endPoint x: 554, endPoint y: 349, distance: 54.5
click at [554, 349] on div "$ 9" at bounding box center [607, 346] width 136 height 22
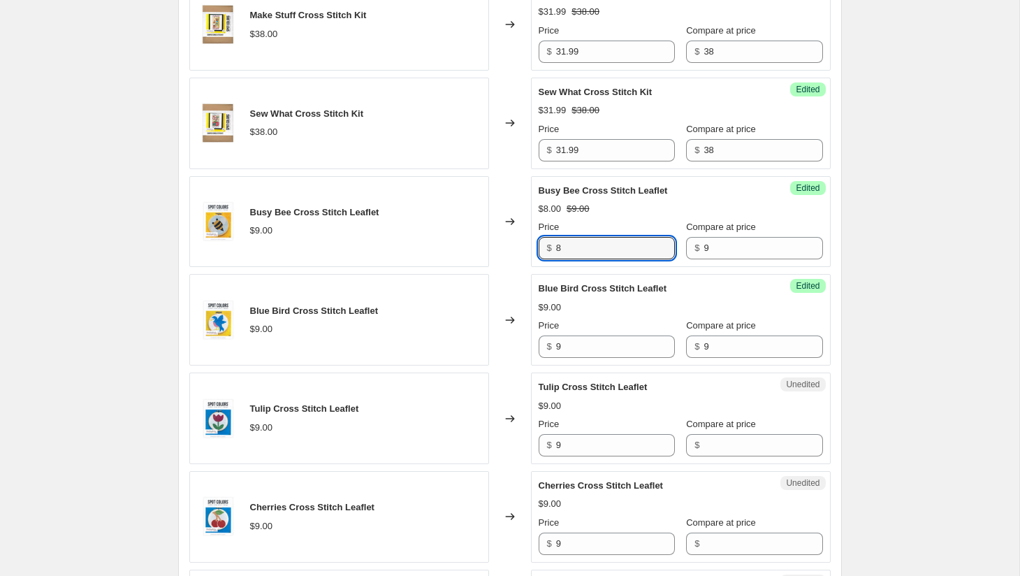
drag, startPoint x: 573, startPoint y: 254, endPoint x: 551, endPoint y: 252, distance: 21.8
click at [551, 252] on div "$ 8" at bounding box center [607, 248] width 136 height 22
click at [565, 250] on input "7.99" at bounding box center [615, 248] width 119 height 22
type input "7.99"
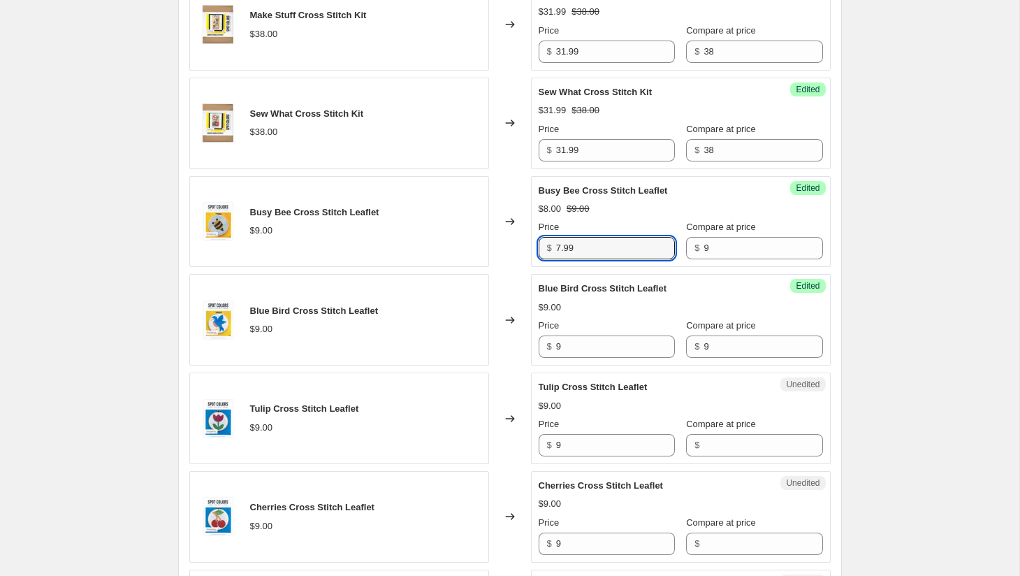
click at [537, 407] on div "Unedited Tulip Cross Stitch Leaflet $9.00 Price $ 9 Compare at price $" at bounding box center [681, 418] width 300 height 92
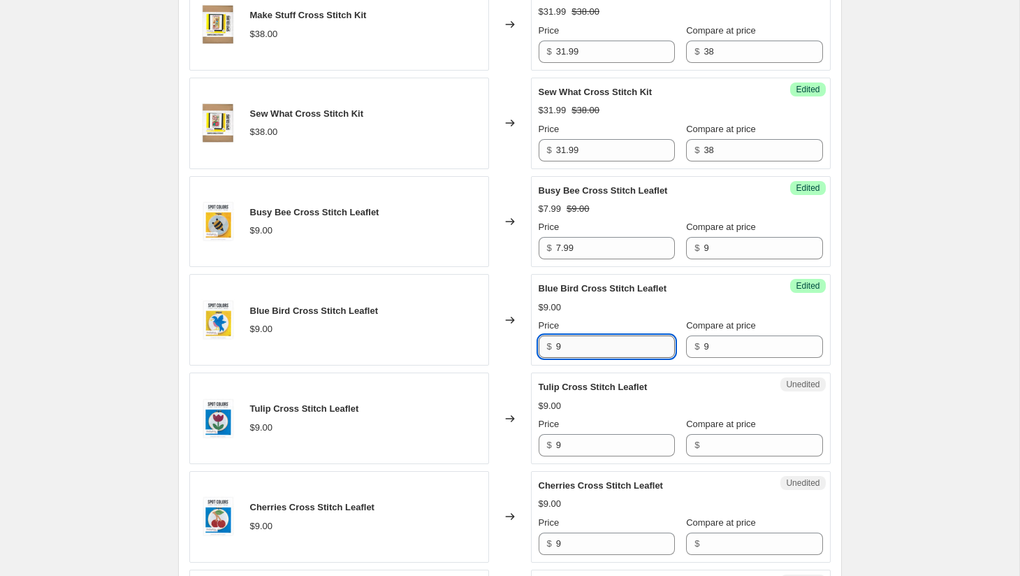
click at [574, 342] on input "9" at bounding box center [615, 346] width 119 height 22
paste input "7.9"
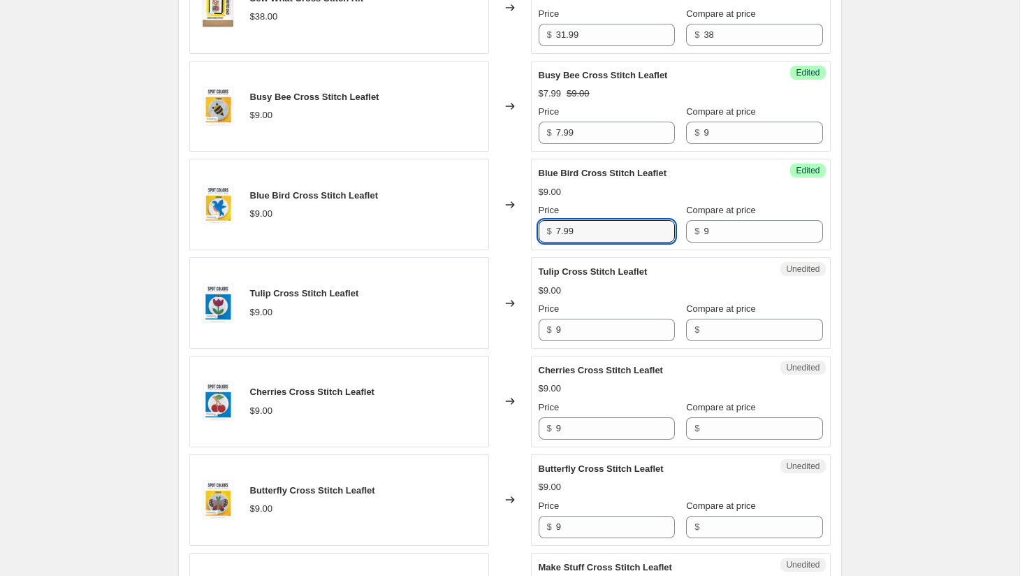
scroll to position [1394, 0]
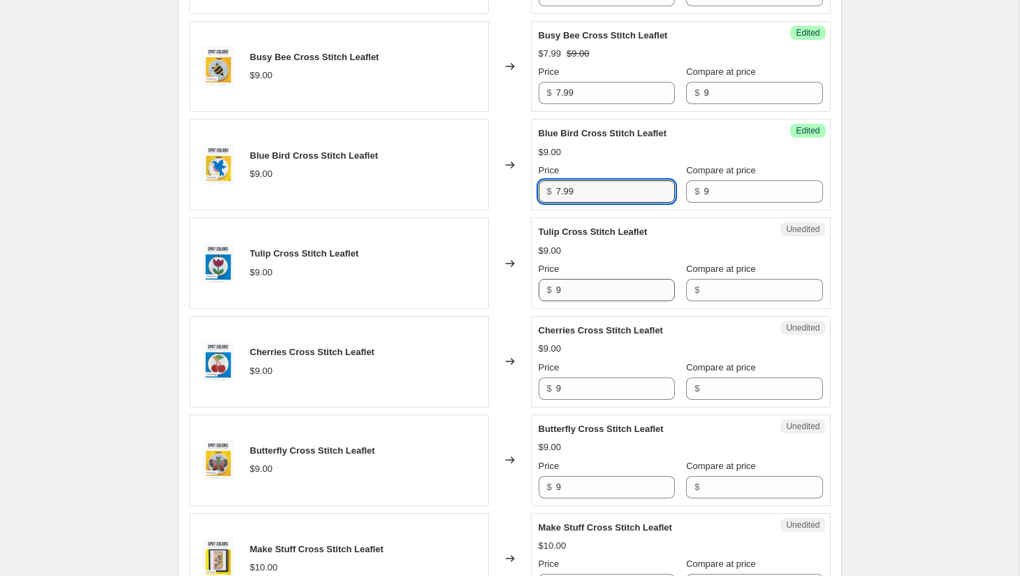
type input "7.99"
click at [574, 289] on input "9" at bounding box center [615, 290] width 119 height 22
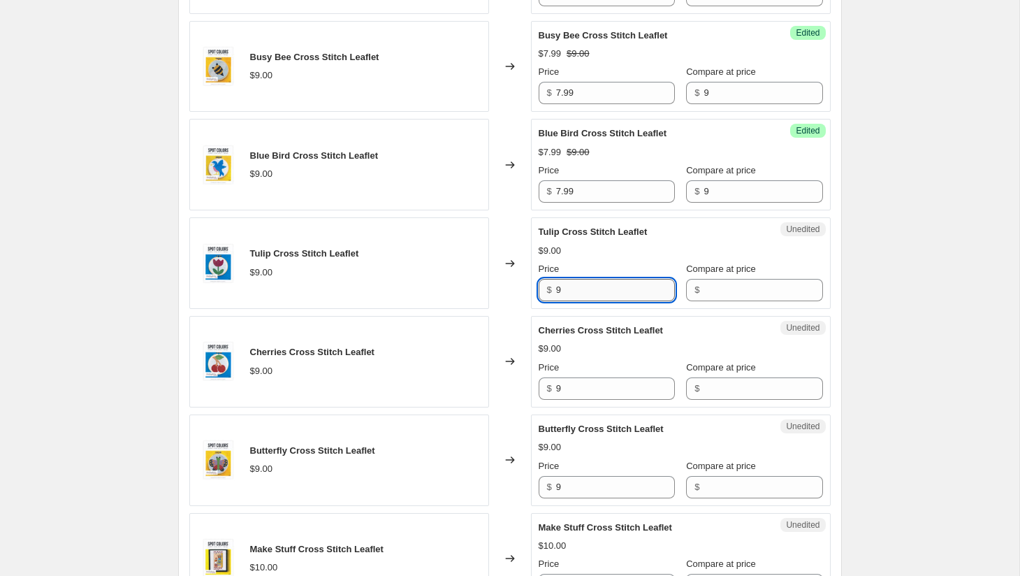
click at [574, 289] on input "9" at bounding box center [615, 290] width 119 height 22
paste input "7.9"
type input "7.99"
click at [568, 393] on input "9" at bounding box center [615, 388] width 119 height 22
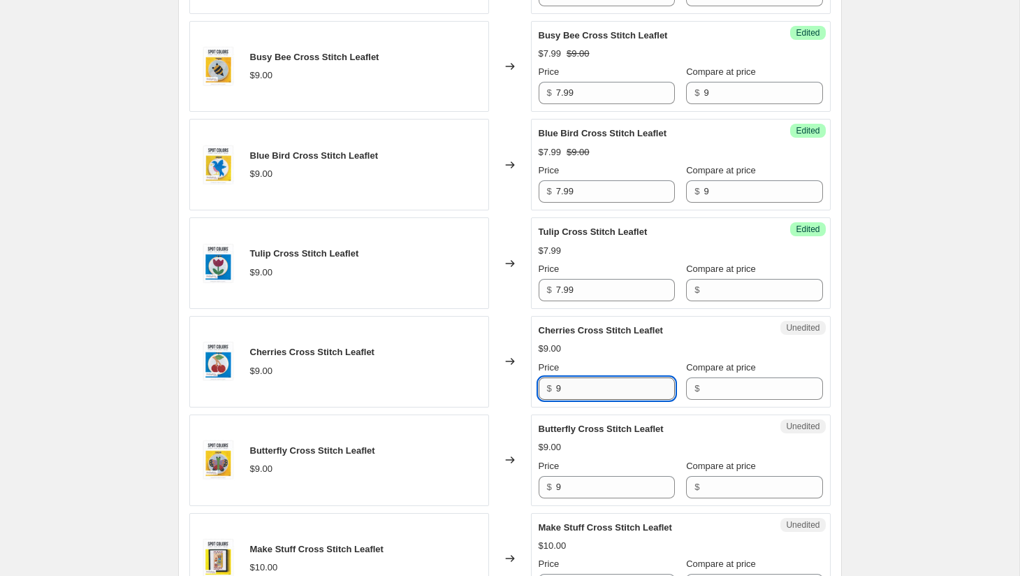
click at [568, 393] on input "9" at bounding box center [615, 388] width 119 height 22
paste input "7.9"
type input "7.99"
click at [572, 481] on input "9" at bounding box center [615, 487] width 119 height 22
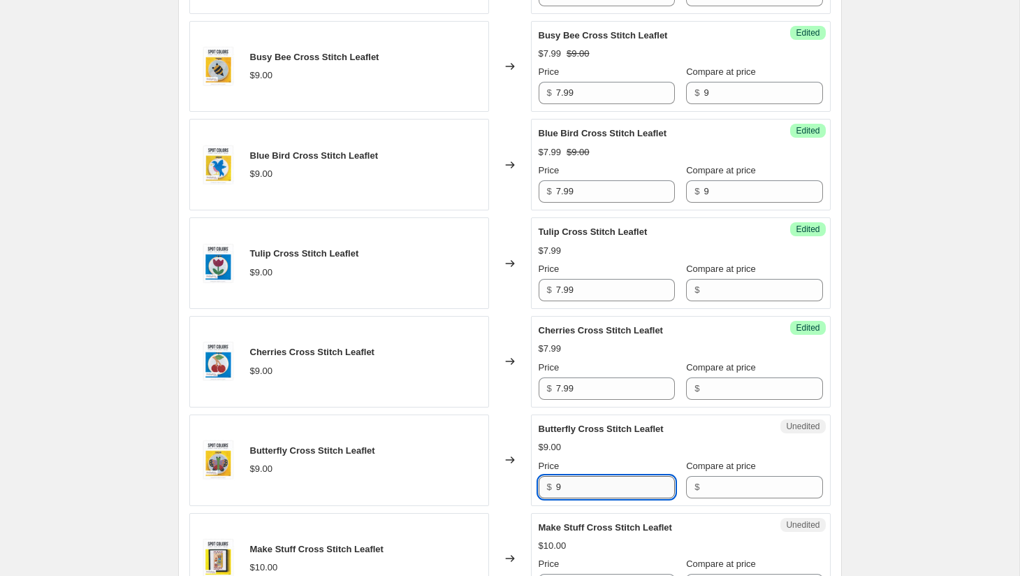
click at [572, 481] on input "9" at bounding box center [615, 487] width 119 height 22
paste input "7.9"
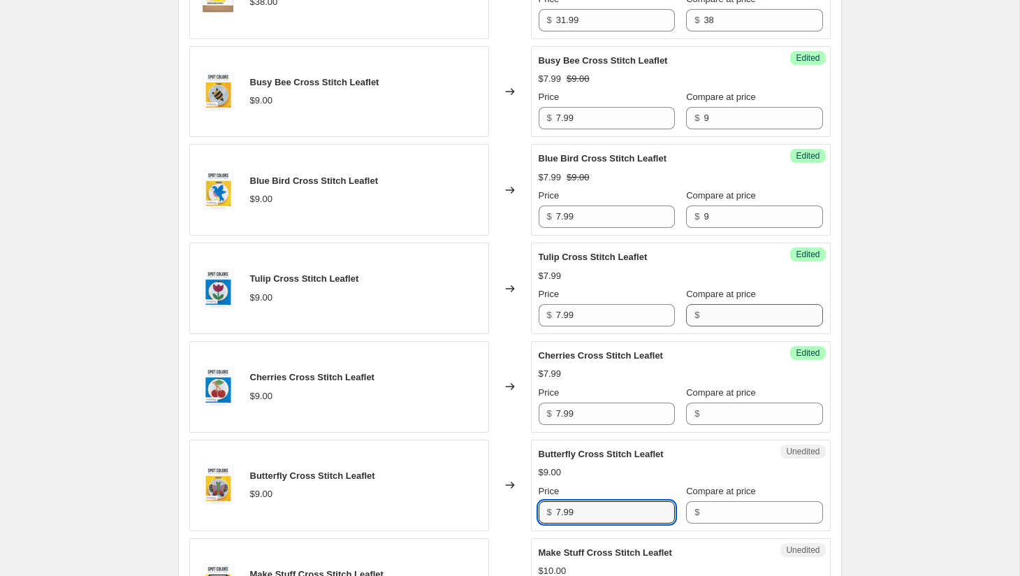
type input "7.99"
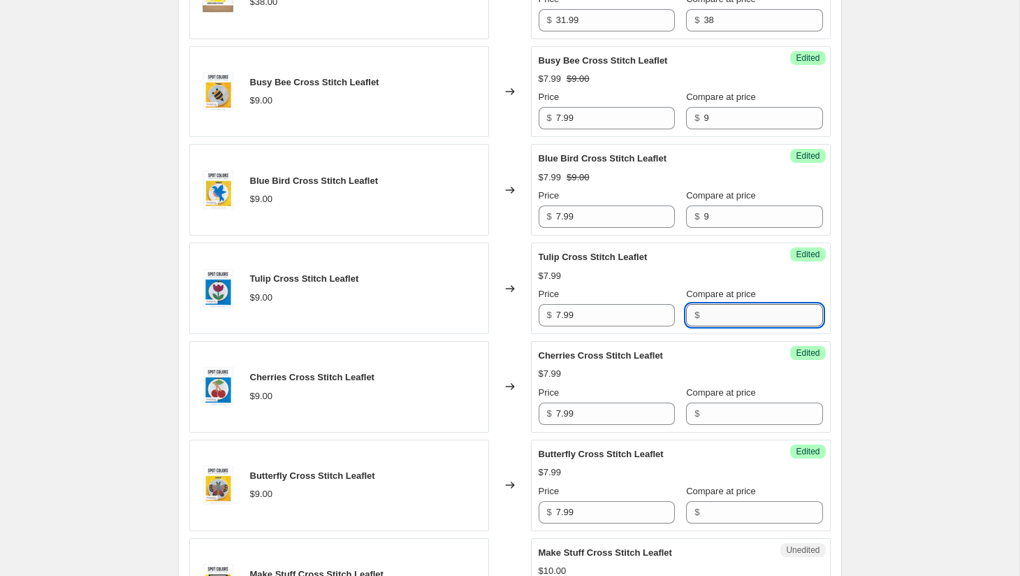
click at [704, 314] on input "Compare at price" at bounding box center [763, 315] width 119 height 22
type input "9"
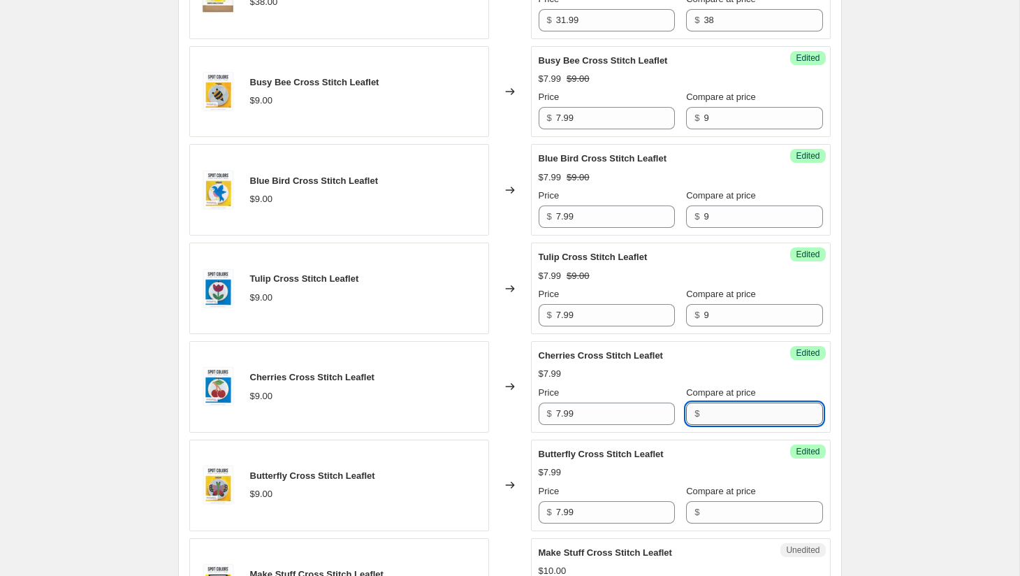
click at [712, 412] on input "Compare at price" at bounding box center [763, 413] width 119 height 22
type input "9"
click at [718, 510] on input "Compare at price" at bounding box center [763, 512] width 119 height 22
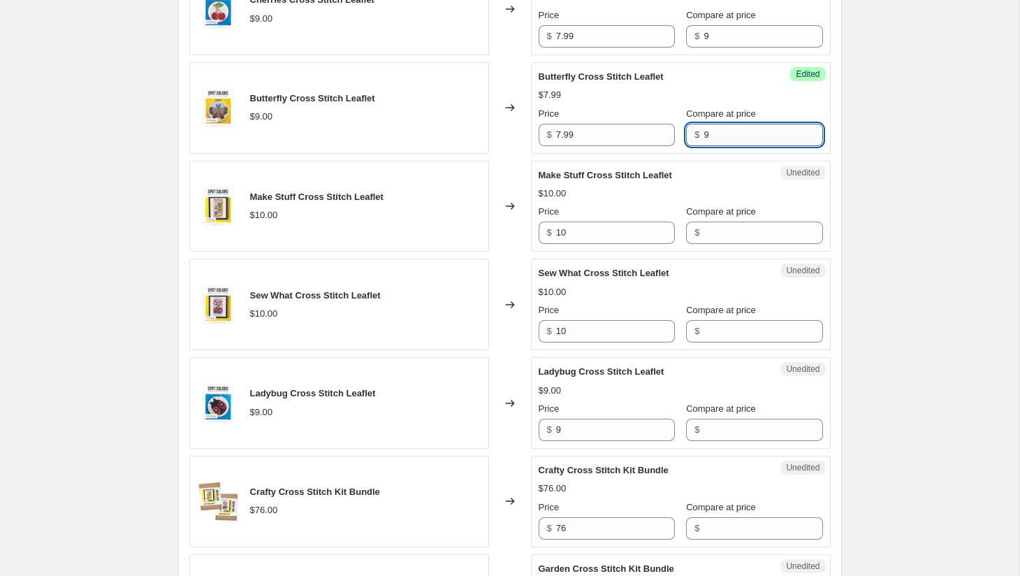
scroll to position [1774, 0]
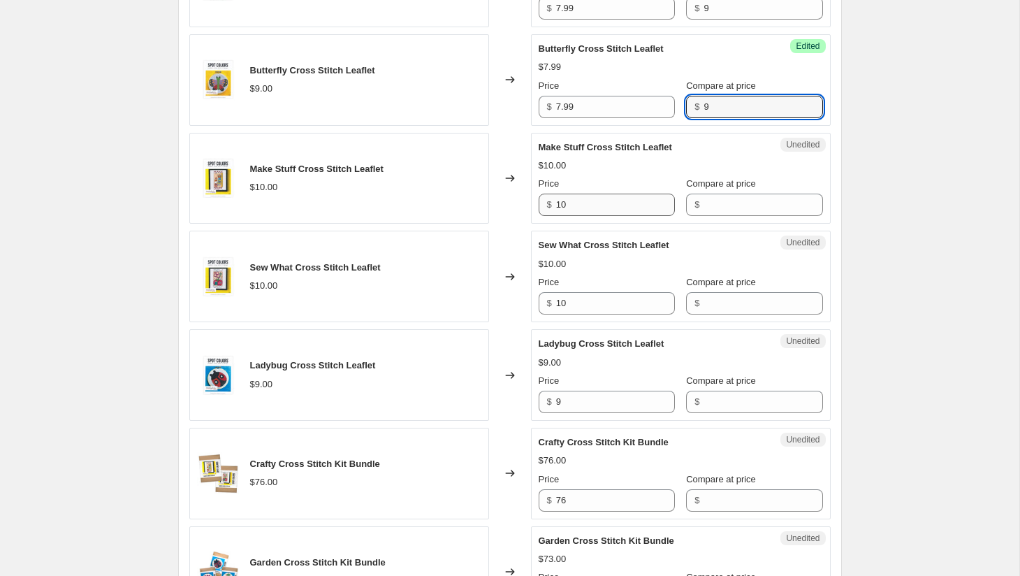
type input "9"
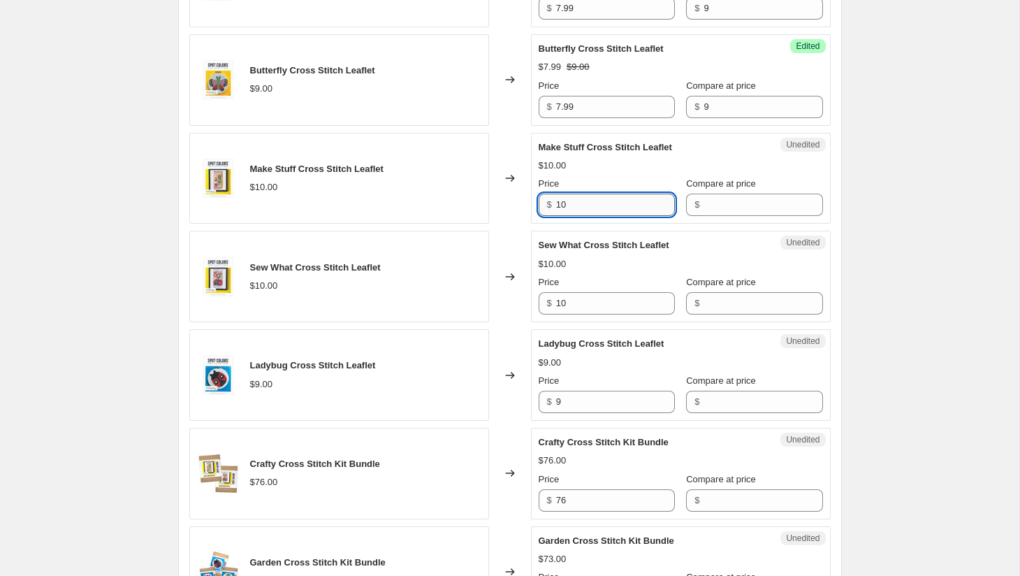
click at [613, 205] on input "10" at bounding box center [615, 205] width 119 height 22
type input "8.99"
click at [717, 214] on input "Compare at price" at bounding box center [763, 205] width 119 height 22
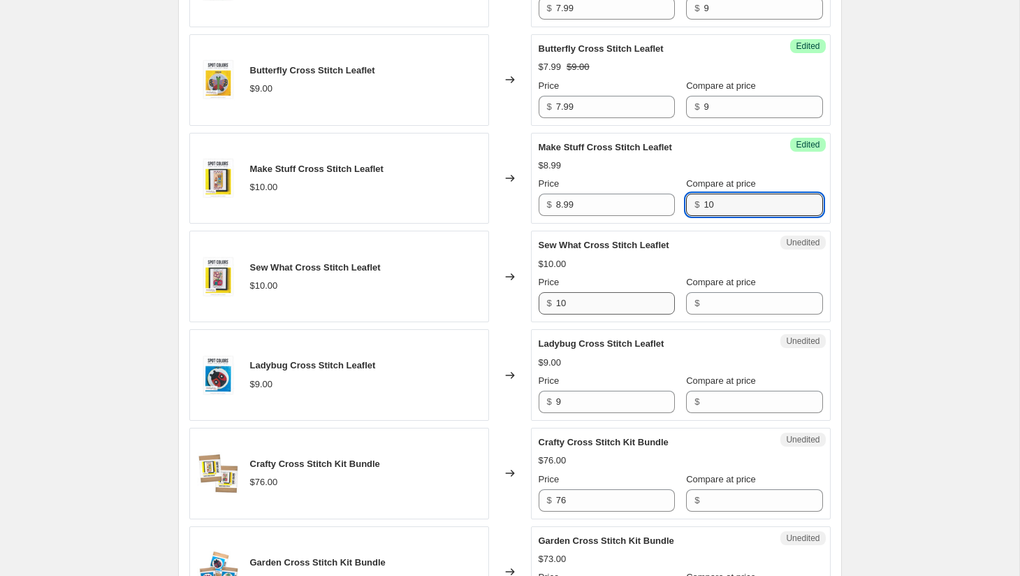
type input "10"
click at [603, 311] on input "10" at bounding box center [615, 303] width 119 height 22
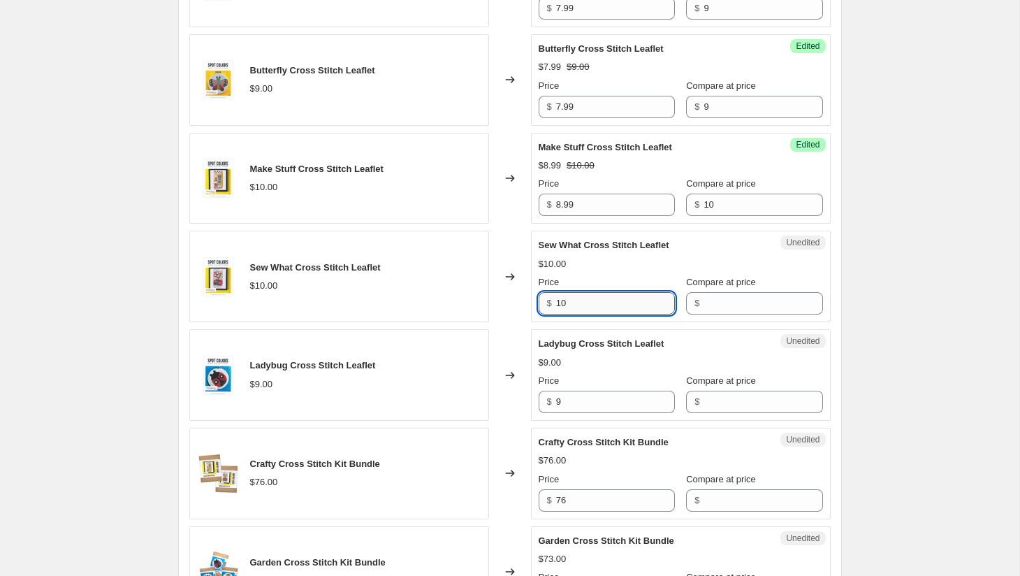
type input "1"
type input "8.99"
click at [707, 305] on input "Compare at price" at bounding box center [763, 303] width 119 height 22
type input "10"
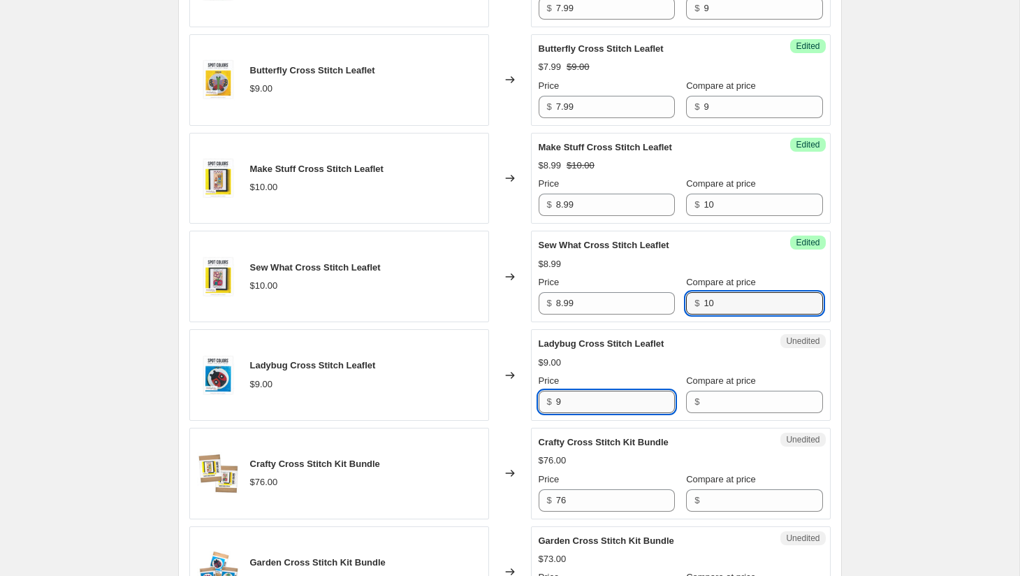
click at [585, 398] on input "9" at bounding box center [615, 402] width 119 height 22
paste input "7.9"
type input "7.99"
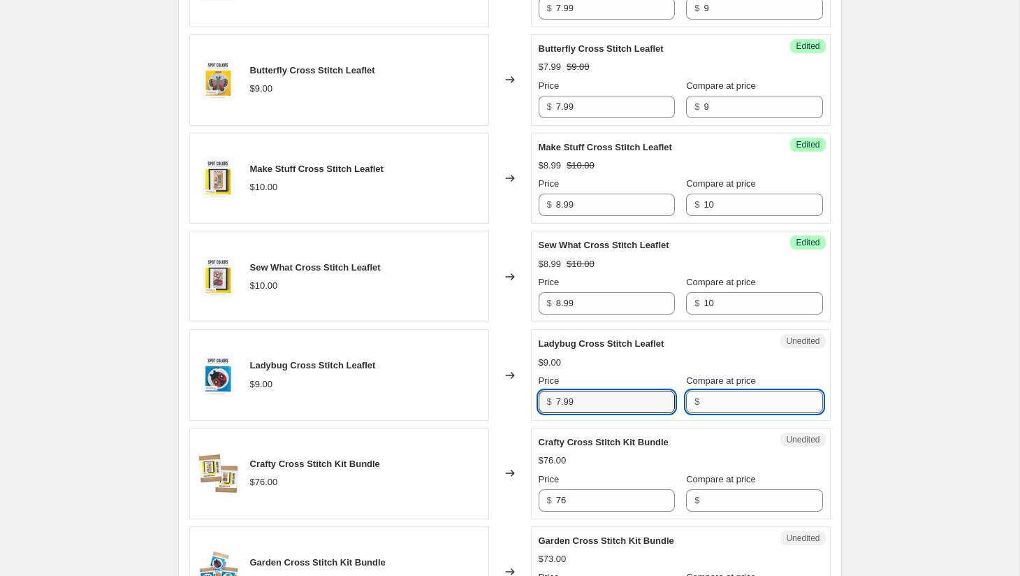
click at [721, 406] on input "Compare at price" at bounding box center [763, 402] width 119 height 22
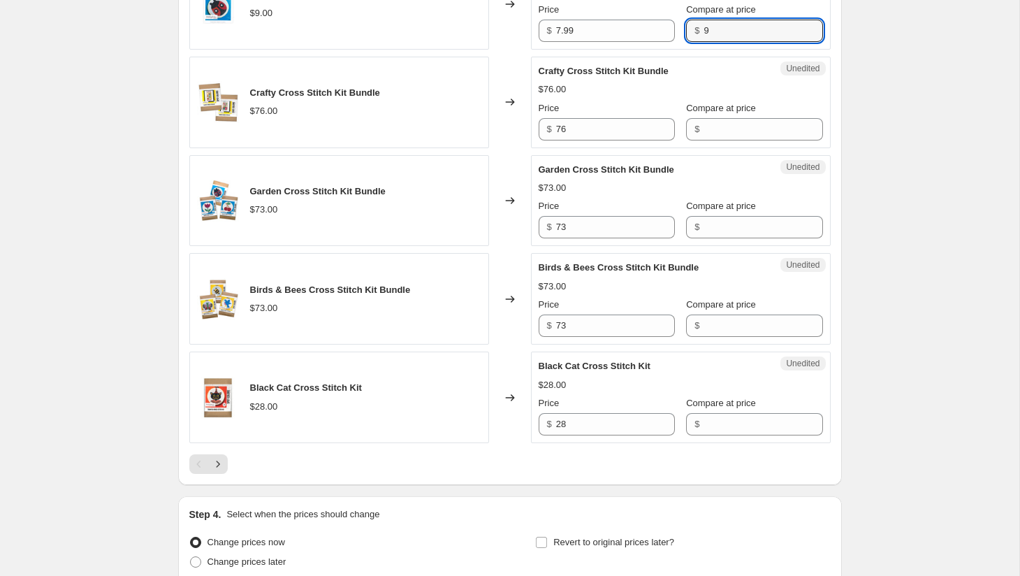
scroll to position [2153, 0]
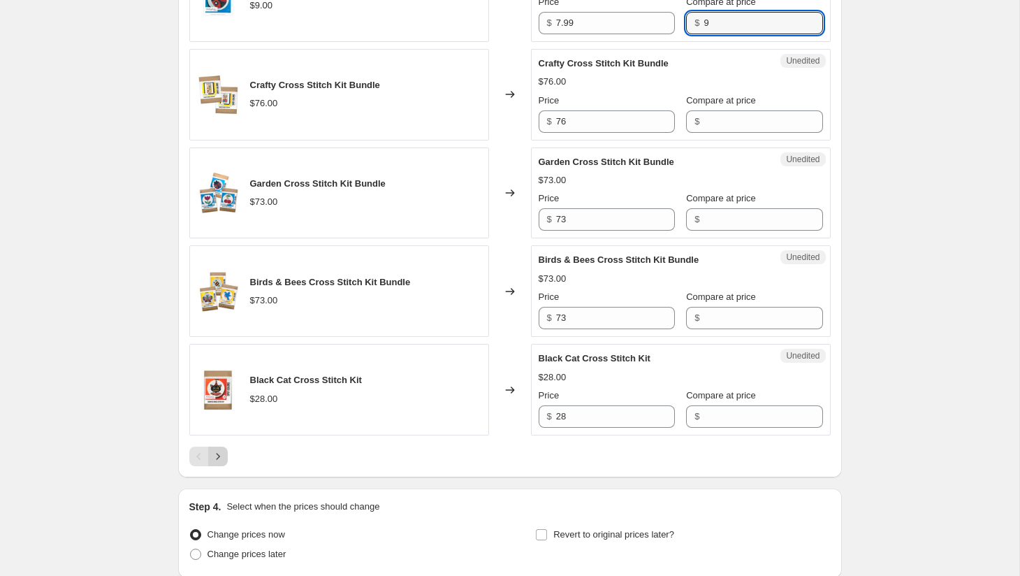
type input "9"
click at [219, 459] on icon "Next" at bounding box center [218, 456] width 14 height 14
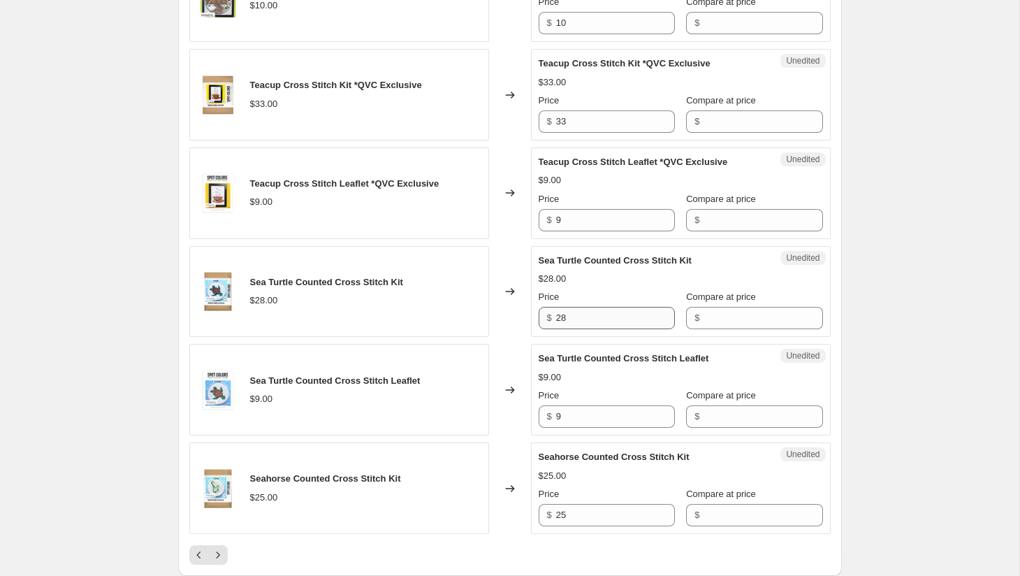
scroll to position [2060, 0]
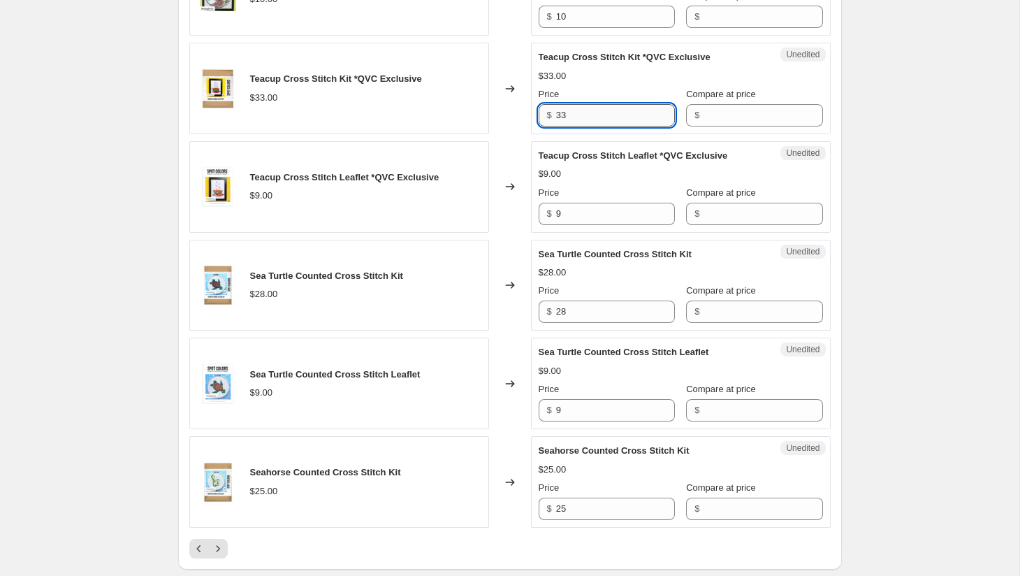
click at [597, 111] on input "33" at bounding box center [615, 115] width 119 height 22
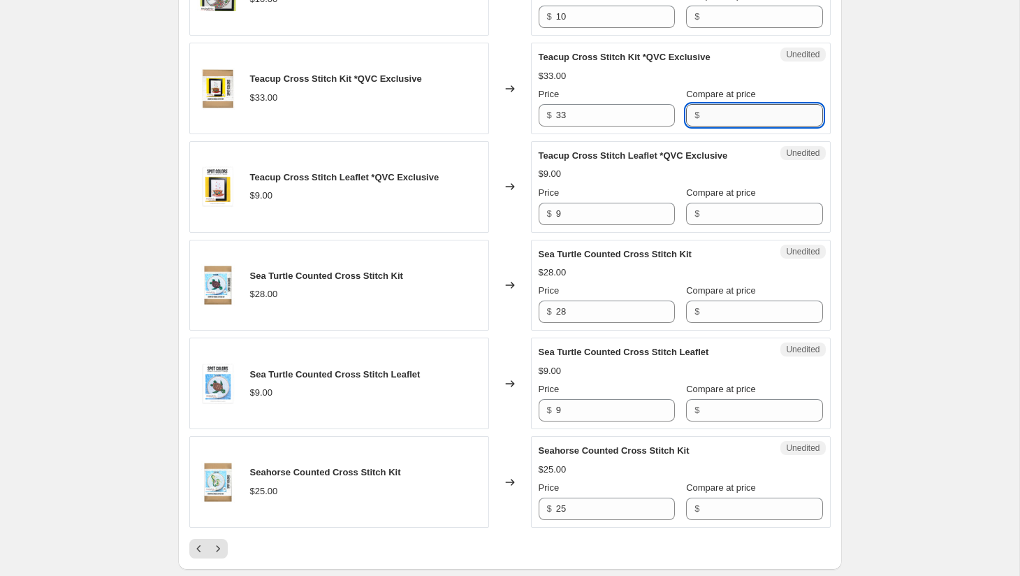
click at [722, 110] on input "Compare at price" at bounding box center [763, 115] width 119 height 22
paste input "33"
type input "33"
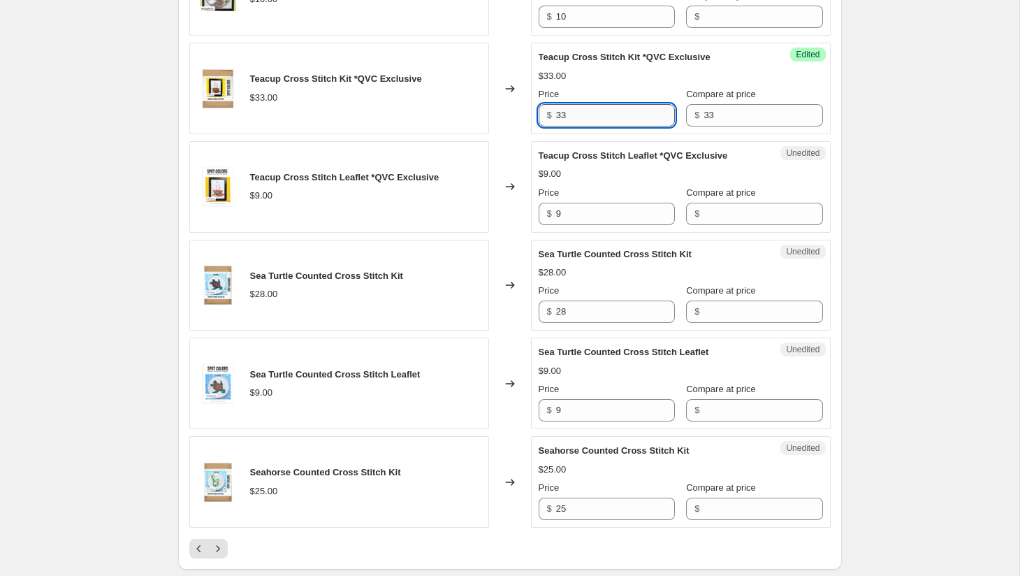
click at [615, 112] on input "33" at bounding box center [615, 115] width 119 height 22
type input "27.99"
click at [595, 212] on input "9" at bounding box center [615, 214] width 119 height 22
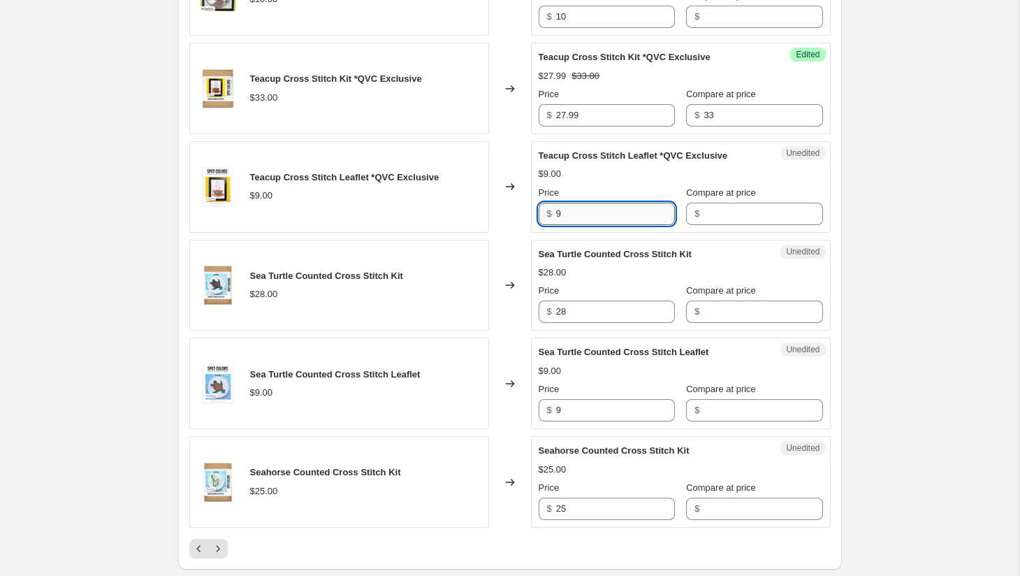
click at [595, 212] on input "9" at bounding box center [615, 214] width 119 height 22
paste input "33"
type input "3"
type input "7.99"
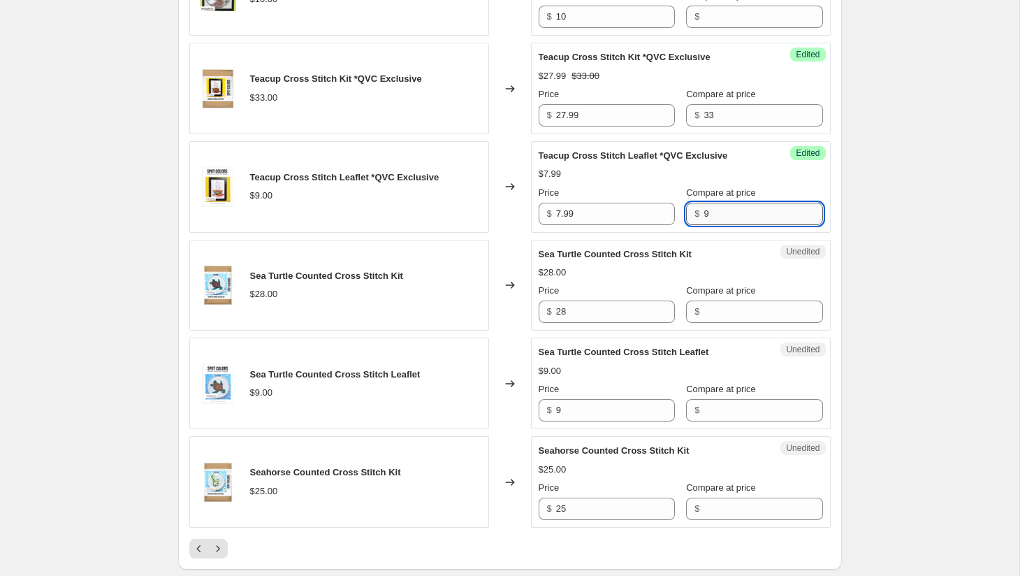
type input "9"
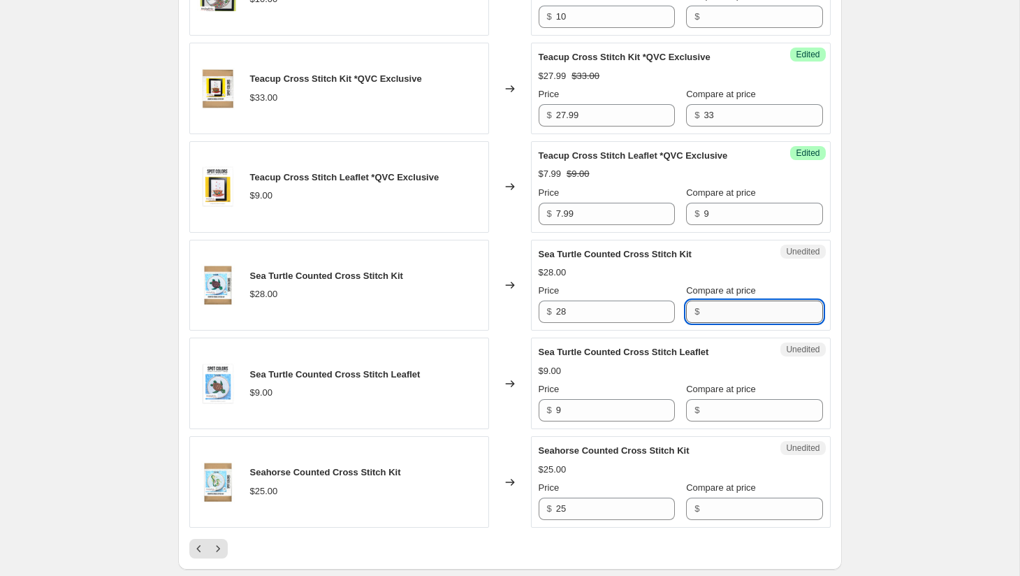
click at [739, 317] on input "Compare at price" at bounding box center [763, 311] width 119 height 22
type input "28"
click at [601, 306] on input "28" at bounding box center [615, 311] width 119 height 22
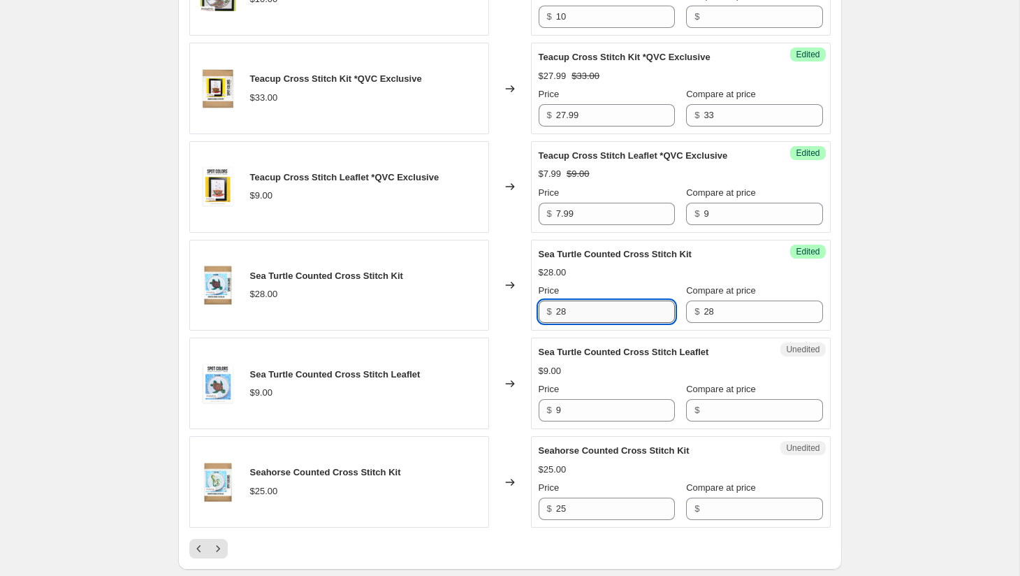
click at [601, 306] on input "28" at bounding box center [615, 311] width 119 height 22
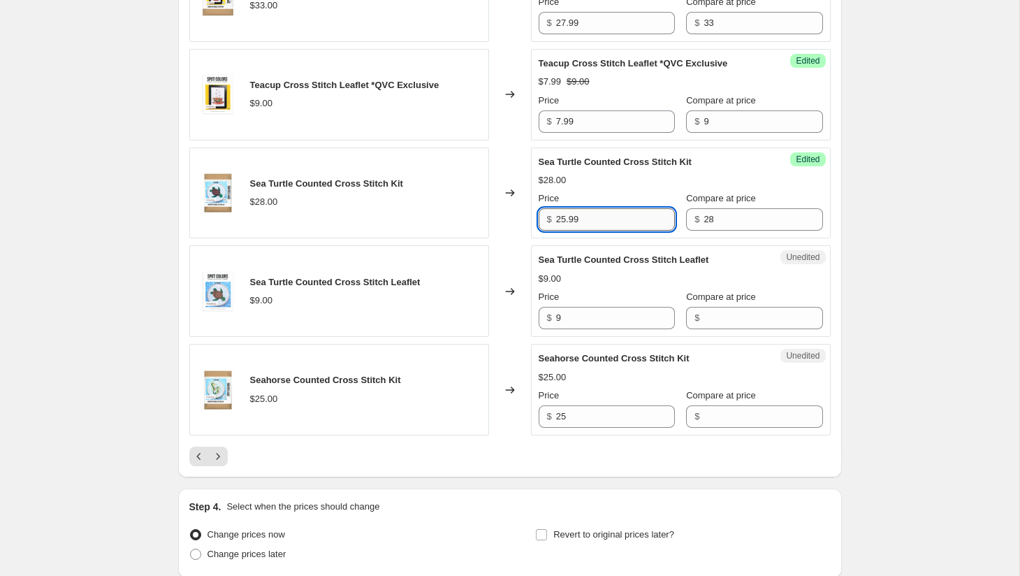
scroll to position [2155, 0]
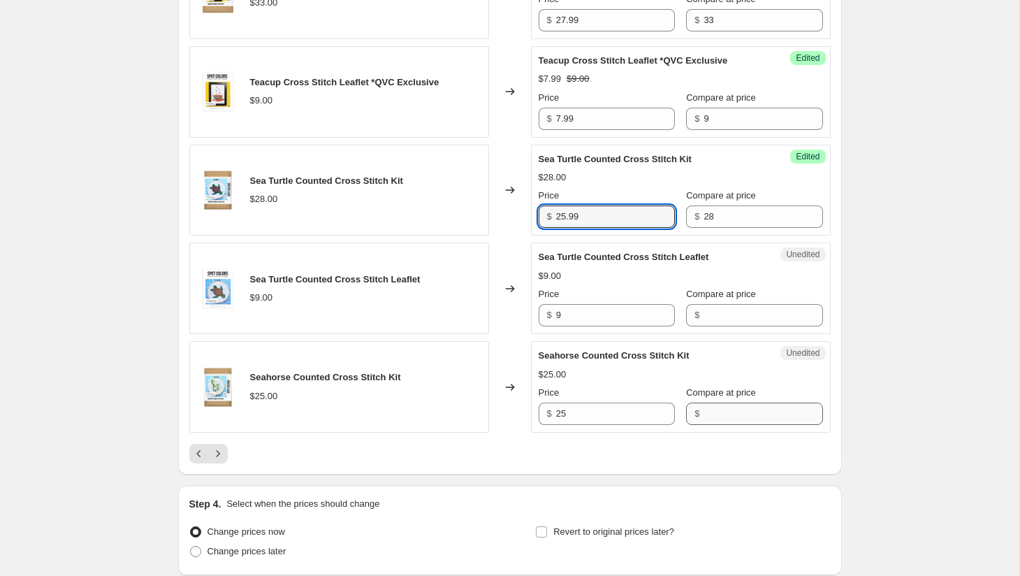
type input "25.99"
click at [710, 416] on input "Compare at price" at bounding box center [763, 413] width 119 height 22
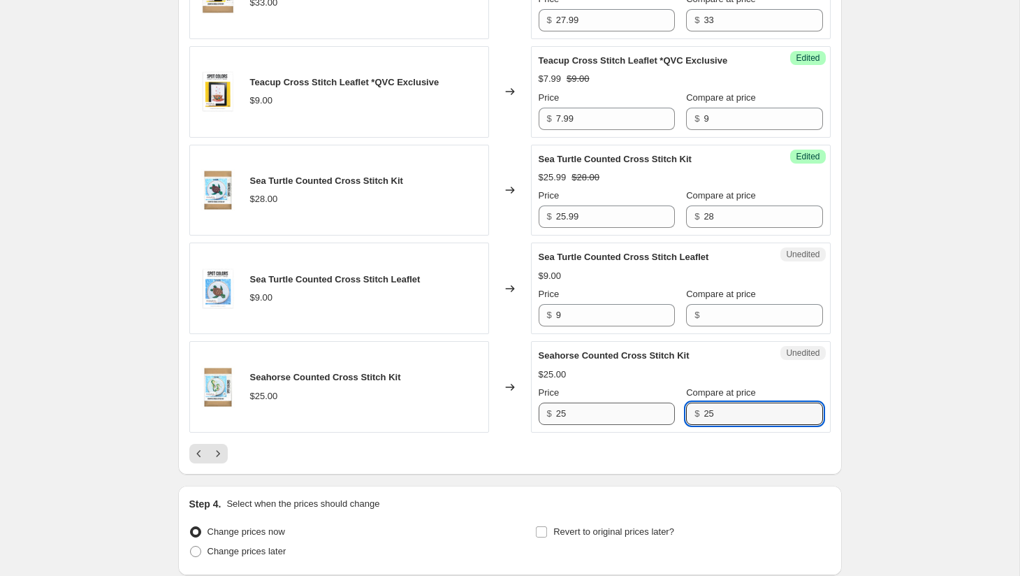
type input "25"
click at [609, 416] on input "25" at bounding box center [615, 413] width 119 height 22
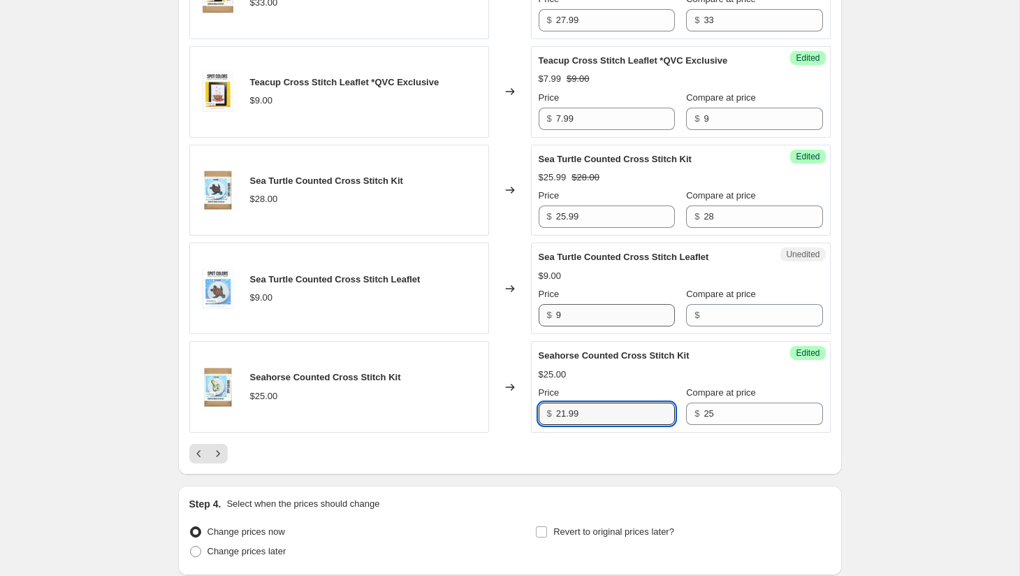
type input "21.99"
click at [599, 314] on input "9" at bounding box center [615, 315] width 119 height 22
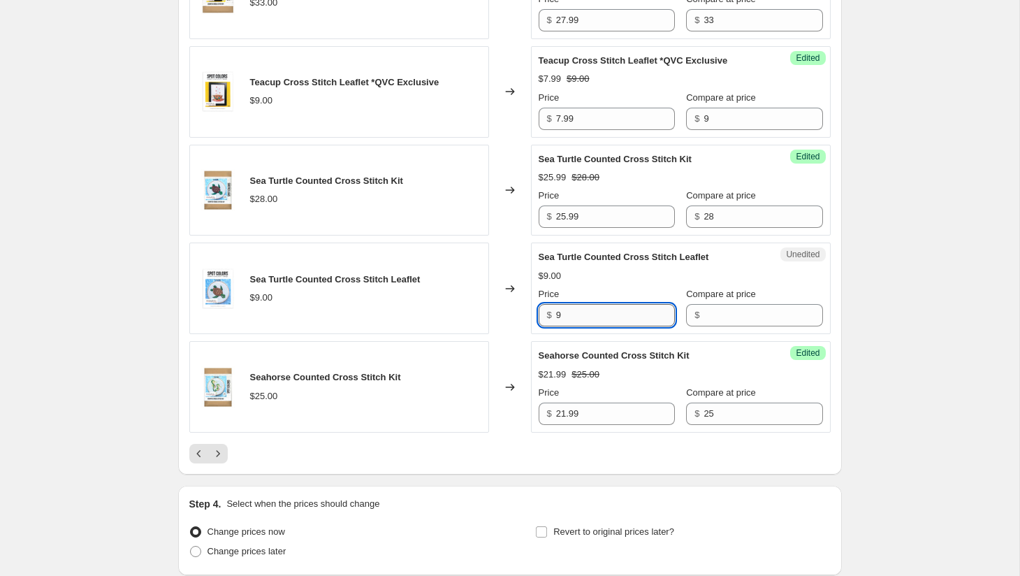
click at [599, 314] on input "9" at bounding box center [615, 315] width 119 height 22
type input "7.99"
click at [704, 316] on input "Compare at price" at bounding box center [763, 315] width 119 height 22
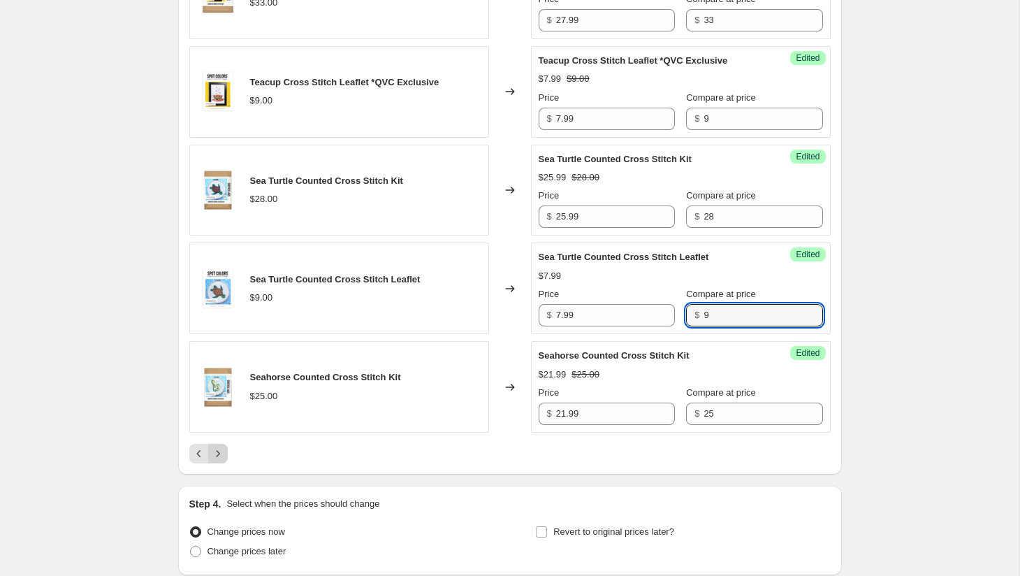
type input "9"
click at [220, 457] on icon "Next" at bounding box center [218, 453] width 14 height 14
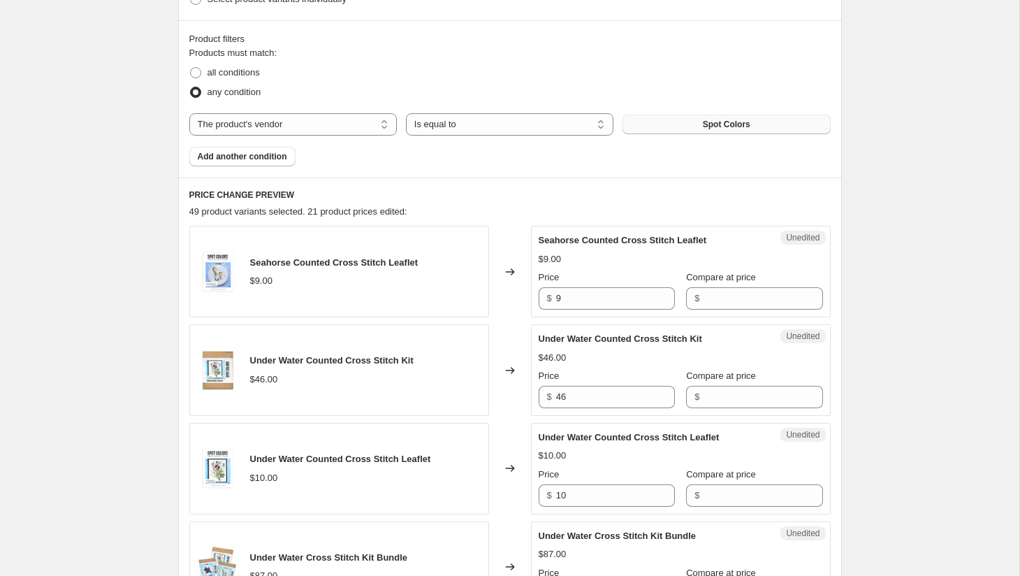
scroll to position [469, 0]
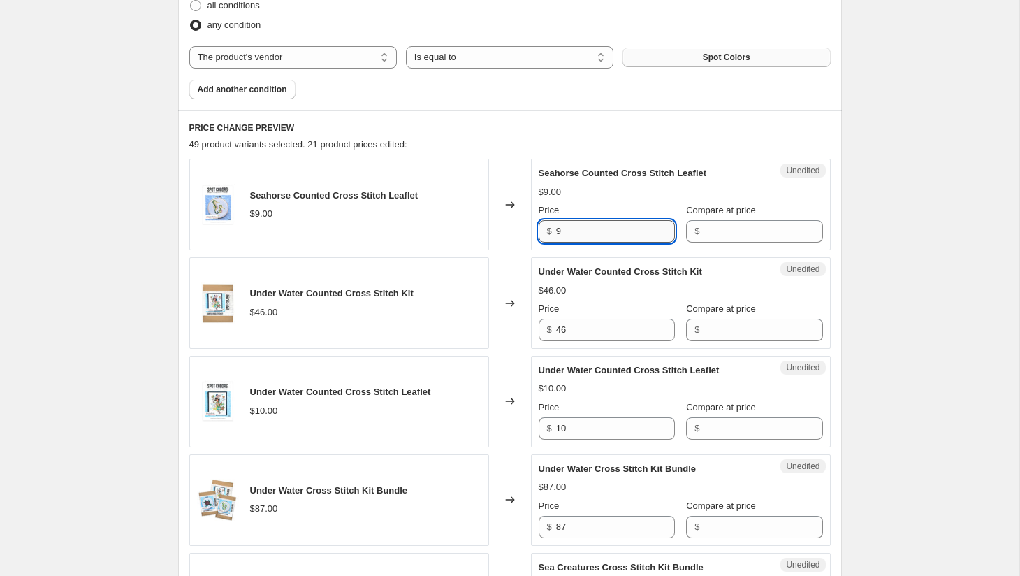
click at [606, 233] on input "9" at bounding box center [615, 231] width 119 height 22
type input "7.99"
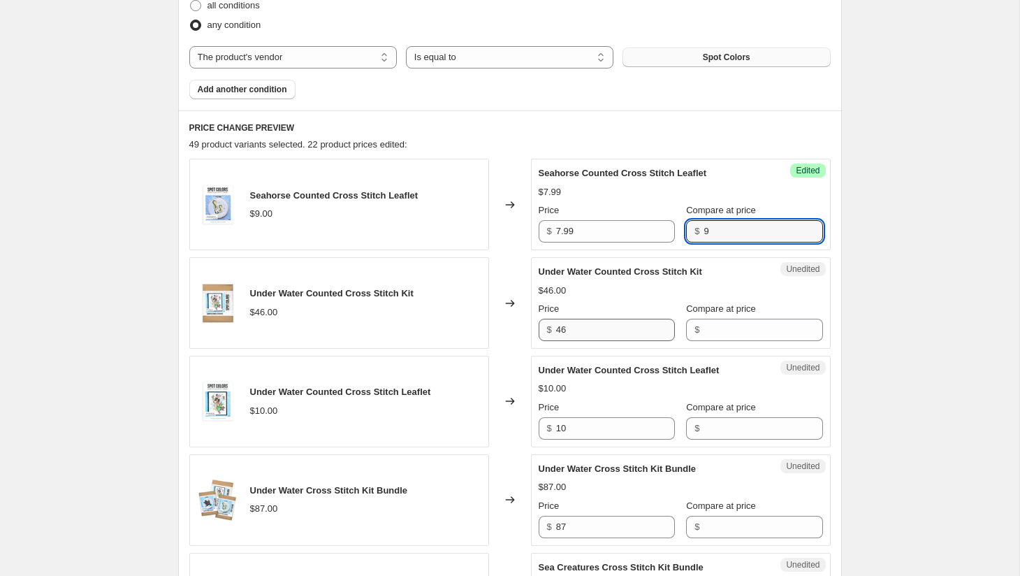
type input "9"
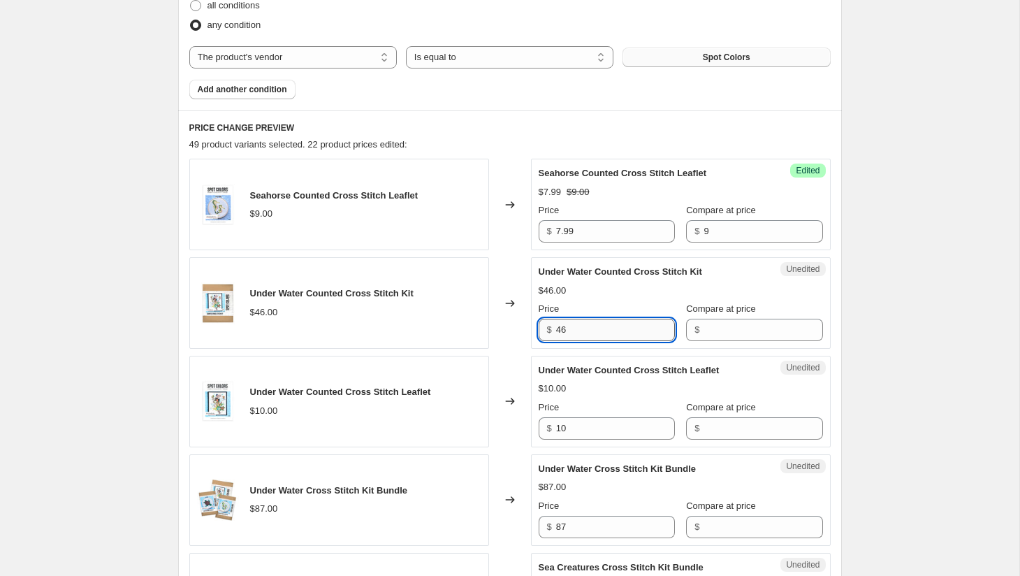
click at [588, 333] on input "46" at bounding box center [615, 330] width 119 height 22
type input "39.99"
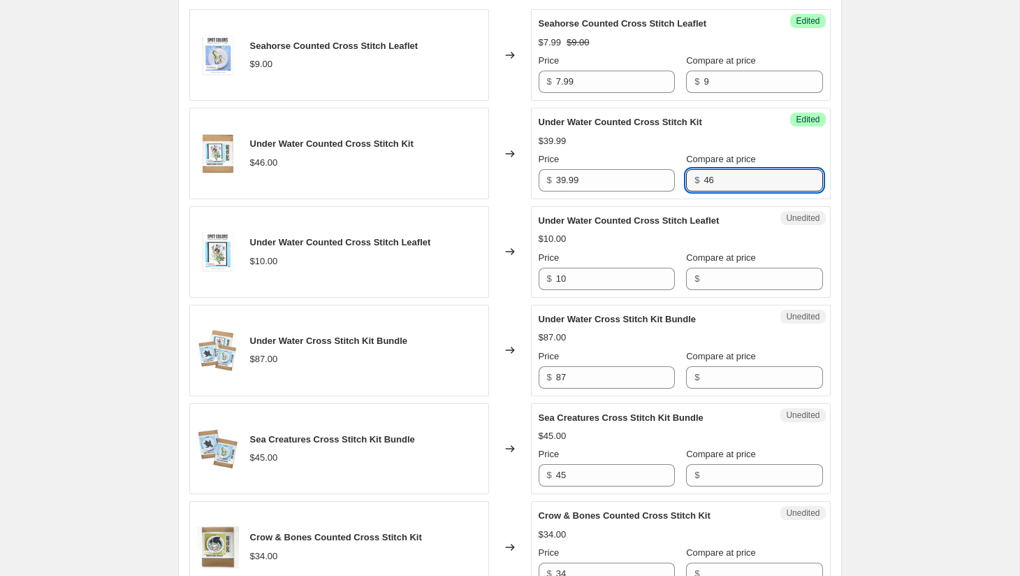
scroll to position [622, 0]
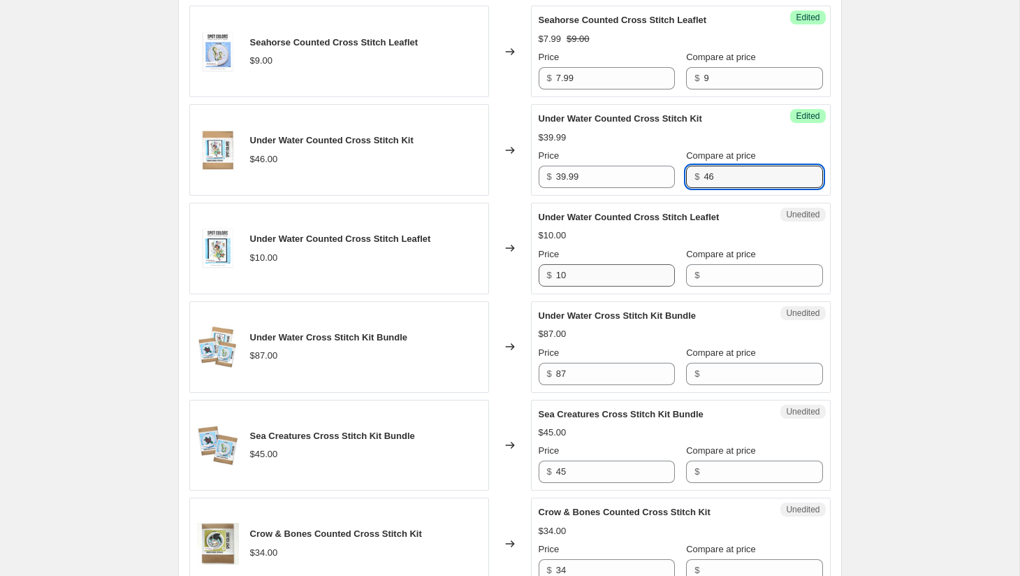
type input "46"
click at [579, 280] on input "10" at bounding box center [615, 275] width 119 height 22
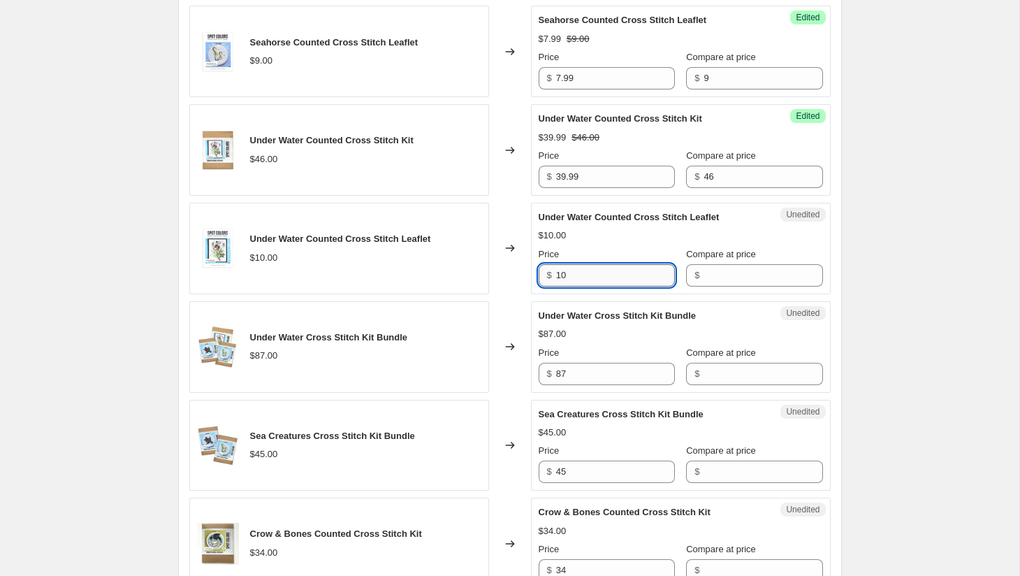
click at [579, 280] on input "10" at bounding box center [615, 275] width 119 height 22
type input "8.99"
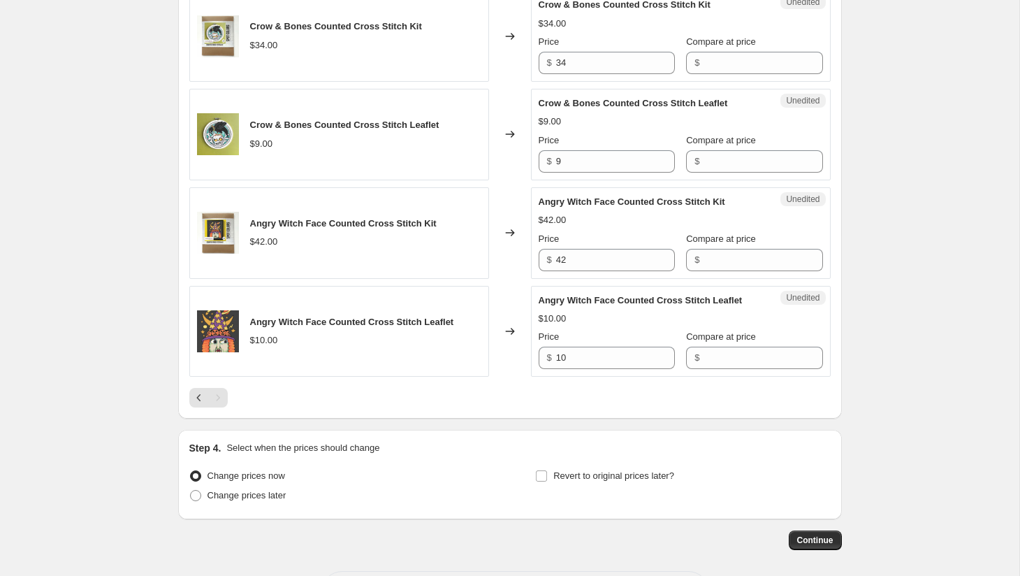
scroll to position [1158, 0]
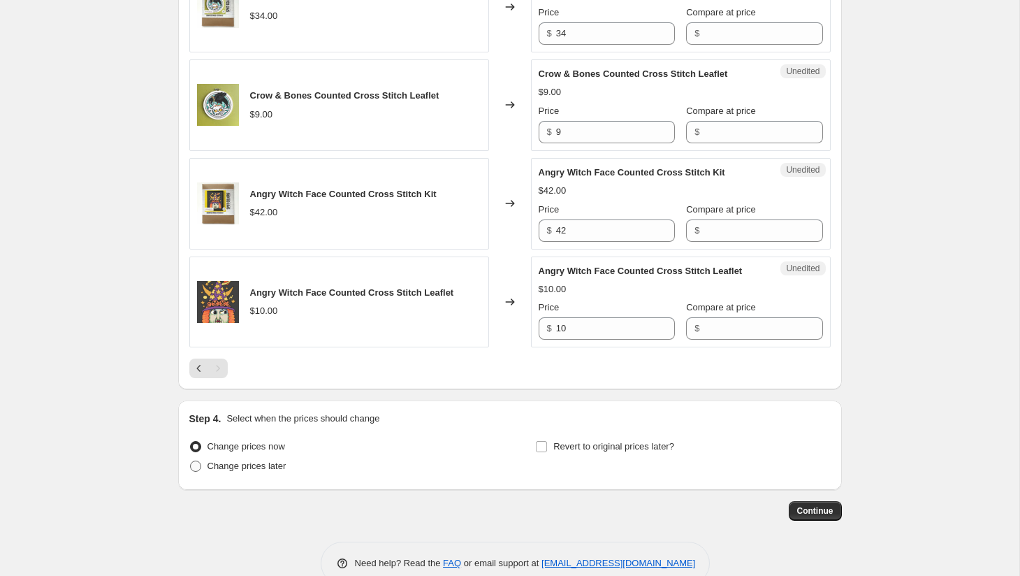
type input "10"
click at [262, 471] on span "Change prices later" at bounding box center [247, 465] width 79 height 10
click at [191, 461] on input "Change prices later" at bounding box center [190, 460] width 1 height 1
radio input "true"
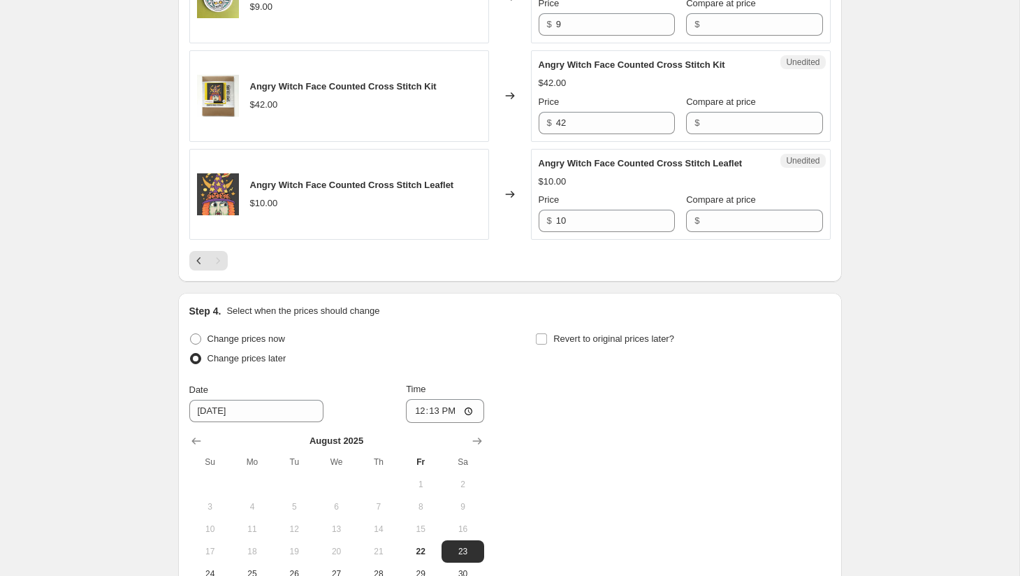
scroll to position [1325, 0]
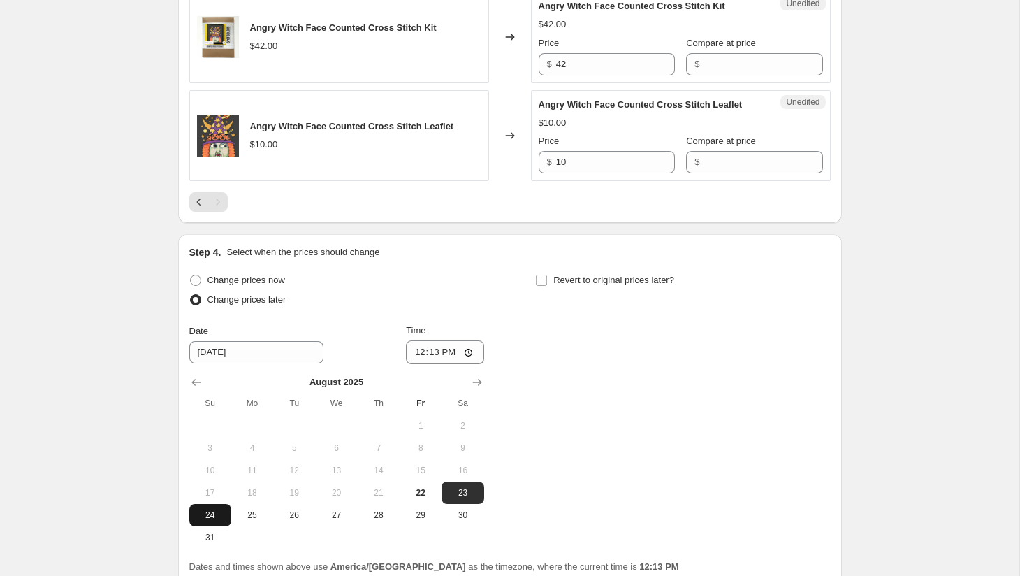
click at [210, 521] on span "24" at bounding box center [210, 514] width 31 height 11
type input "[DATE]"
click at [412, 364] on input "12:13" at bounding box center [445, 352] width 78 height 24
type input "00:00"
click at [611, 285] on span "Revert to original prices later?" at bounding box center [613, 280] width 121 height 10
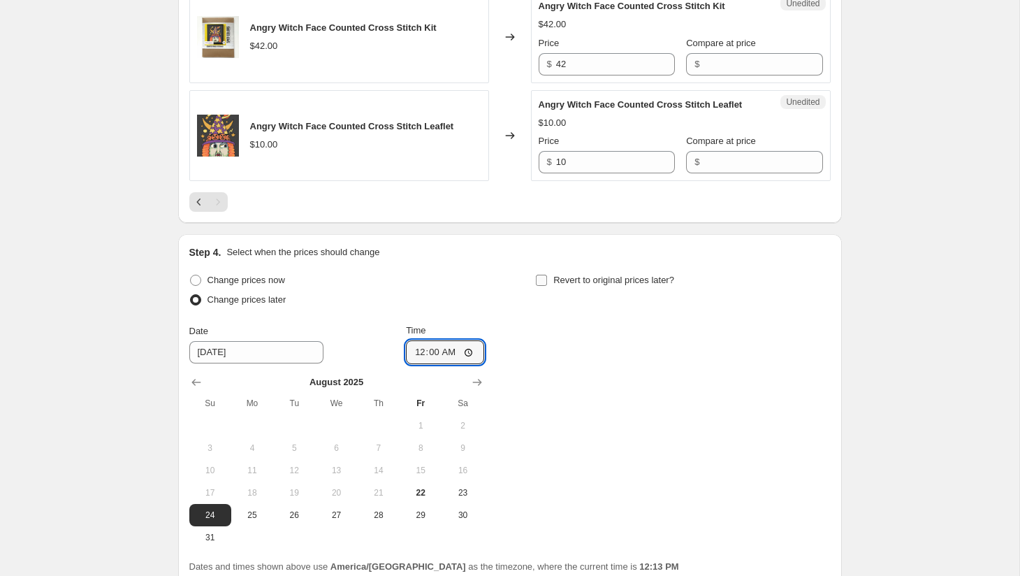
click at [547, 286] on input "Revert to original prices later?" at bounding box center [541, 280] width 11 height 11
checkbox input "true"
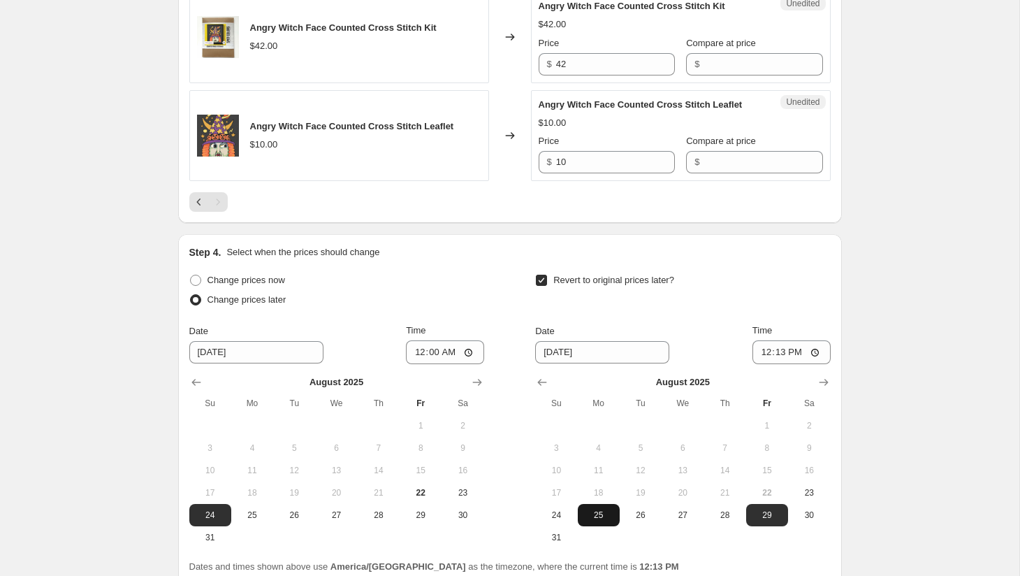
click at [603, 521] on span "25" at bounding box center [598, 514] width 31 height 11
type input "[DATE]"
click at [761, 364] on input "12:13" at bounding box center [791, 352] width 78 height 24
type input "23:59"
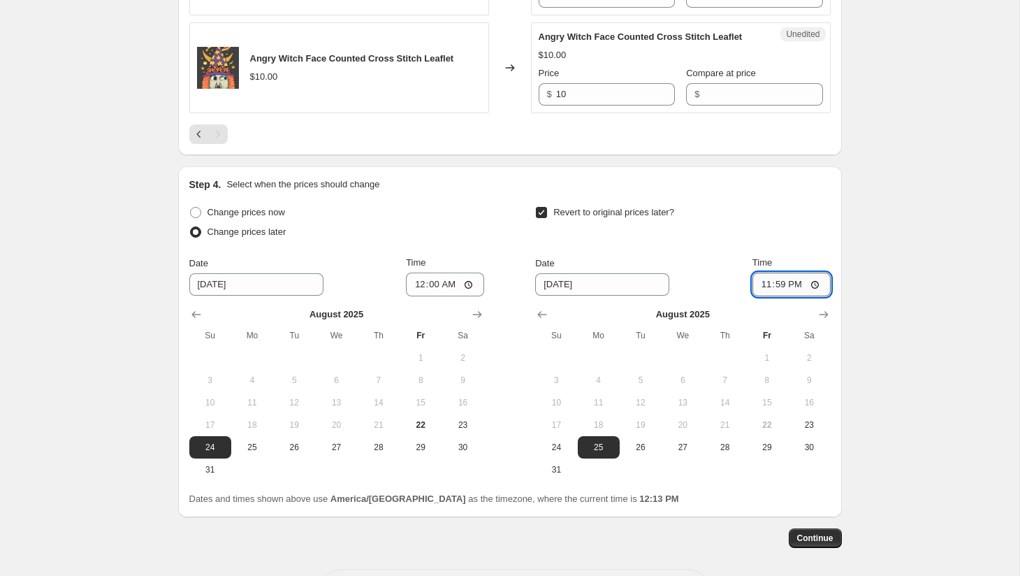
scroll to position [1464, 0]
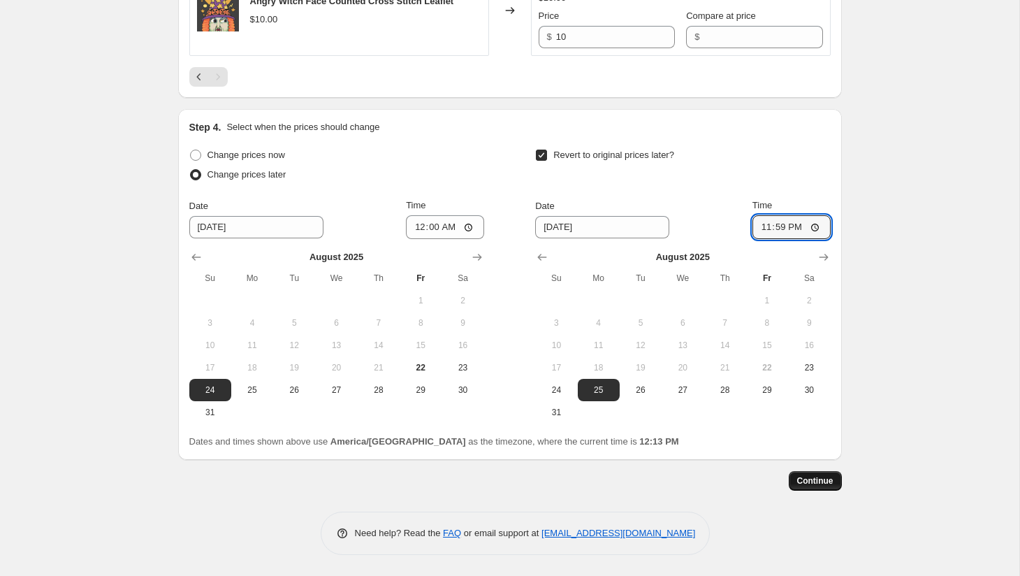
click at [810, 478] on span "Continue" at bounding box center [815, 480] width 36 height 11
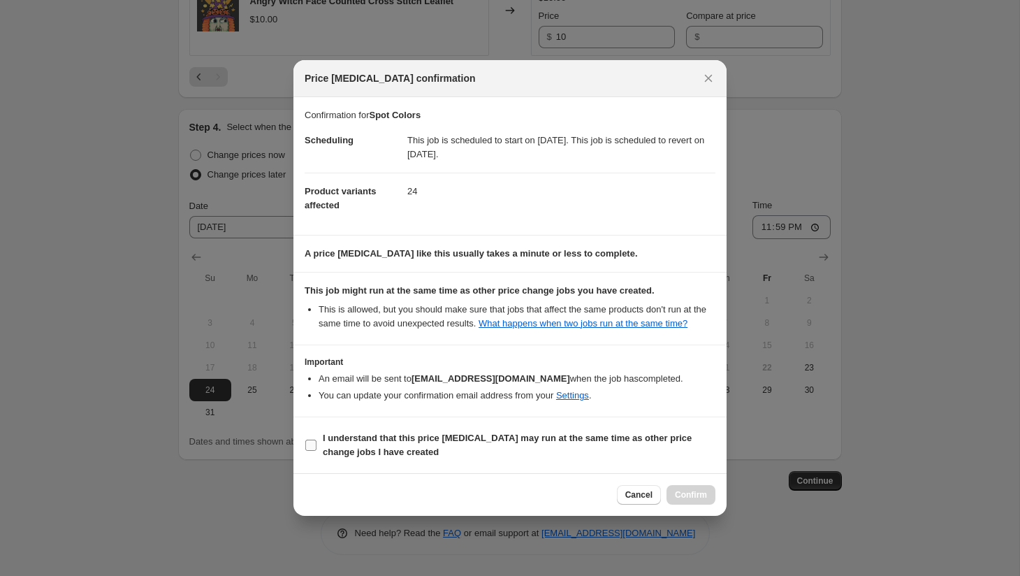
click at [578, 449] on b "I understand that this price [MEDICAL_DATA] may run at the same time as other p…" at bounding box center [507, 444] width 369 height 24
click at [316, 449] on input "I understand that this price [MEDICAL_DATA] may run at the same time as other p…" at bounding box center [310, 444] width 11 height 11
checkbox input "true"
click at [685, 500] on span "Confirm" at bounding box center [691, 494] width 32 height 11
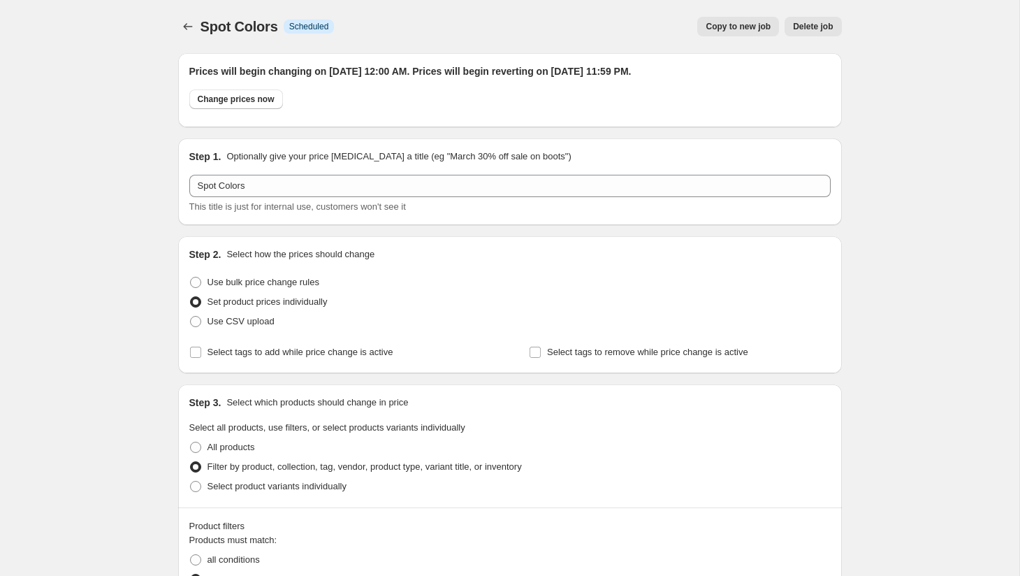
scroll to position [1464, 0]
